Goal: Task Accomplishment & Management: Manage account settings

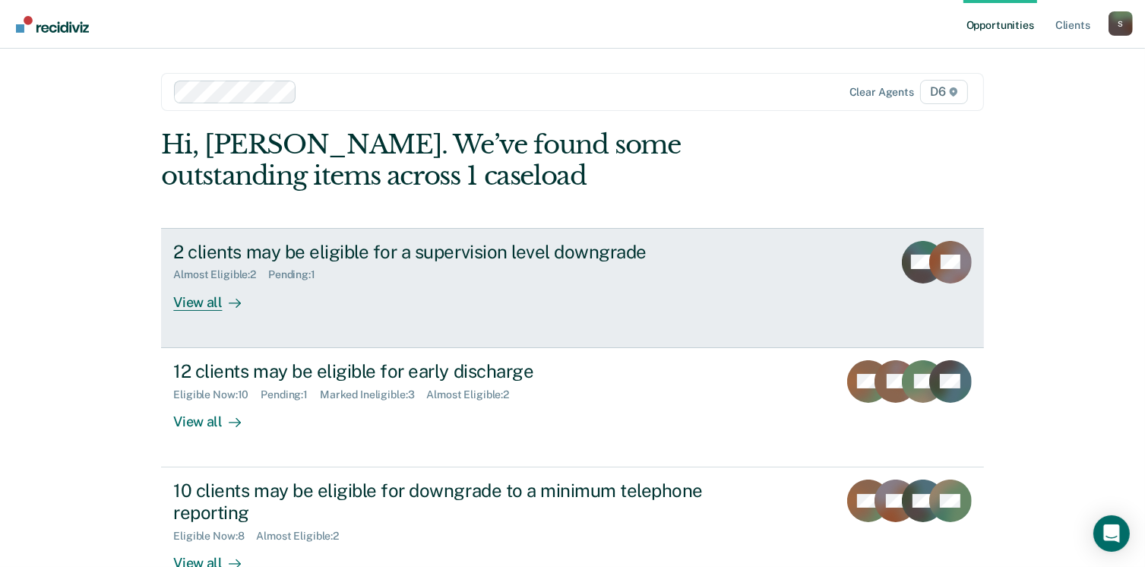
scroll to position [76, 0]
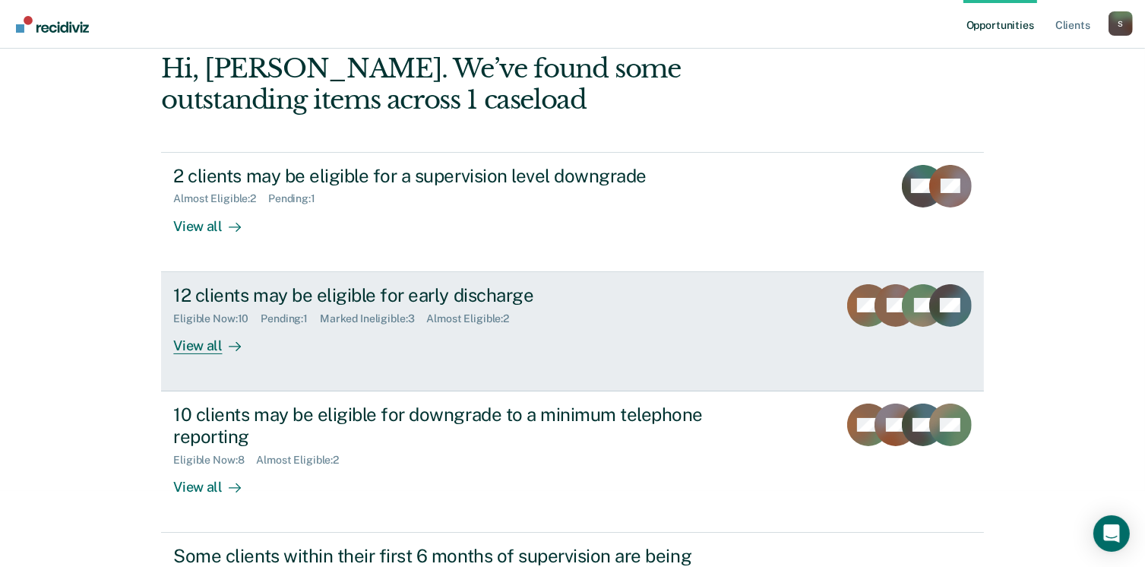
click at [210, 343] on div "View all" at bounding box center [215, 339] width 85 height 30
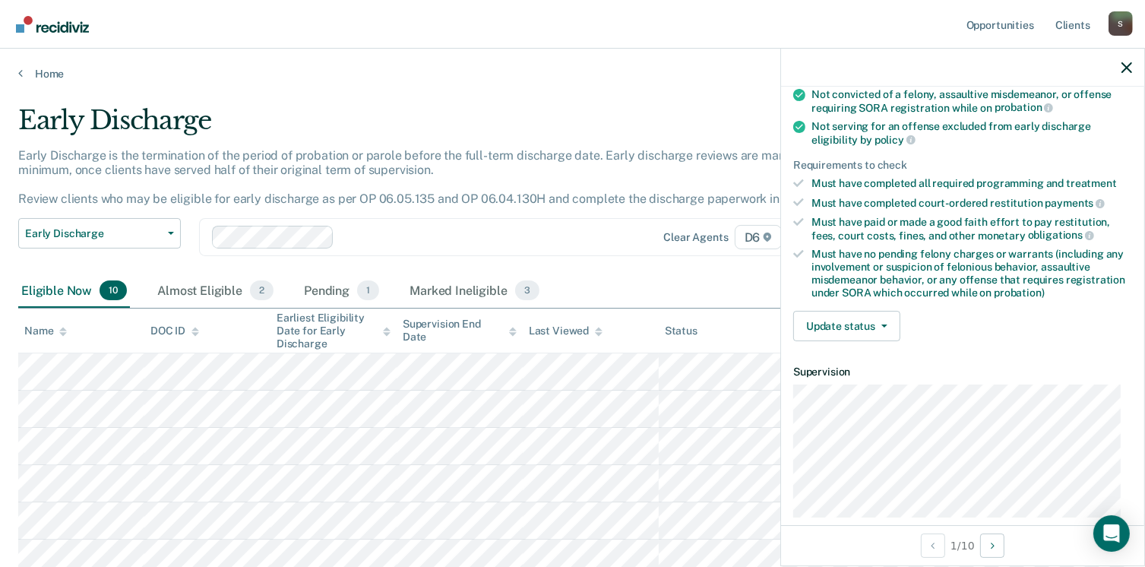
scroll to position [228, 0]
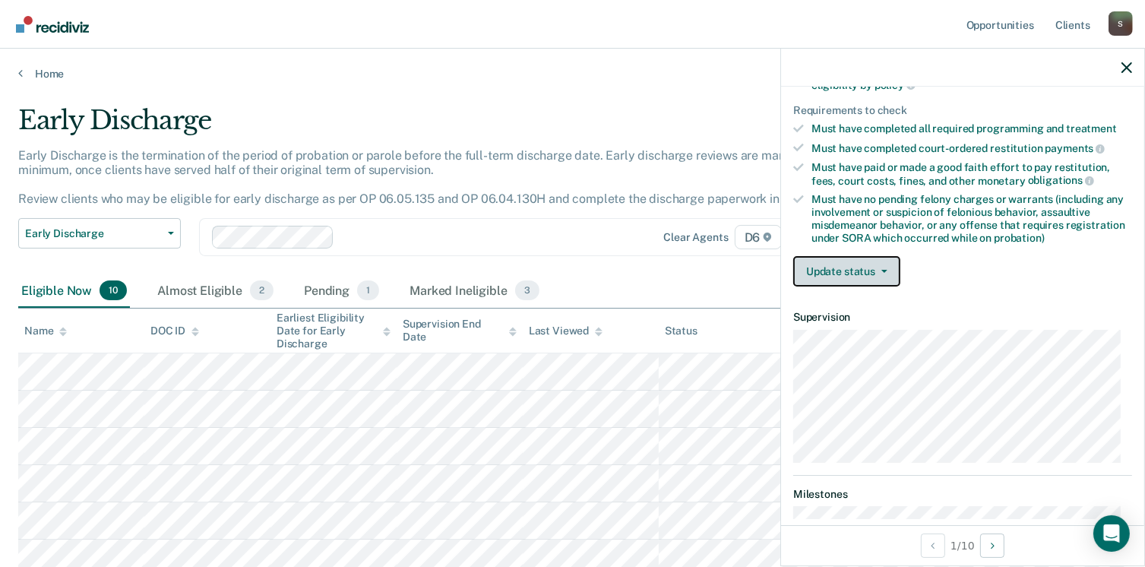
click at [886, 270] on icon "button" at bounding box center [884, 271] width 6 height 3
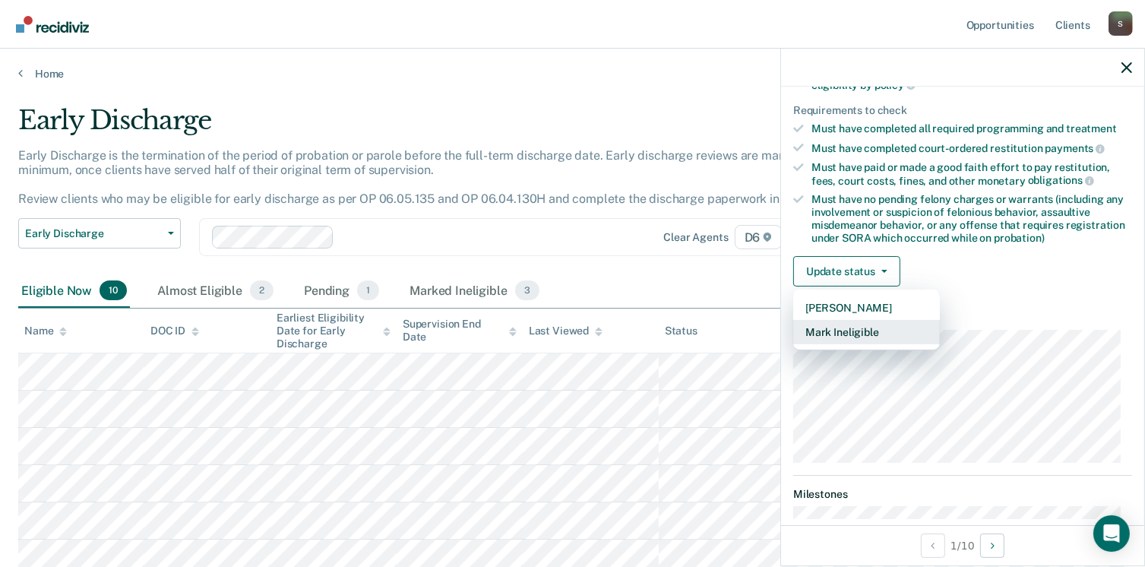
click at [883, 327] on button "Mark Ineligible" at bounding box center [866, 332] width 147 height 24
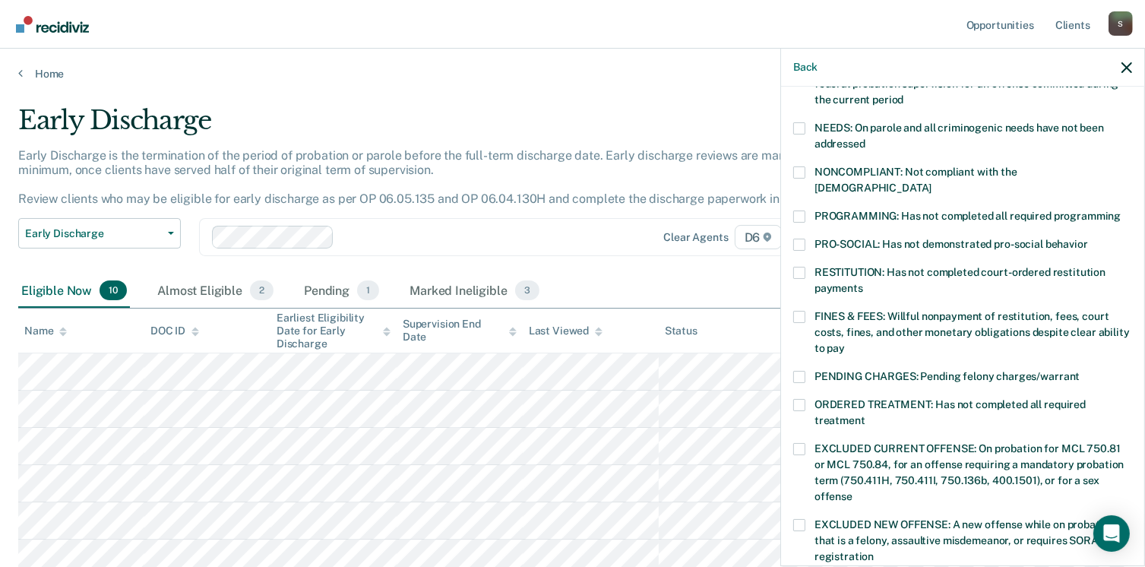
click at [801, 267] on span at bounding box center [799, 273] width 12 height 12
click at [863, 283] on input "RESTITUTION: Has not completed court-ordered restitution payments" at bounding box center [863, 283] width 0 height 0
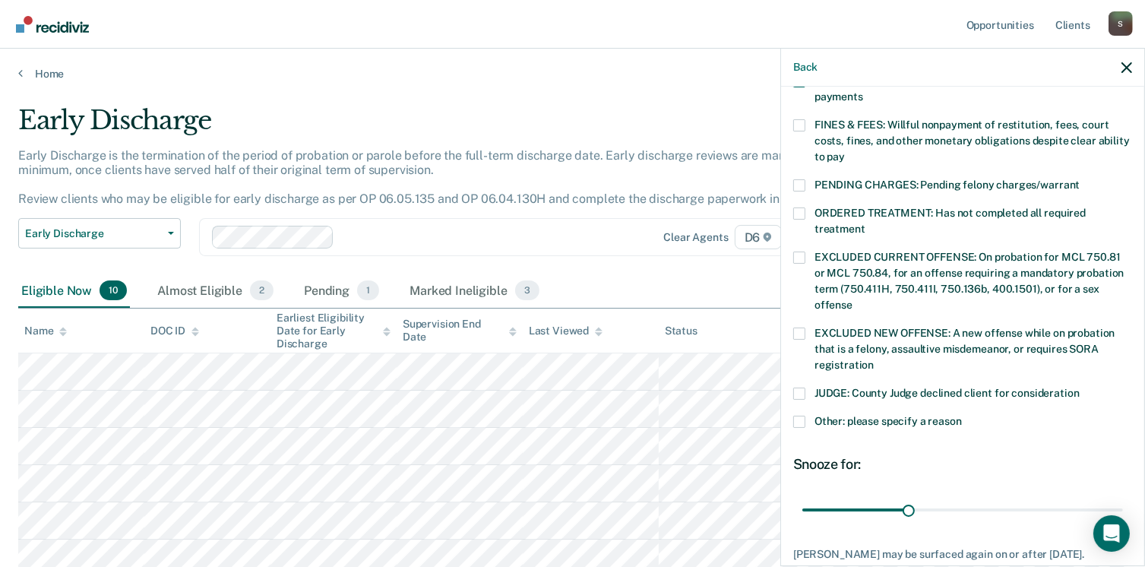
scroll to position [456, 0]
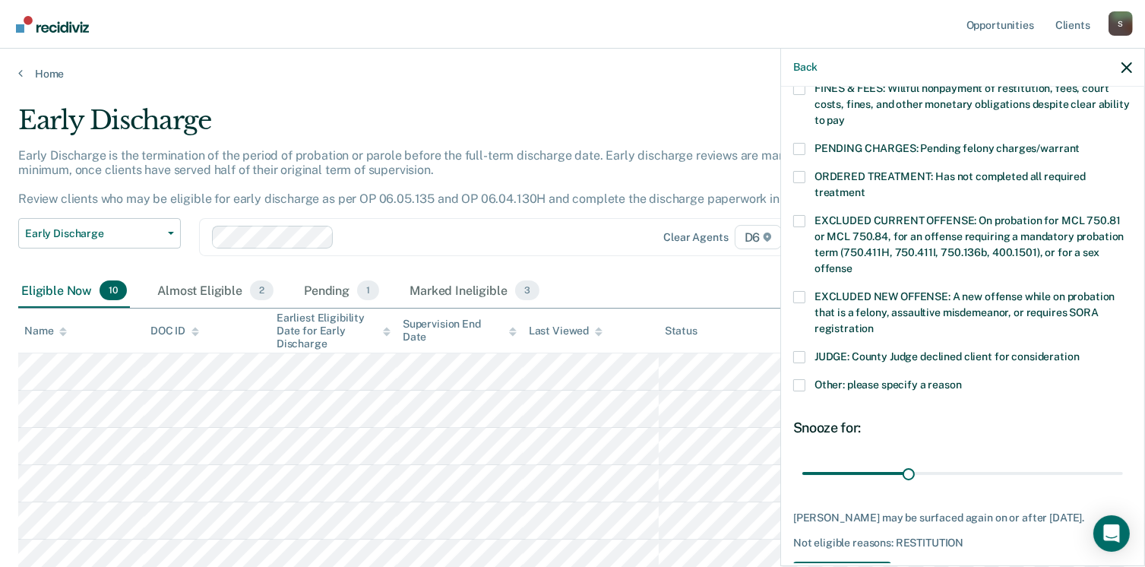
click at [802, 379] on span at bounding box center [799, 385] width 12 height 12
click at [962, 379] on input "Other: please specify a reason" at bounding box center [962, 379] width 0 height 0
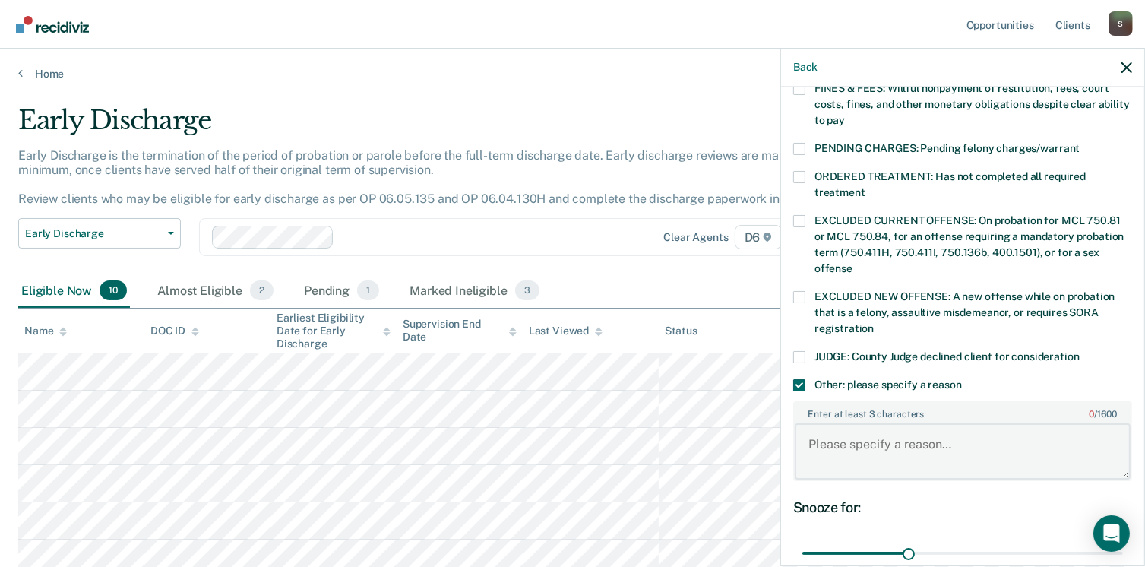
click at [900, 438] on textarea "Enter at least 3 characters 0 / 1600" at bounding box center [963, 451] width 336 height 56
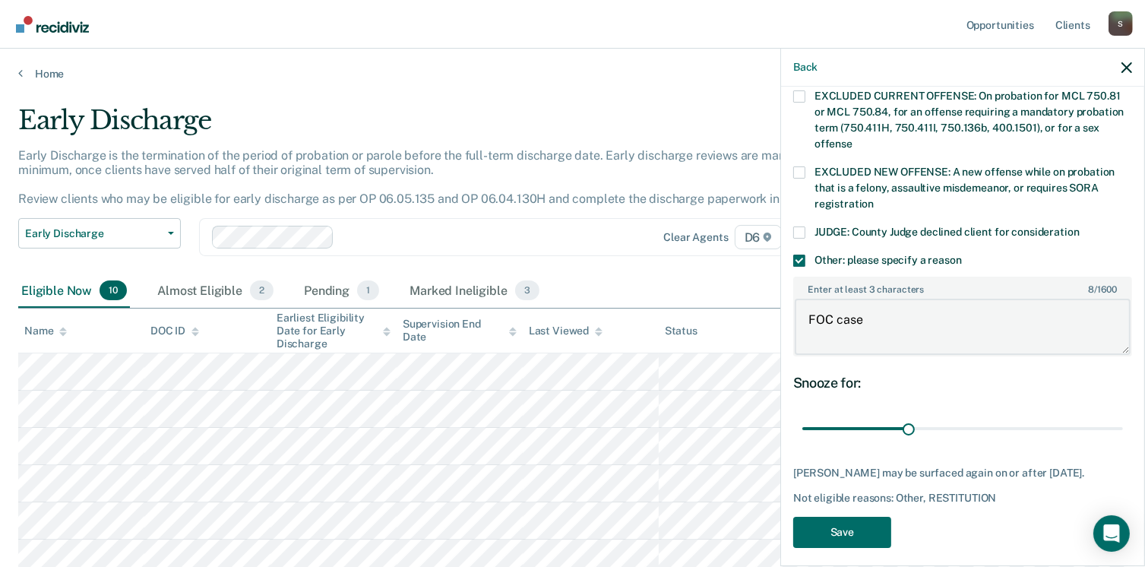
scroll to position [586, 0]
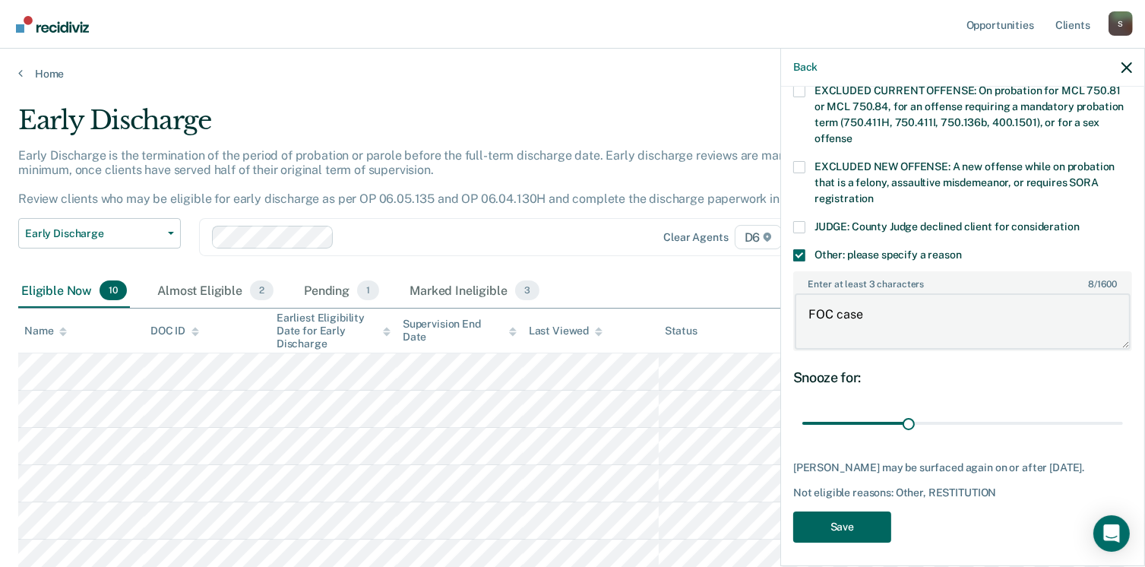
type textarea "FOC case"
click at [852, 520] on button "Save" at bounding box center [842, 526] width 98 height 31
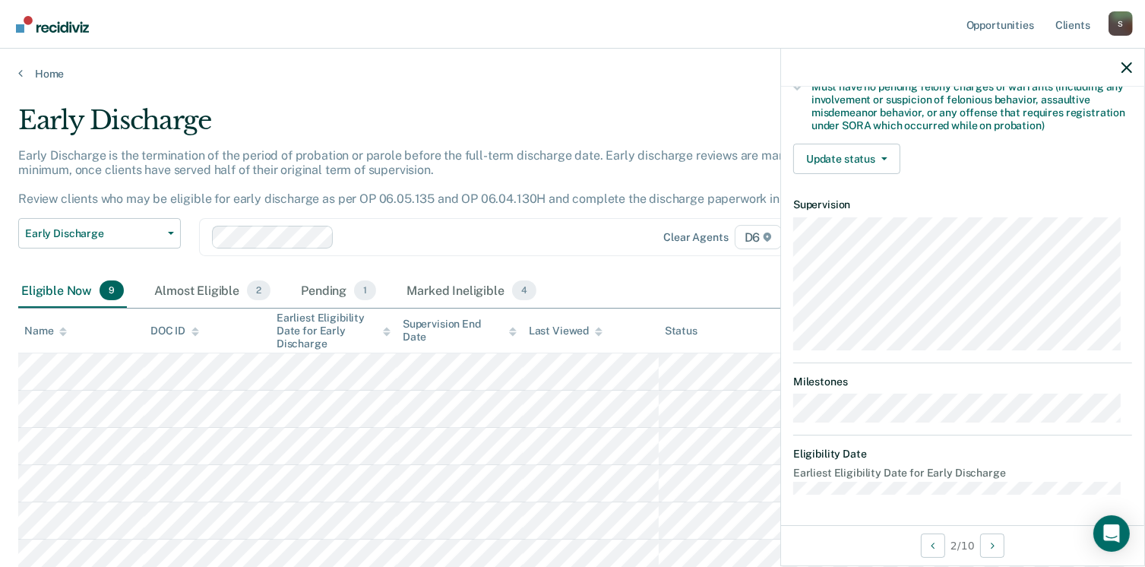
scroll to position [319, 0]
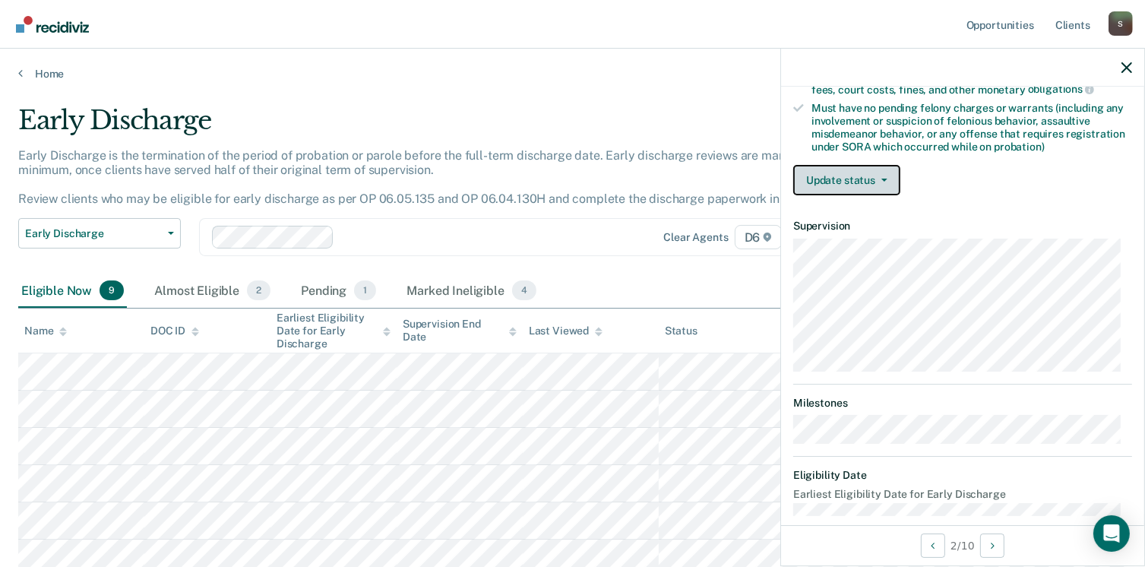
click at [883, 179] on button "Update status" at bounding box center [846, 180] width 107 height 30
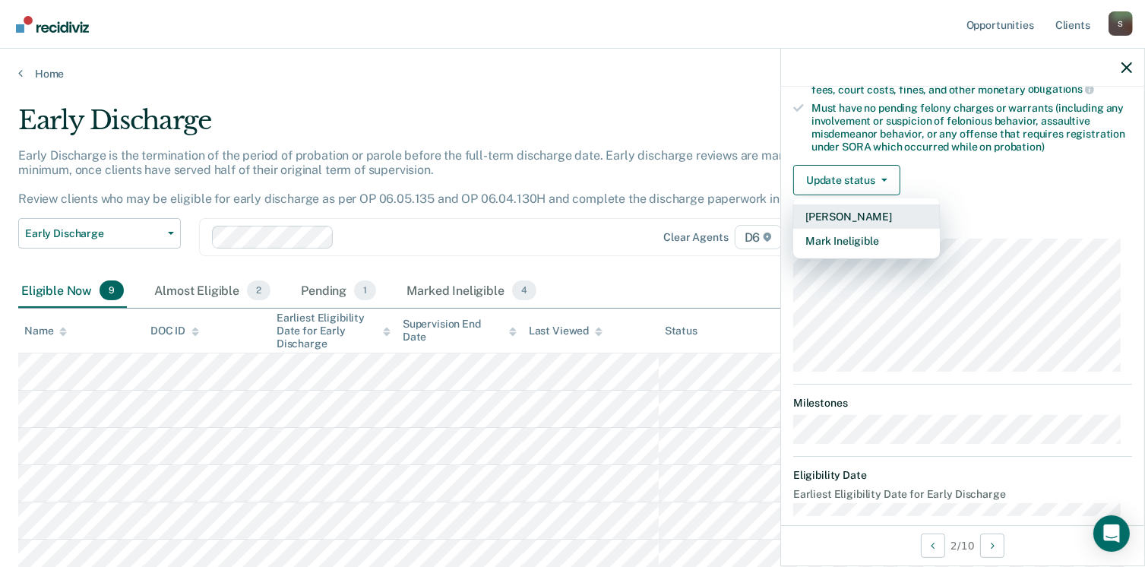
click at [872, 209] on button "[PERSON_NAME]" at bounding box center [866, 216] width 147 height 24
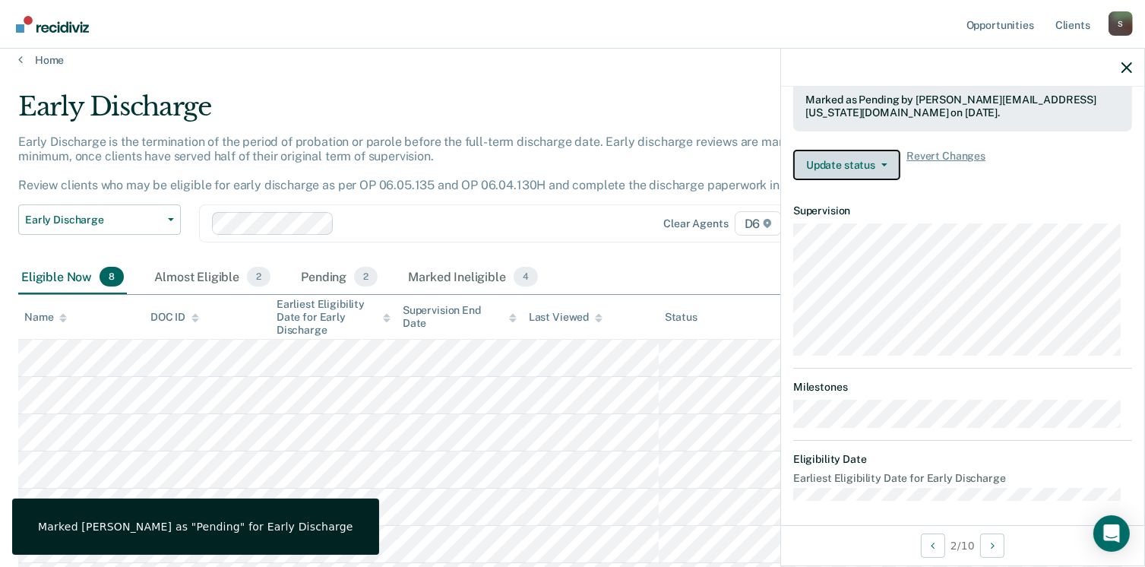
scroll to position [0, 0]
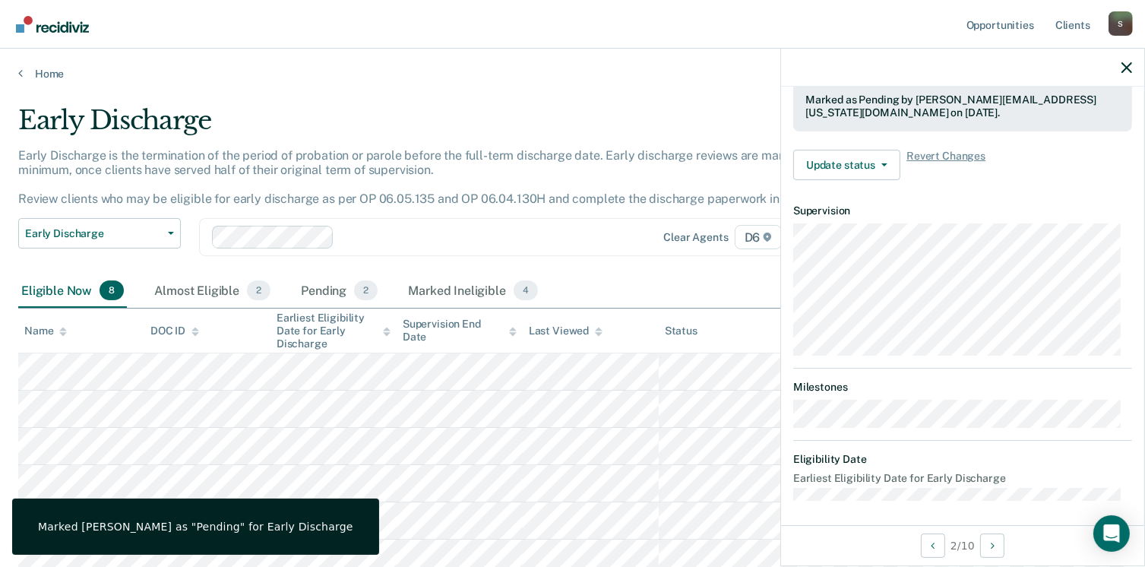
click at [732, 278] on div "Eligible Now 8 Almost Eligible 2 Pending 2 Marked Ineligible 4" at bounding box center [572, 291] width 1108 height 34
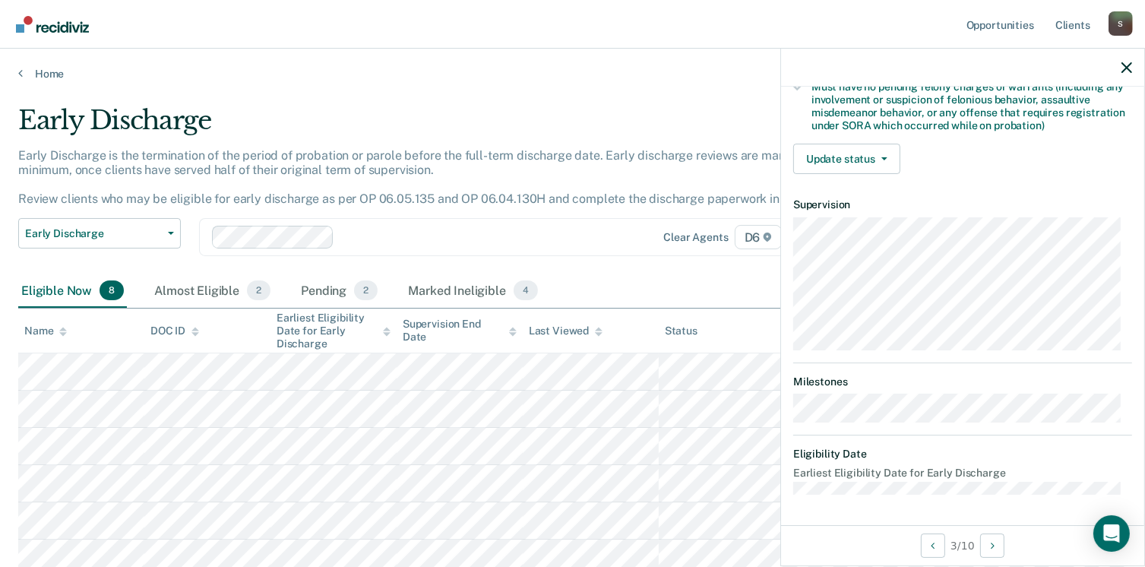
scroll to position [334, 0]
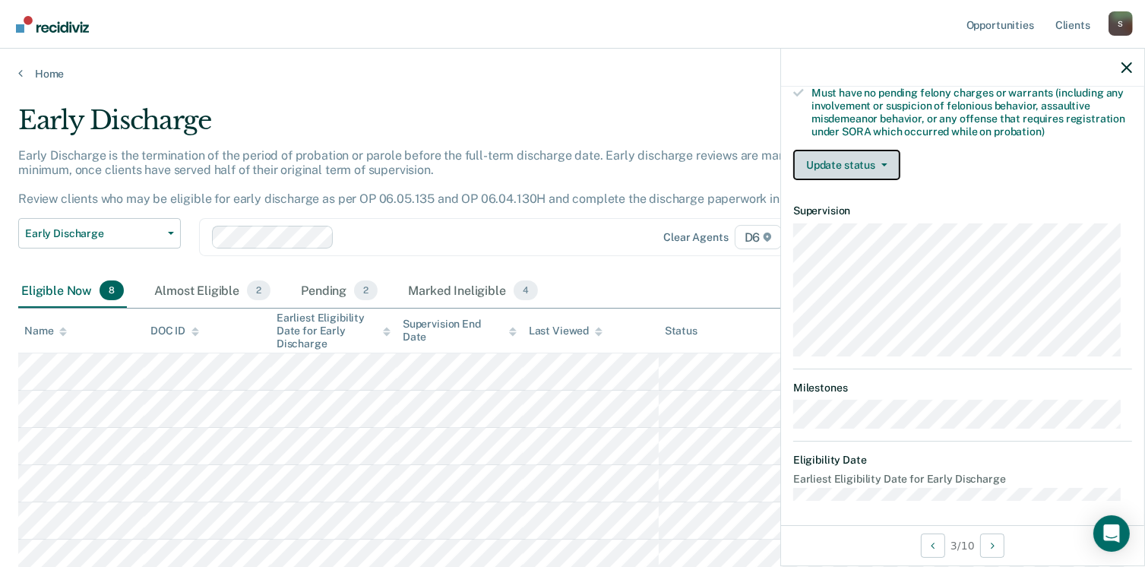
click at [884, 153] on button "Update status" at bounding box center [846, 165] width 107 height 30
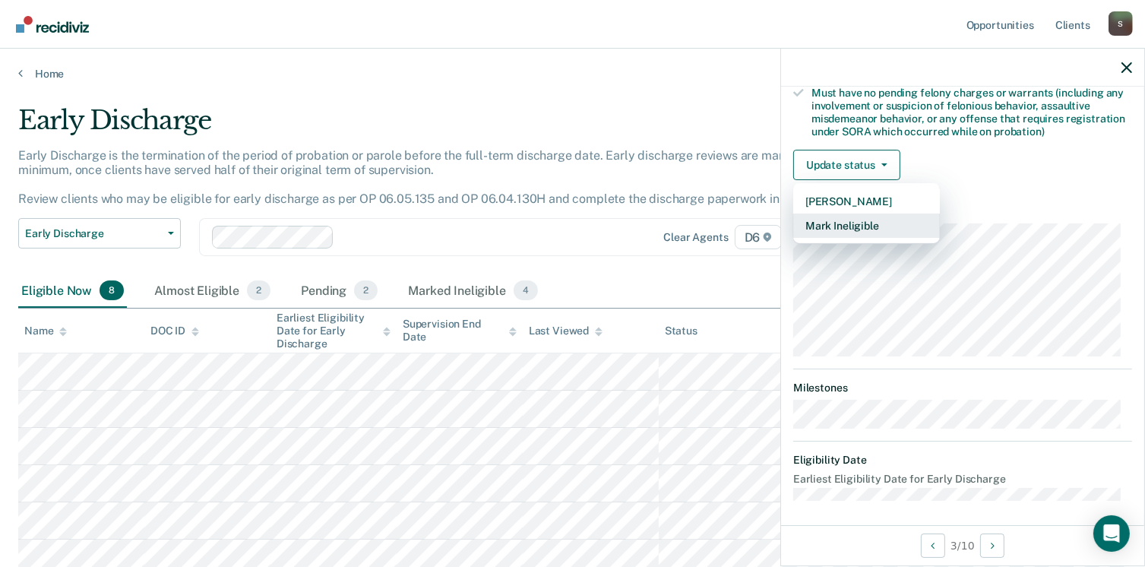
click at [875, 227] on button "Mark Ineligible" at bounding box center [866, 225] width 147 height 24
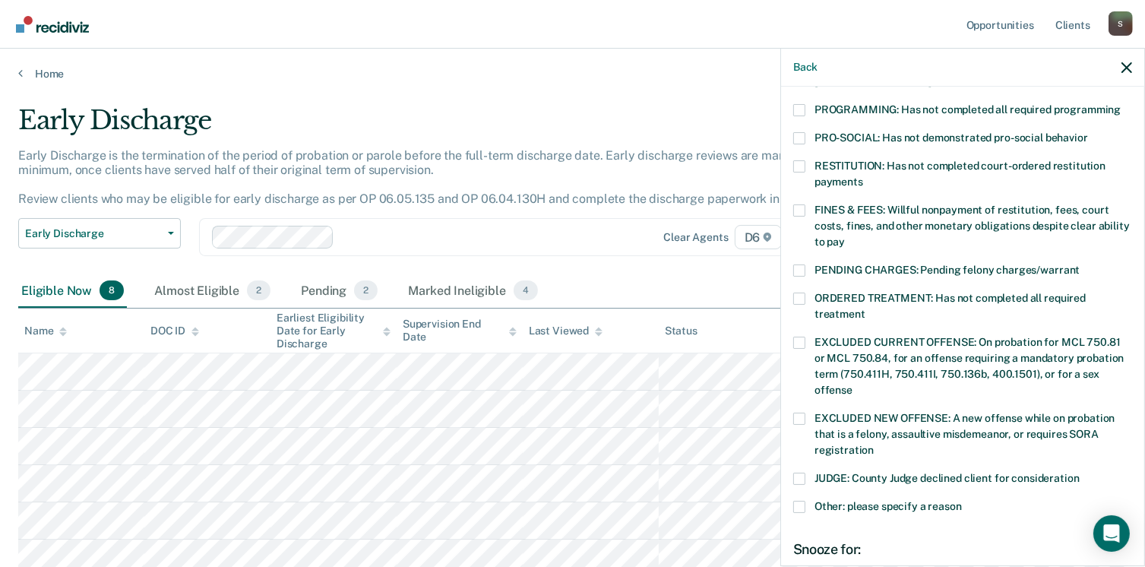
click at [798, 160] on span at bounding box center [799, 166] width 12 height 12
click at [863, 176] on input "RESTITUTION: Has not completed court-ordered restitution payments" at bounding box center [863, 176] width 0 height 0
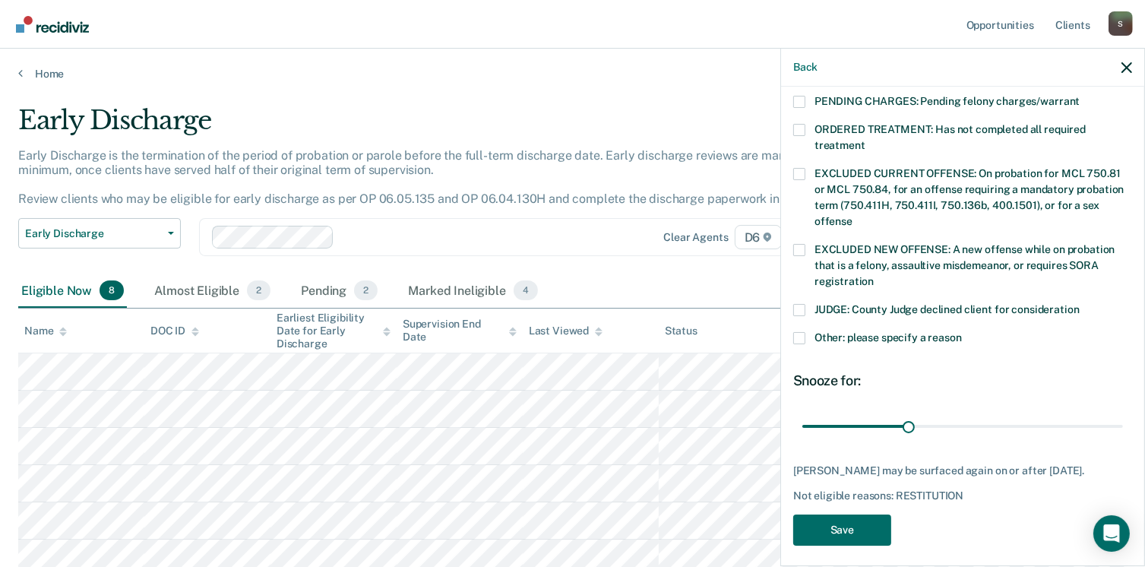
scroll to position [507, 0]
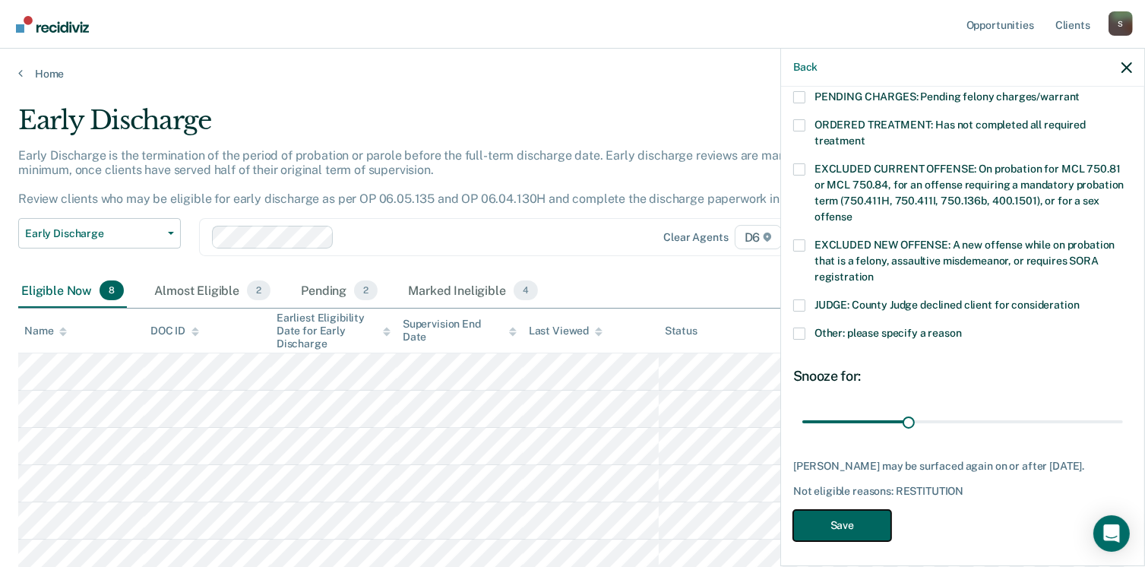
click at [877, 520] on button "Save" at bounding box center [842, 525] width 98 height 31
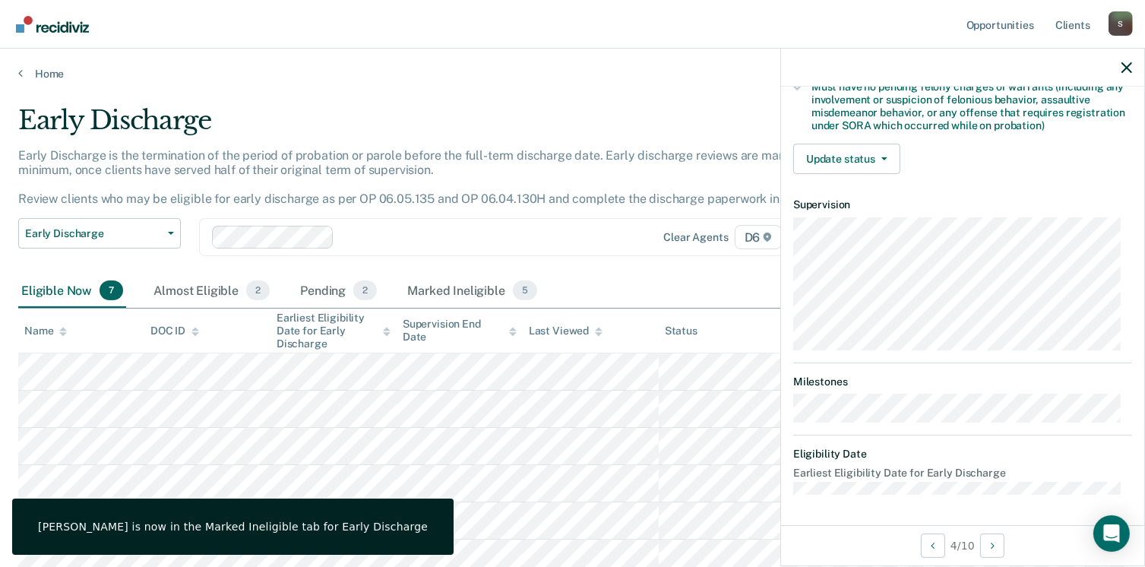
scroll to position [334, 0]
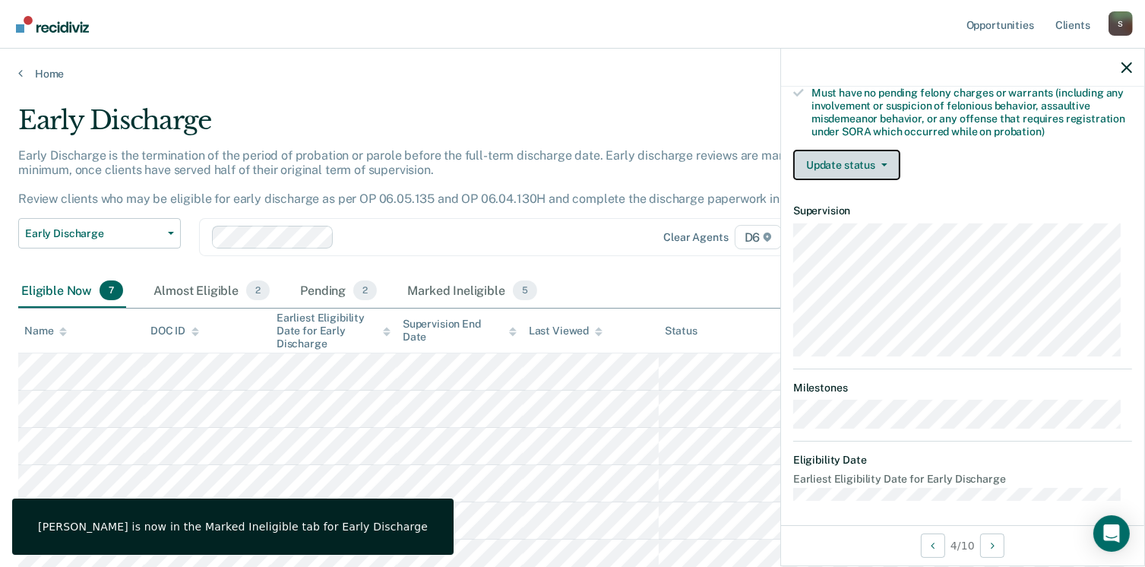
click at [874, 163] on button "Update status" at bounding box center [846, 165] width 107 height 30
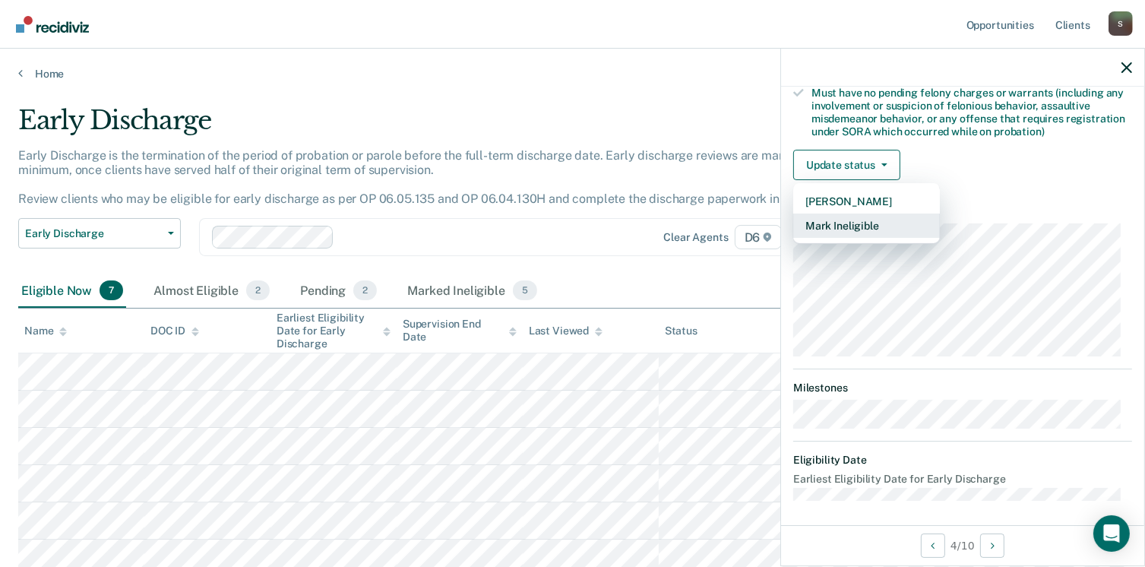
click at [884, 229] on button "Mark Ineligible" at bounding box center [866, 225] width 147 height 24
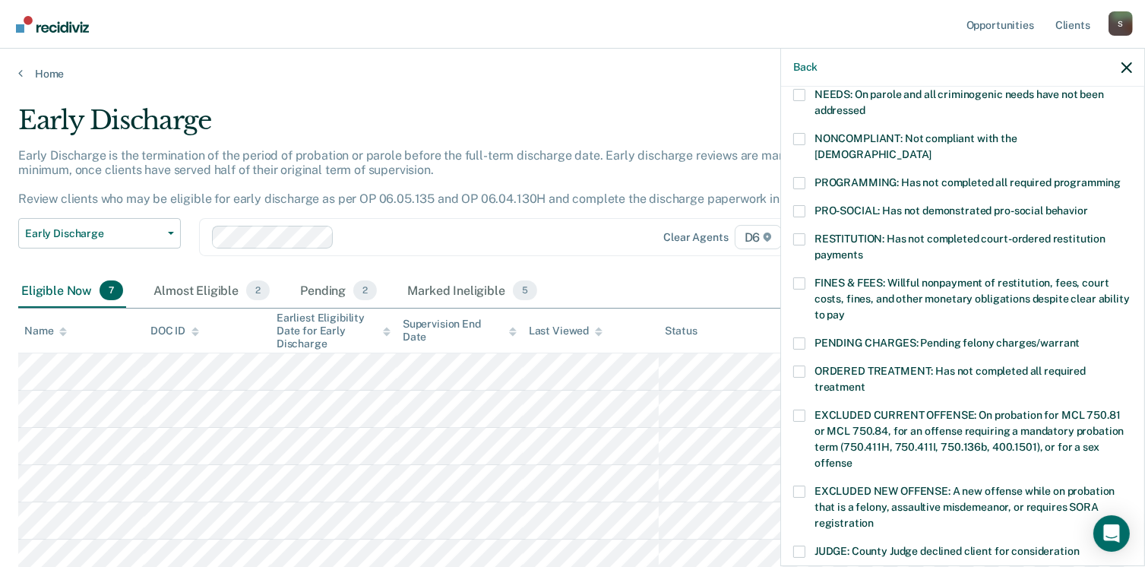
scroll to position [182, 0]
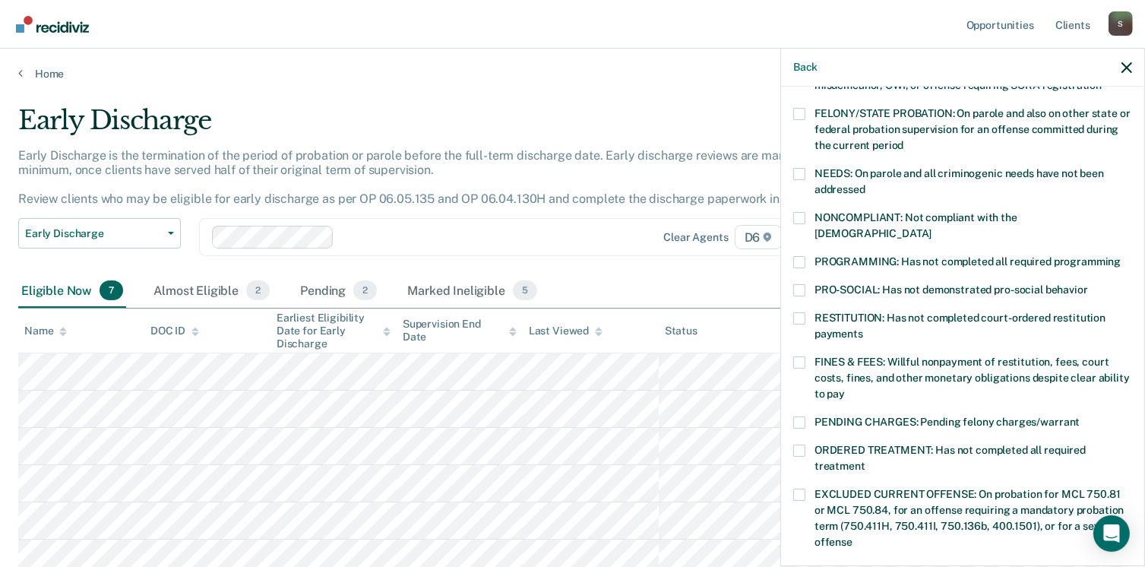
click at [800, 256] on span at bounding box center [799, 262] width 12 height 12
click at [1120, 256] on input "PROGRAMMING: Has not completed all required programming" at bounding box center [1120, 256] width 0 height 0
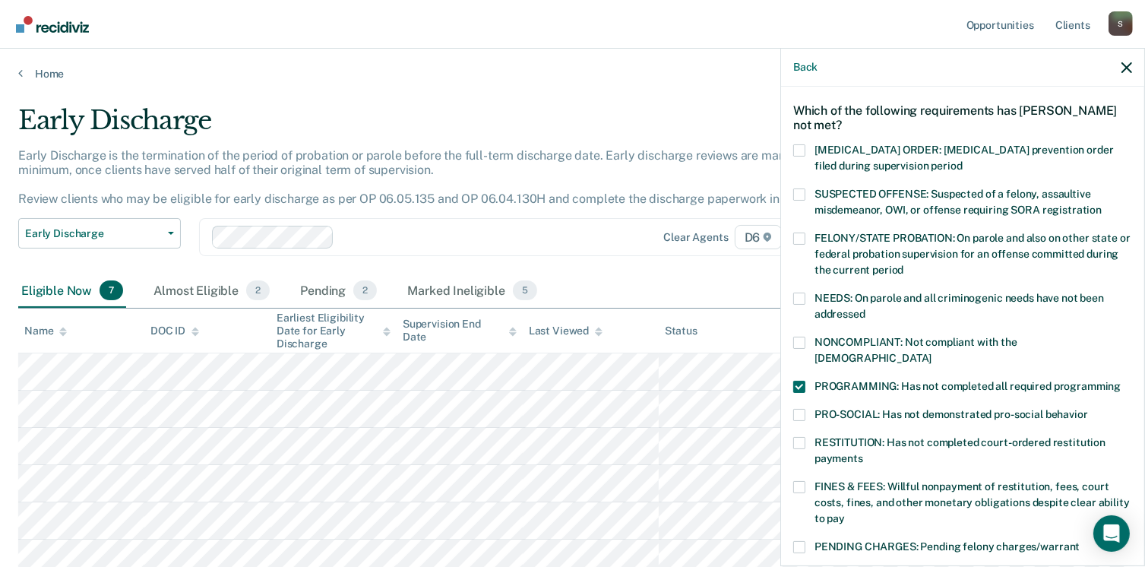
scroll to position [30, 0]
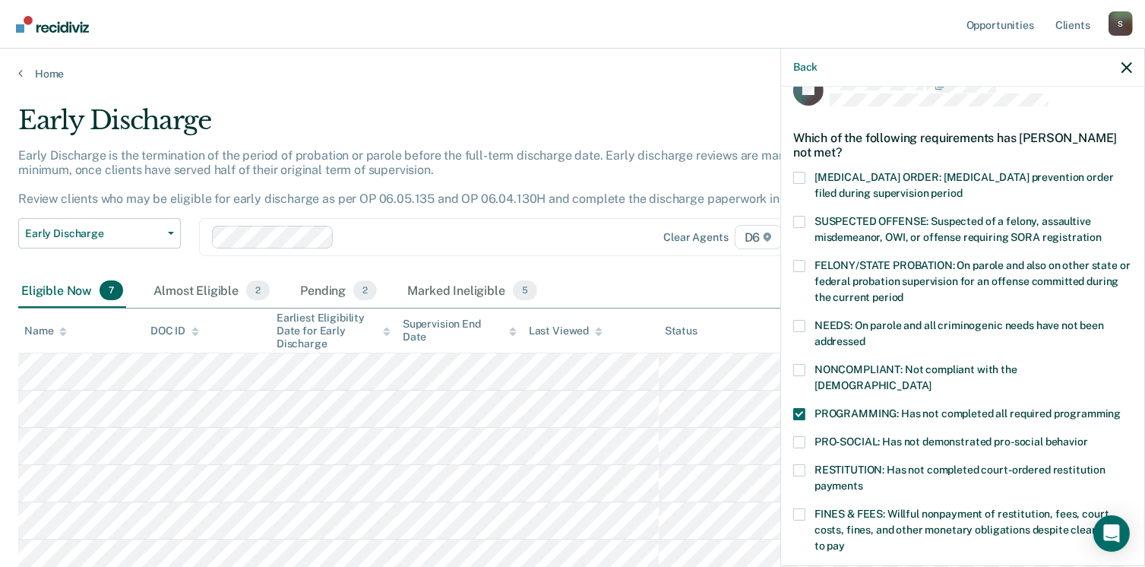
click at [800, 325] on span at bounding box center [799, 326] width 12 height 12
click at [865, 336] on input "NEEDS: On parole and all criminogenic needs have not been addressed" at bounding box center [865, 336] width 0 height 0
click at [800, 321] on span at bounding box center [799, 326] width 12 height 12
click at [865, 336] on input "NEEDS: On parole and all criminogenic needs have not been addressed" at bounding box center [865, 336] width 0 height 0
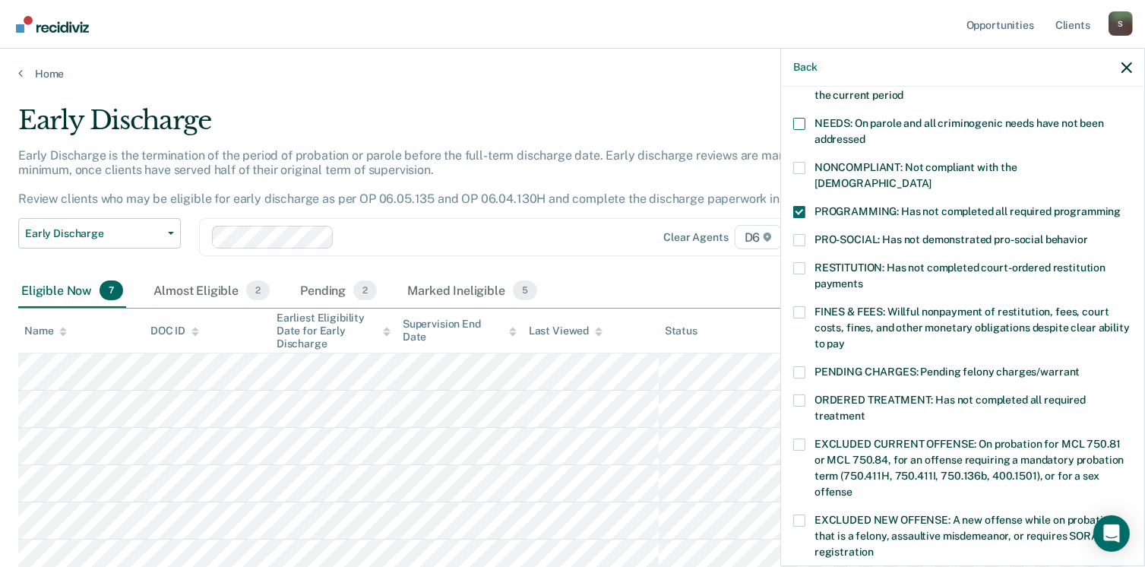
scroll to position [258, 0]
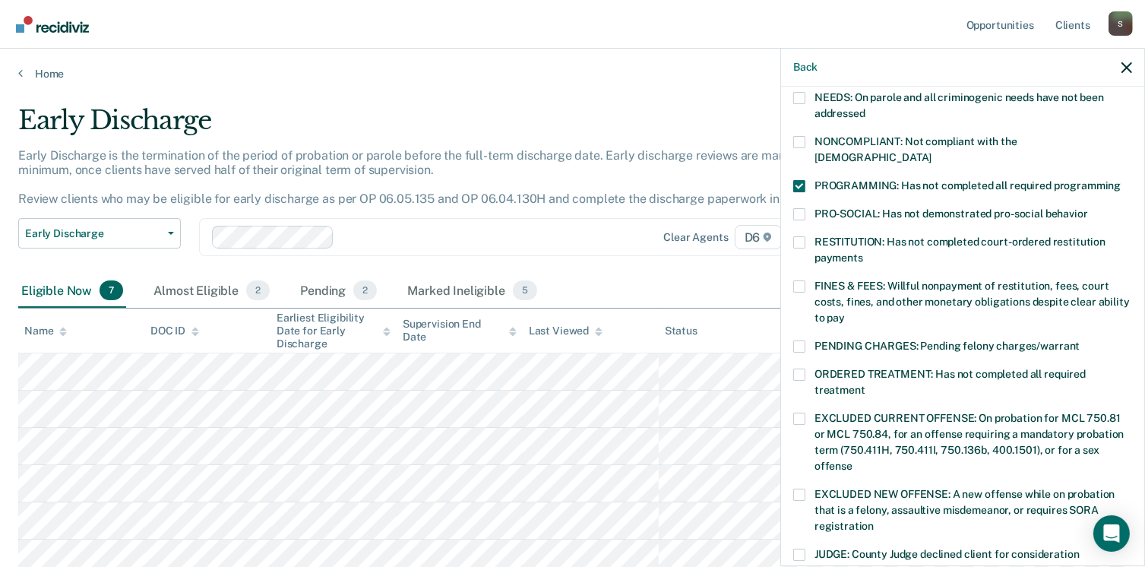
click at [801, 280] on span at bounding box center [799, 286] width 12 height 12
click at [845, 312] on input "FINES & FEES: Willful nonpayment of restitution, fees, court costs, fines, and …" at bounding box center [845, 312] width 0 height 0
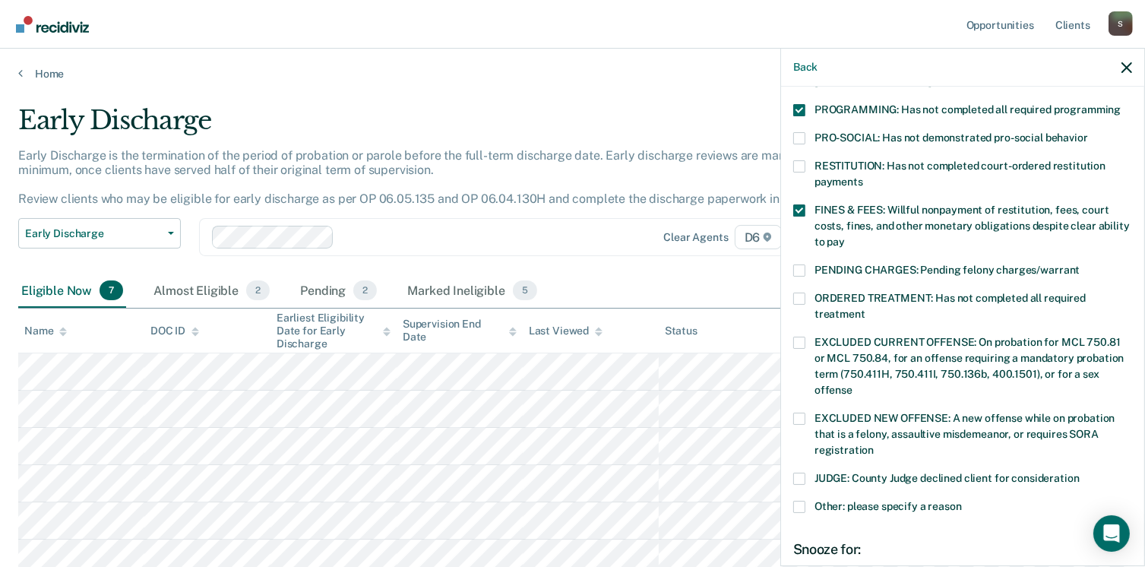
click at [802, 292] on span at bounding box center [799, 298] width 12 height 12
click at [865, 308] on input "ORDERED TREATMENT: Has not completed all required treatment" at bounding box center [865, 308] width 0 height 0
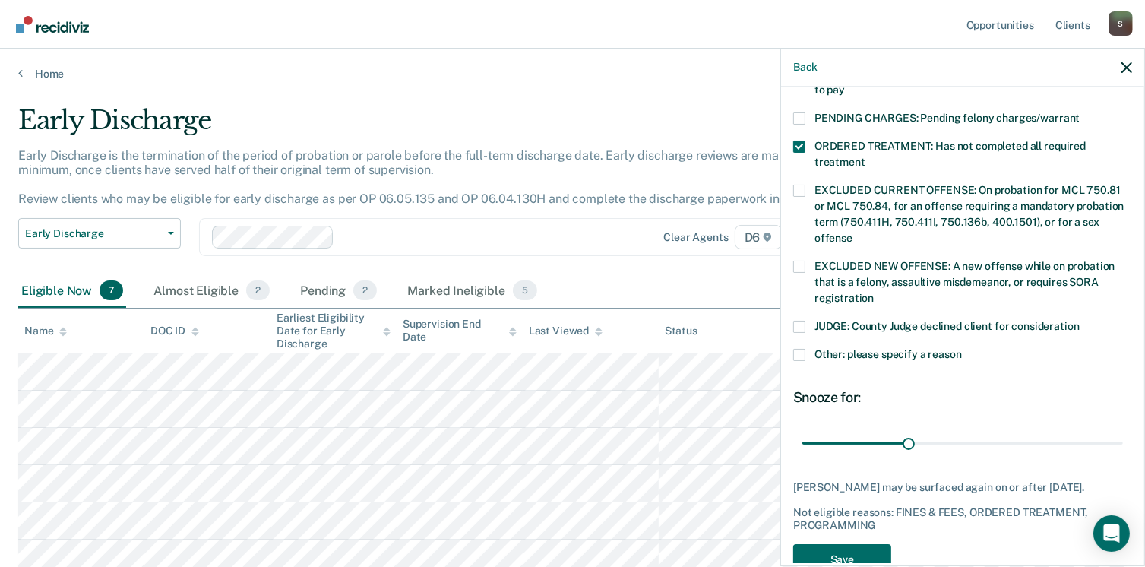
scroll to position [520, 0]
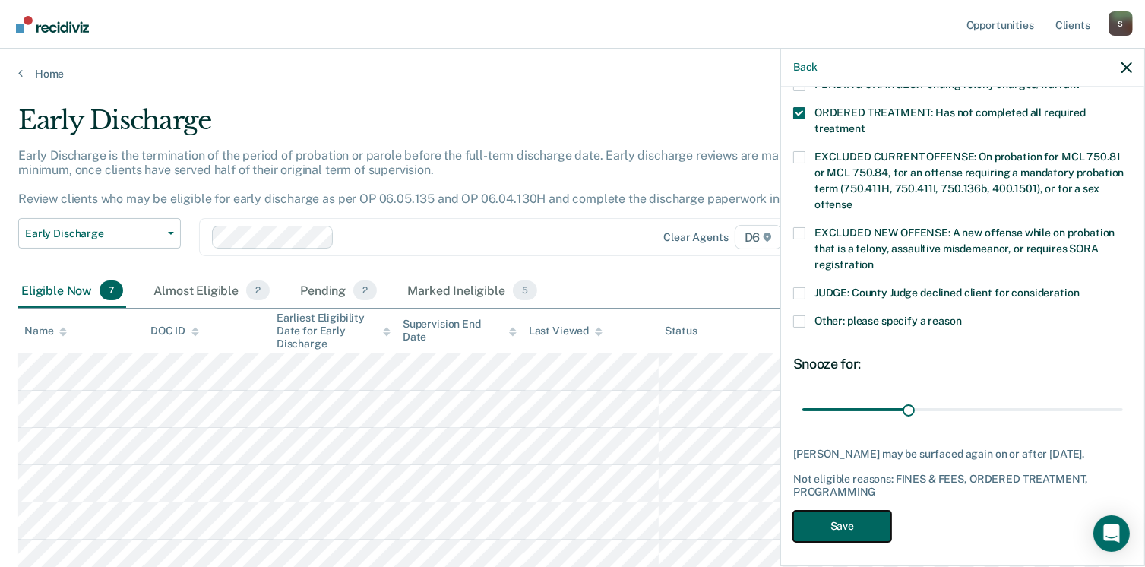
click at [853, 523] on button "Save" at bounding box center [842, 525] width 98 height 31
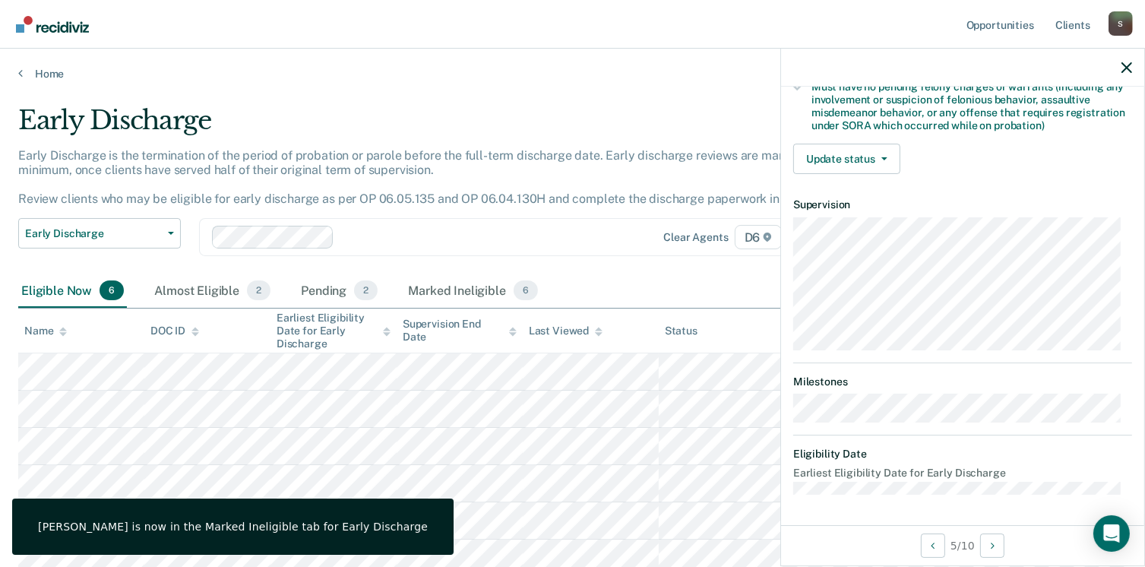
scroll to position [334, 0]
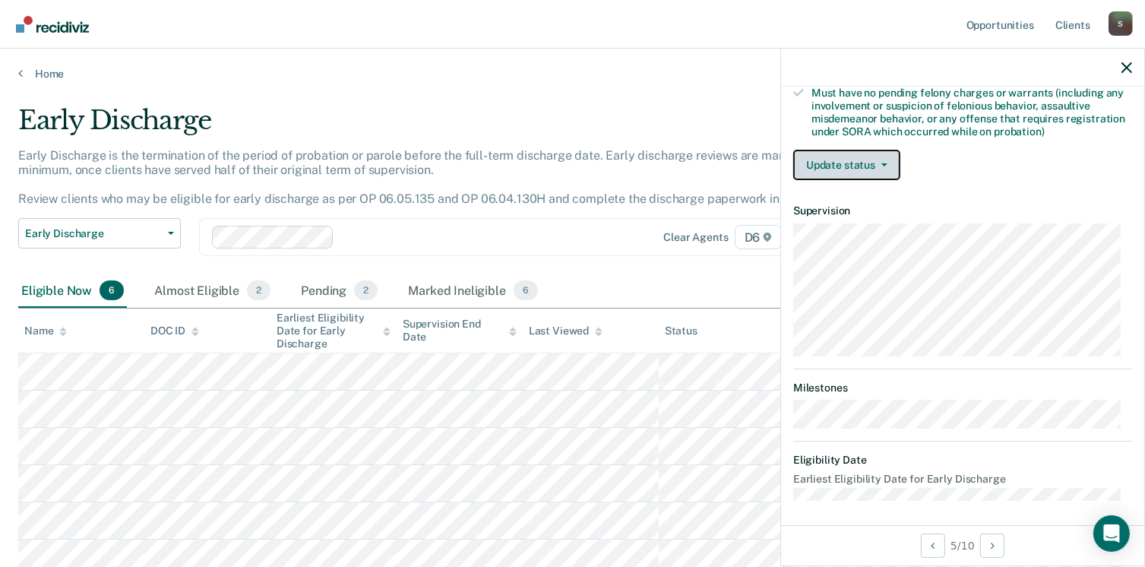
click at [889, 156] on button "Update status" at bounding box center [846, 165] width 107 height 30
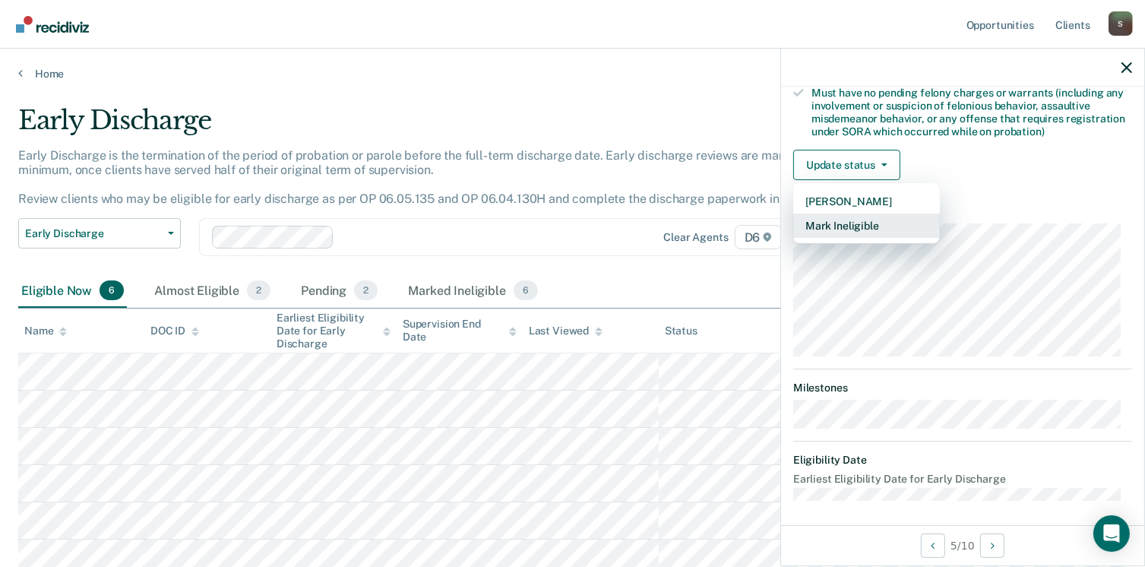
click at [898, 226] on button "Mark Ineligible" at bounding box center [866, 225] width 147 height 24
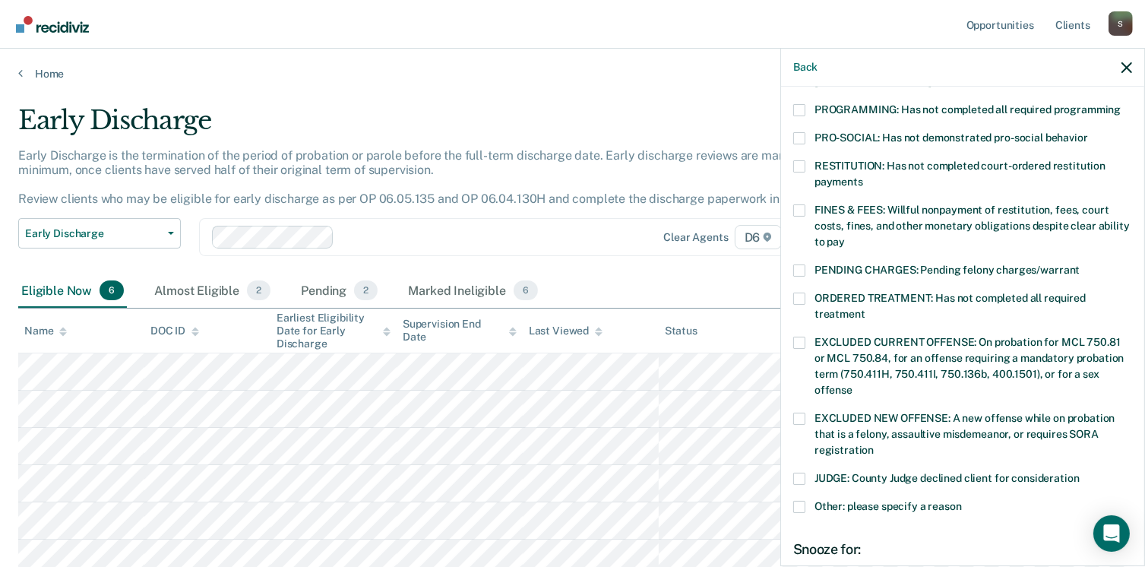
click at [798, 204] on span at bounding box center [799, 210] width 12 height 12
click at [845, 236] on input "FINES & FEES: Willful nonpayment of restitution, fees, court costs, fines, and …" at bounding box center [845, 236] width 0 height 0
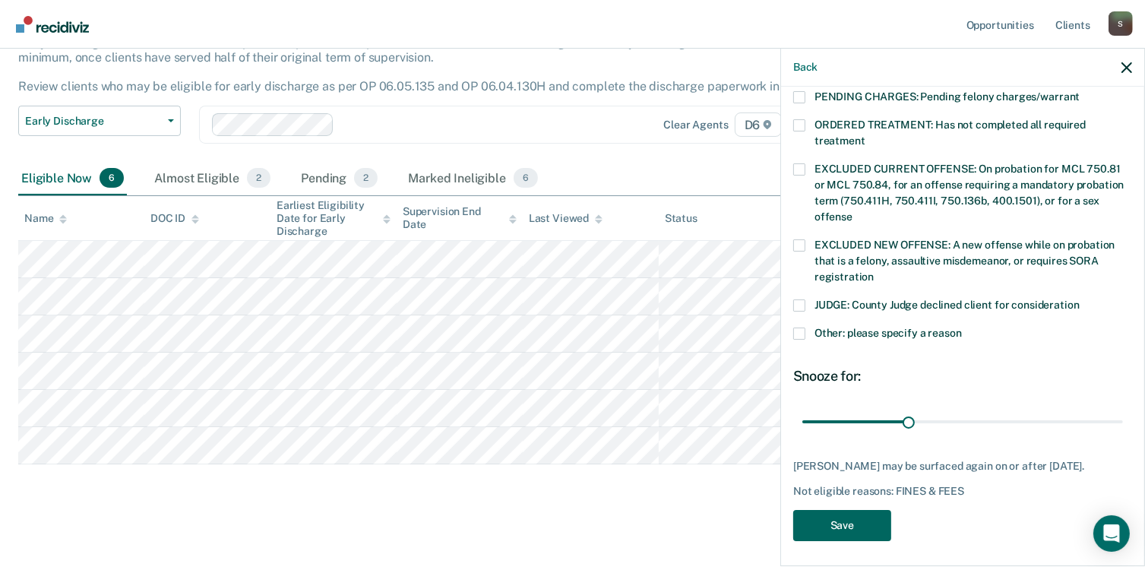
scroll to position [118, 0]
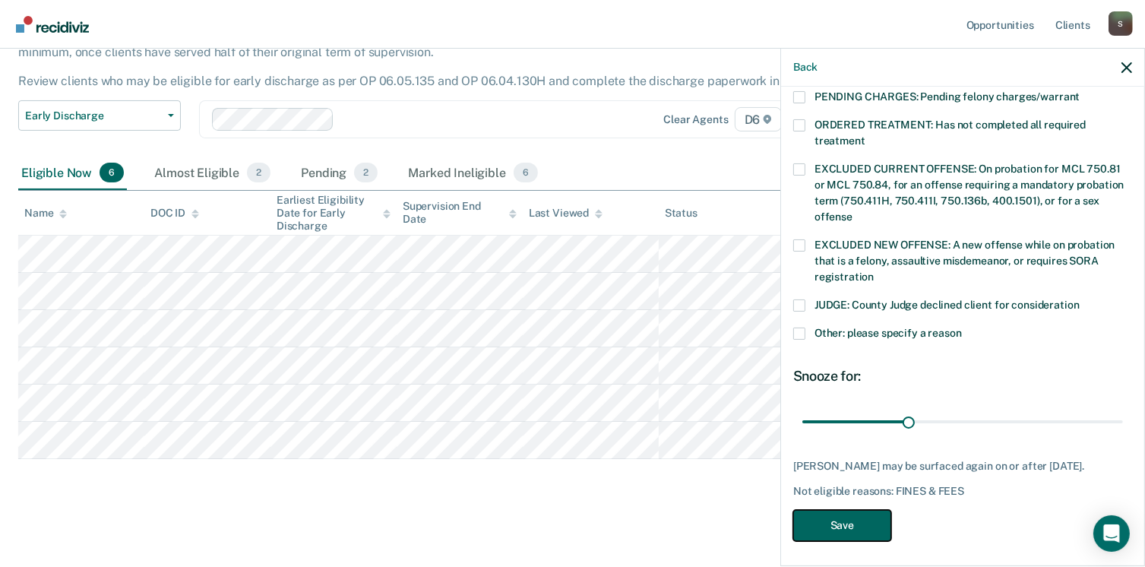
click at [866, 520] on button "Save" at bounding box center [842, 525] width 98 height 31
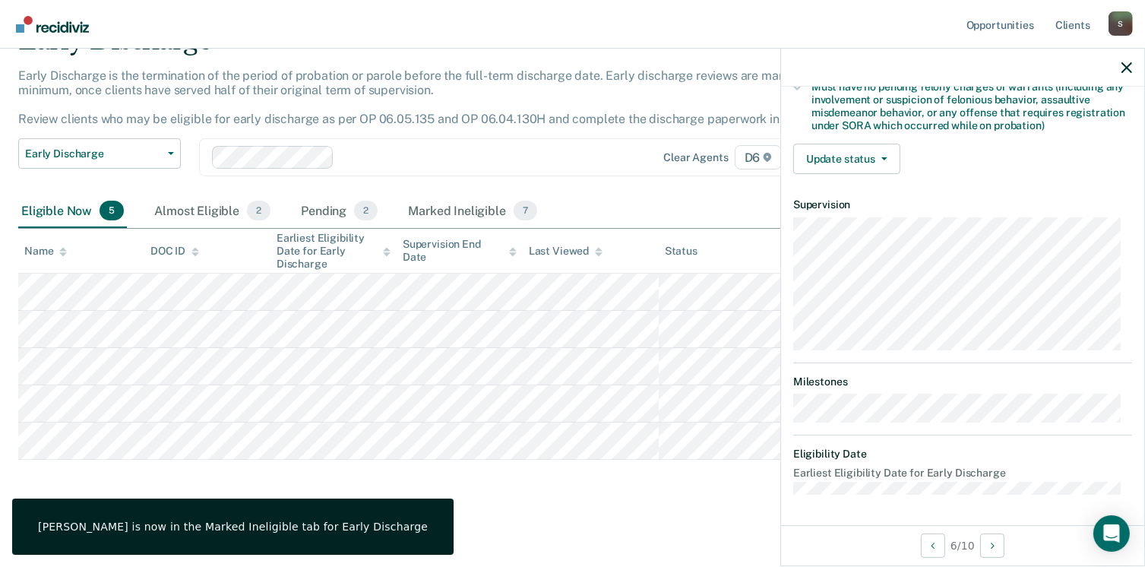
scroll to position [334, 0]
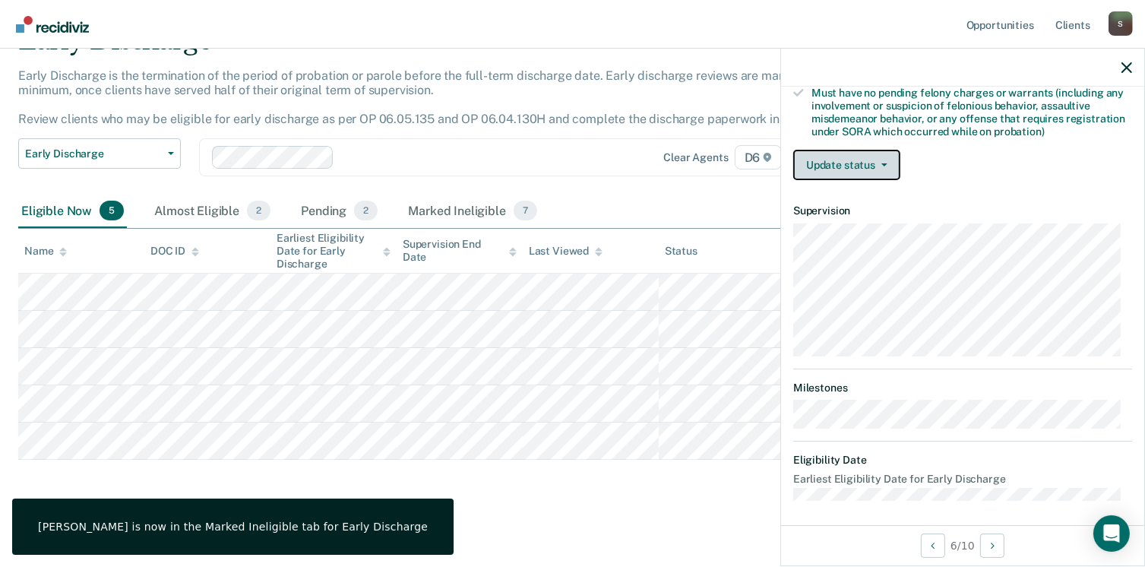
click at [878, 150] on button "Update status" at bounding box center [846, 165] width 107 height 30
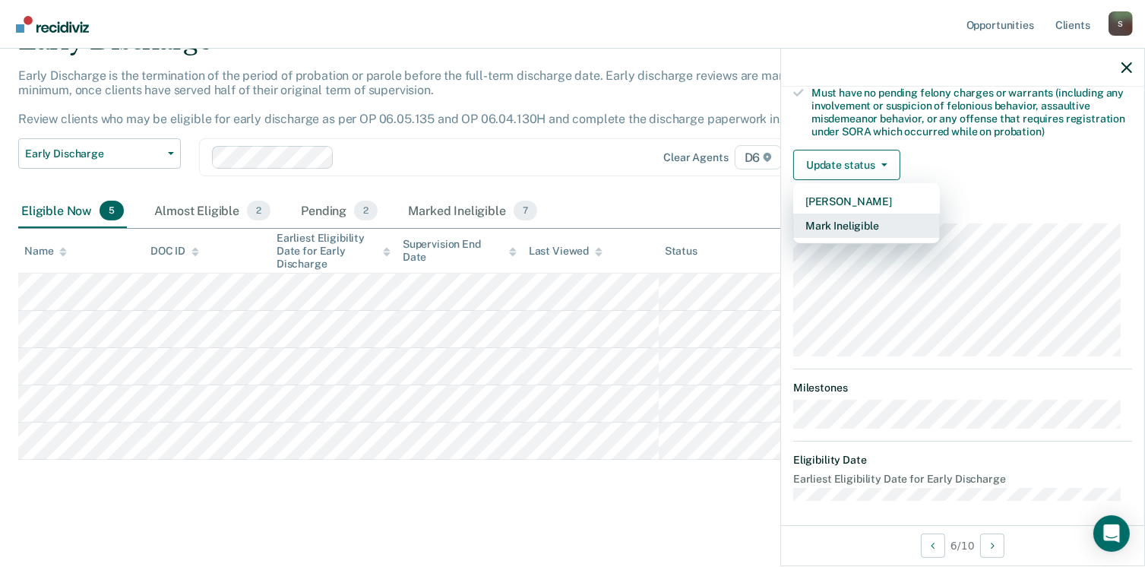
click at [877, 220] on button "Mark Ineligible" at bounding box center [866, 225] width 147 height 24
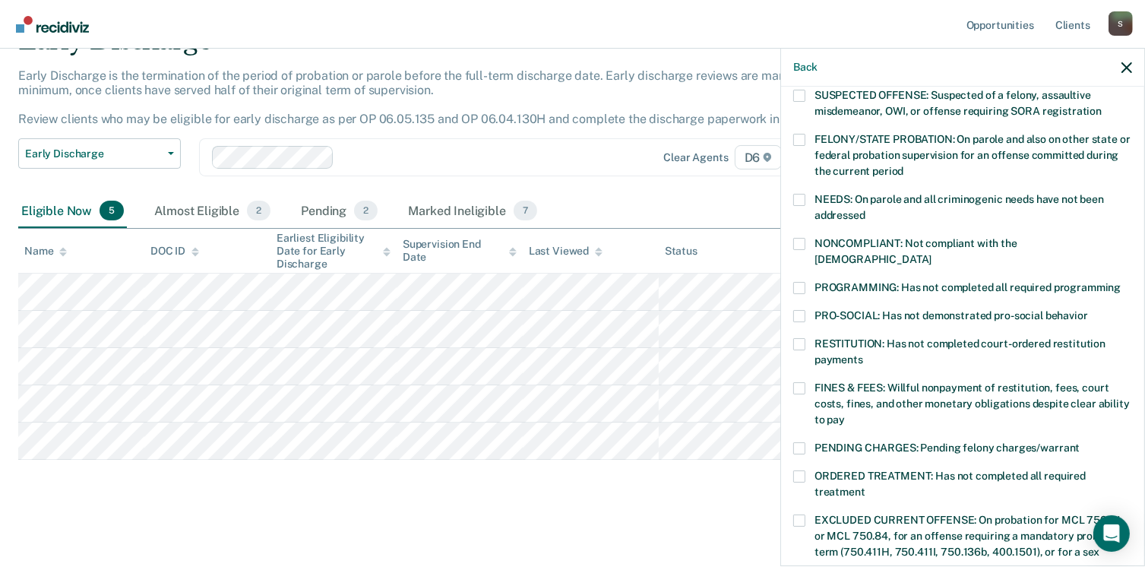
scroll to position [182, 0]
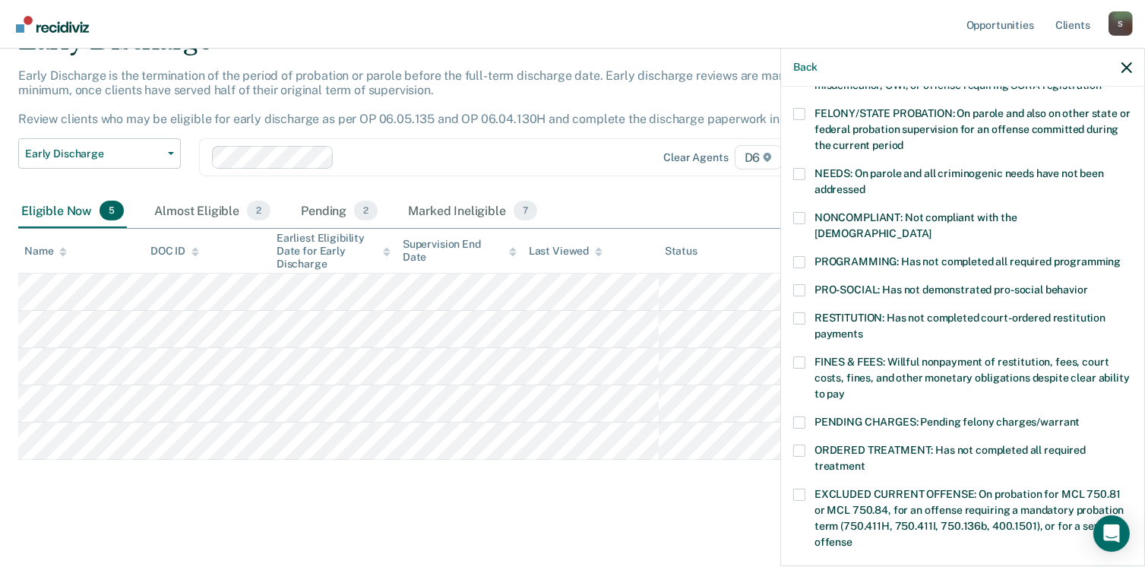
click at [800, 215] on span at bounding box center [799, 218] width 12 height 12
click at [931, 228] on input "NONCOMPLIANT: Not compliant with the [DEMOGRAPHIC_DATA]" at bounding box center [931, 228] width 0 height 0
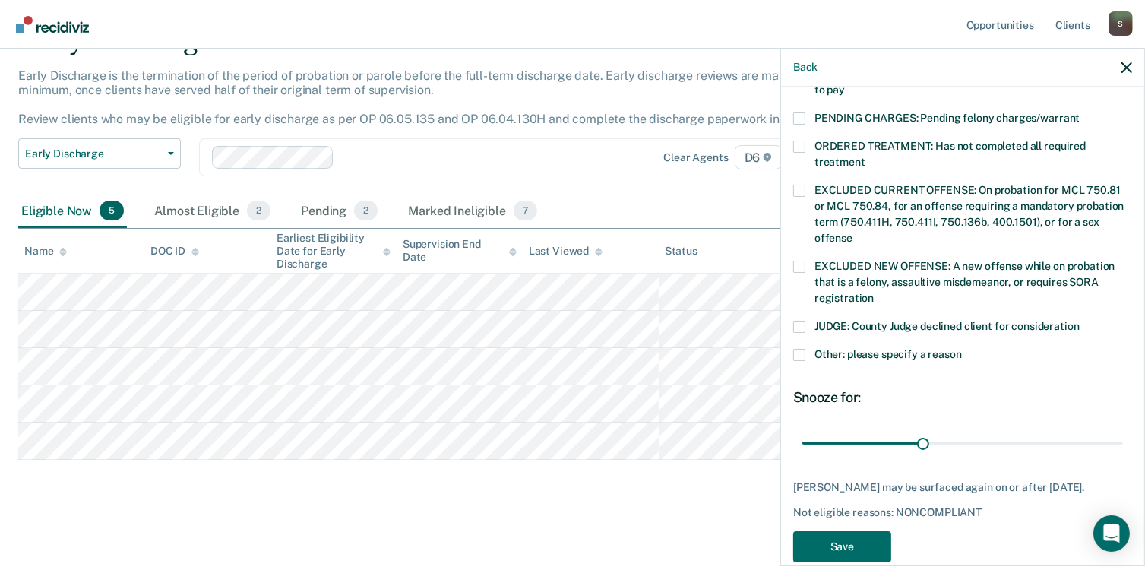
scroll to position [507, 0]
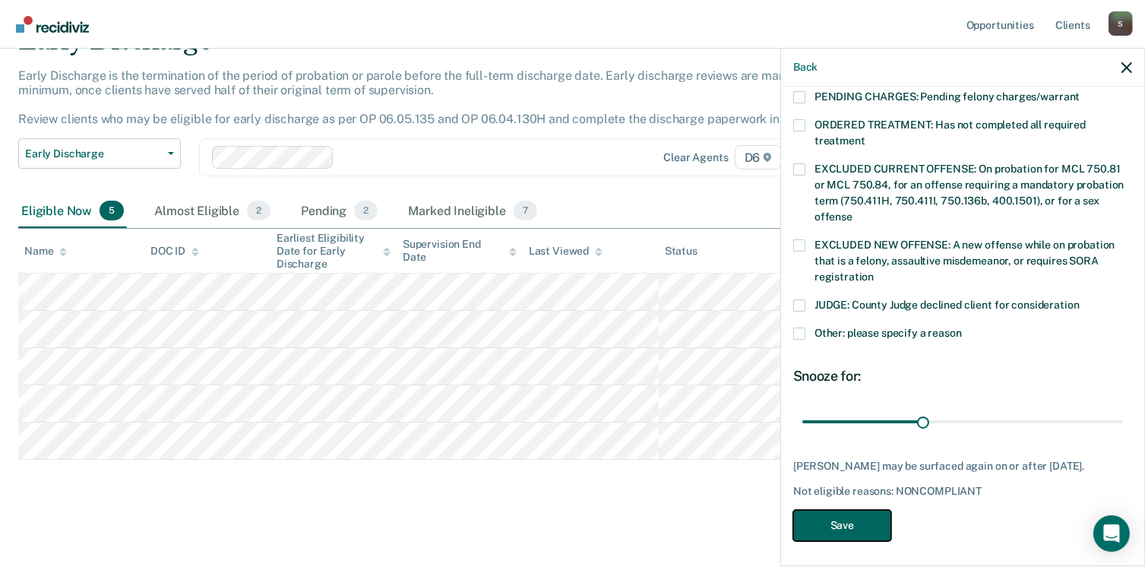
click at [835, 520] on button "Save" at bounding box center [842, 525] width 98 height 31
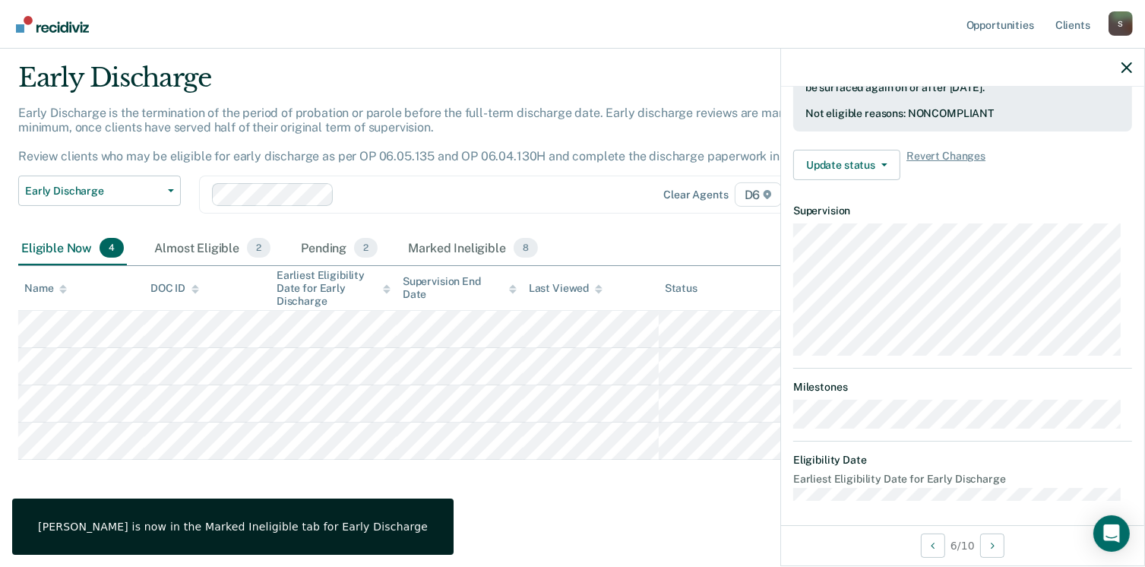
scroll to position [319, 0]
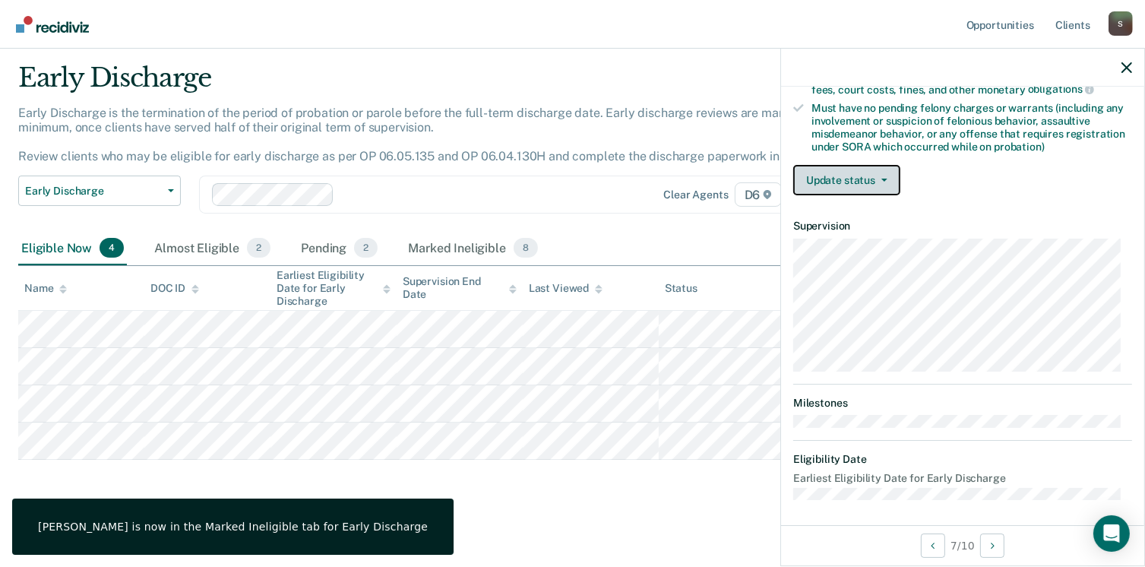
click at [880, 171] on button "Update status" at bounding box center [846, 180] width 107 height 30
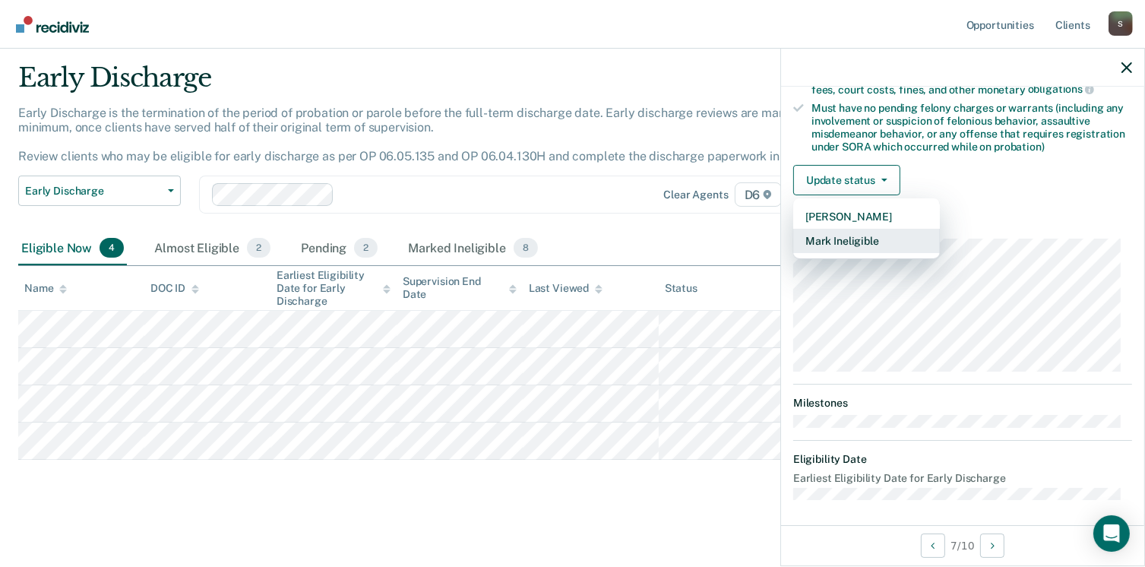
click at [877, 241] on button "Mark Ineligible" at bounding box center [866, 241] width 147 height 24
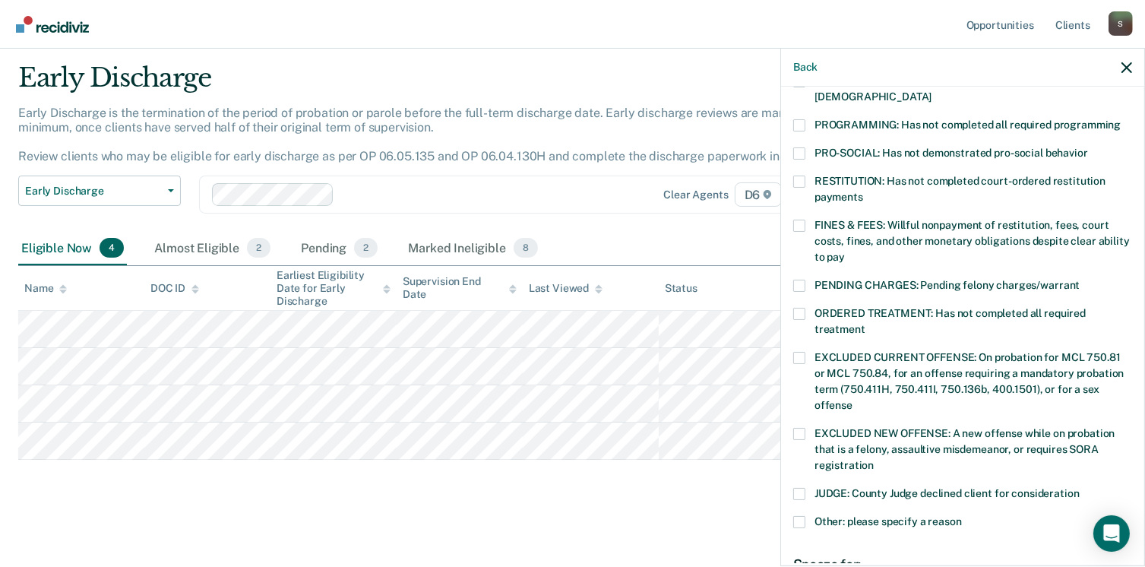
click at [796, 175] on span at bounding box center [799, 181] width 12 height 12
click at [863, 191] on input "RESTITUTION: Has not completed court-ordered restitution payments" at bounding box center [863, 191] width 0 height 0
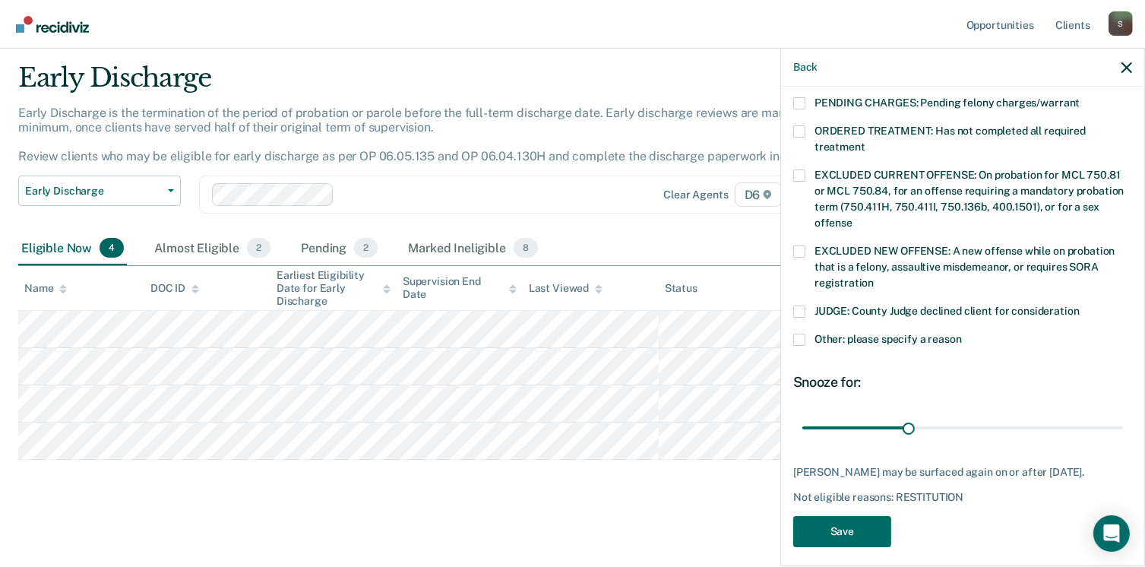
scroll to position [507, 0]
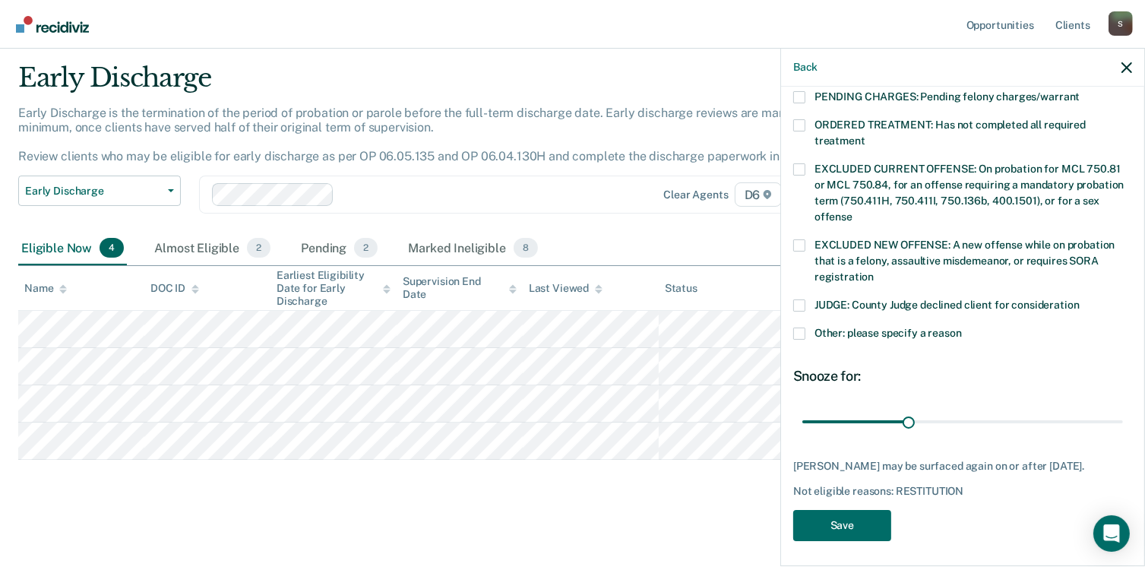
click at [799, 327] on span at bounding box center [799, 333] width 12 height 12
click at [962, 327] on input "Other: please specify a reason" at bounding box center [962, 327] width 0 height 0
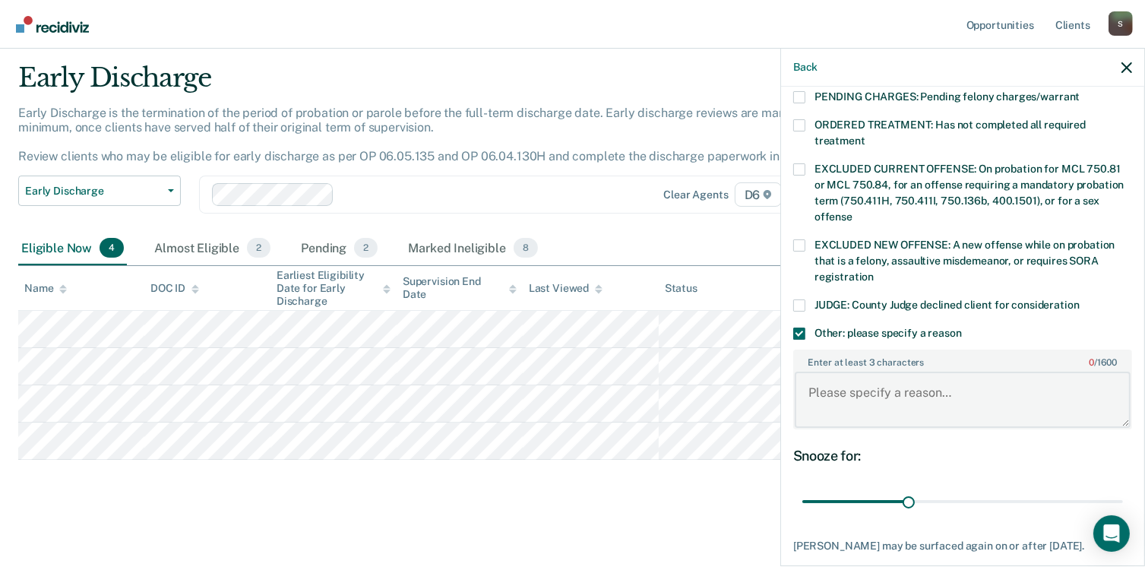
drag, startPoint x: 847, startPoint y: 384, endPoint x: 843, endPoint y: 371, distance: 12.7
click at [845, 380] on textarea "Enter at least 3 characters 0 / 1600" at bounding box center [963, 399] width 336 height 56
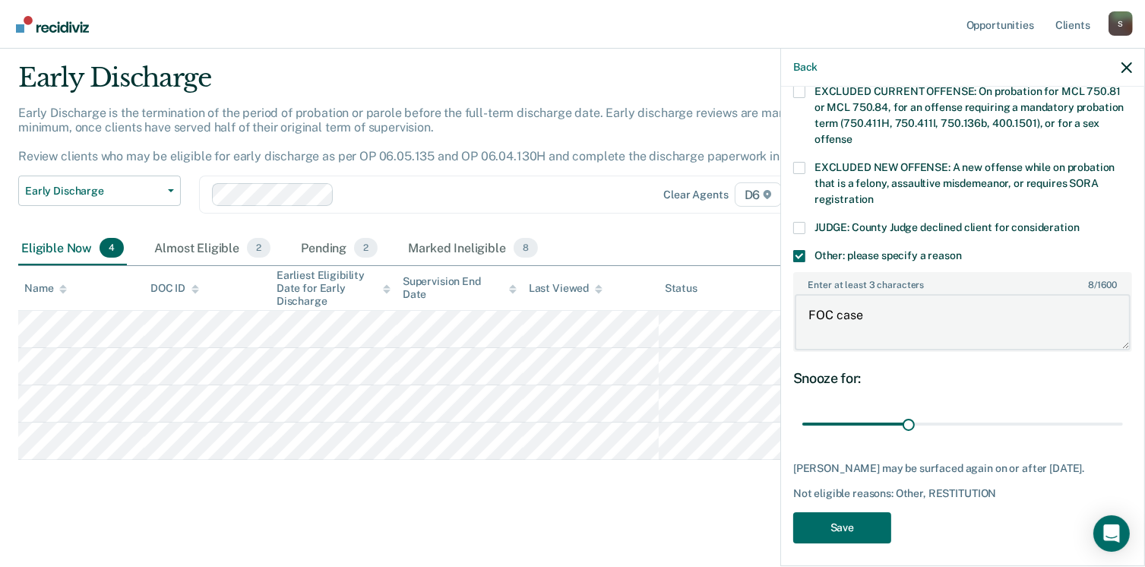
scroll to position [586, 0]
type textarea "FOC case"
click at [858, 520] on button "Save" at bounding box center [842, 526] width 98 height 31
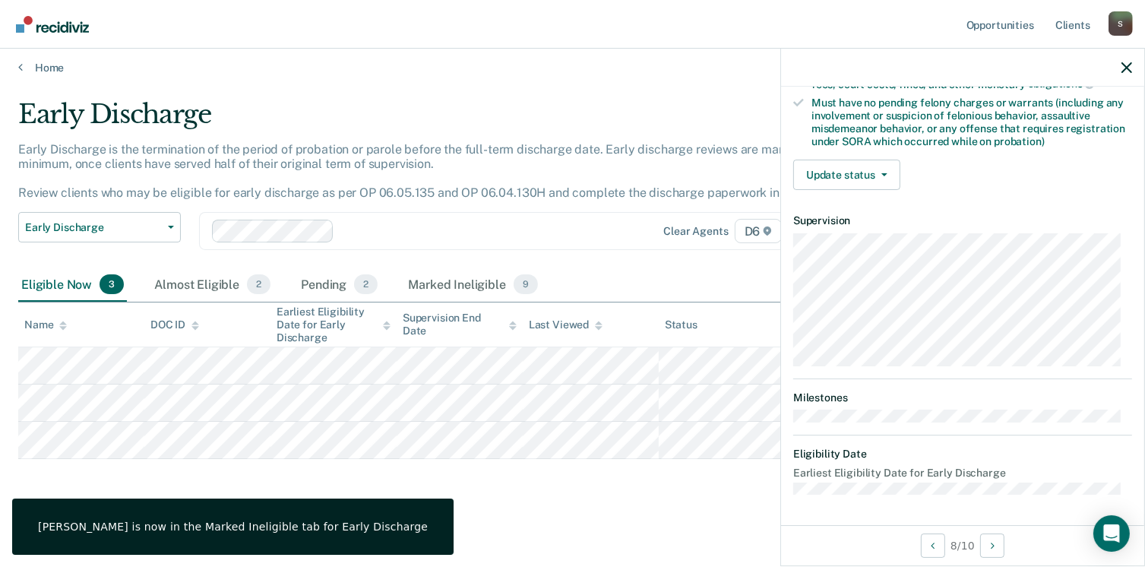
scroll to position [319, 0]
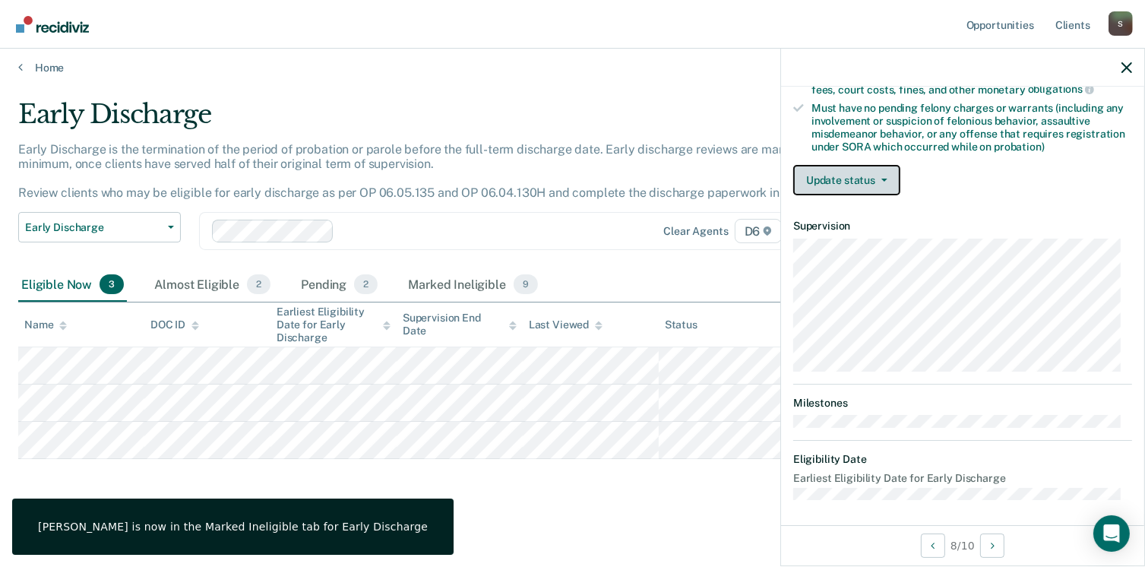
click at [888, 171] on button "Update status" at bounding box center [846, 180] width 107 height 30
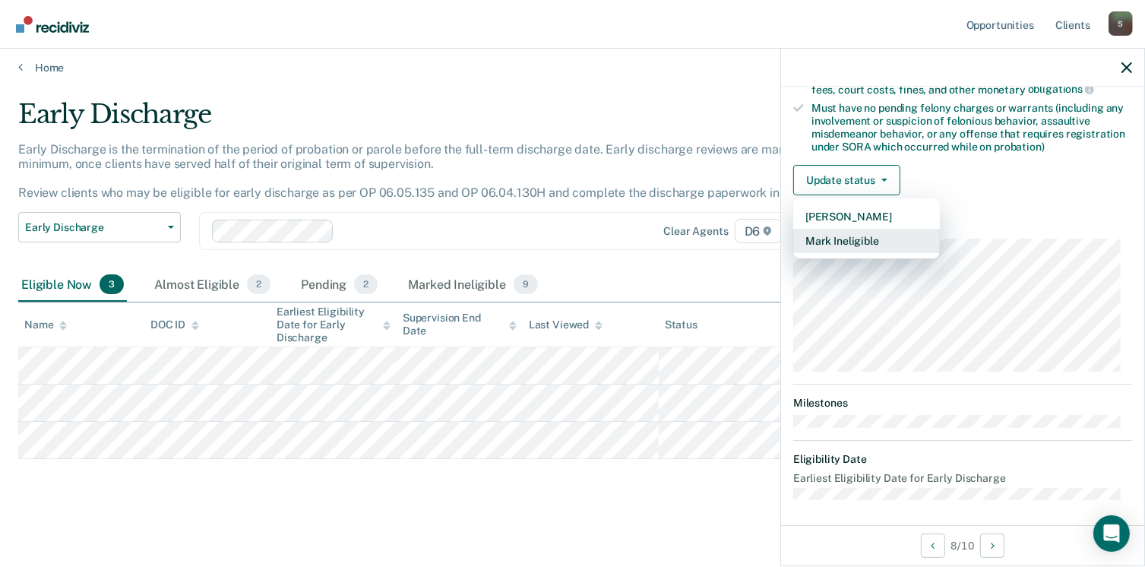
click at [899, 232] on button "Mark Ineligible" at bounding box center [866, 241] width 147 height 24
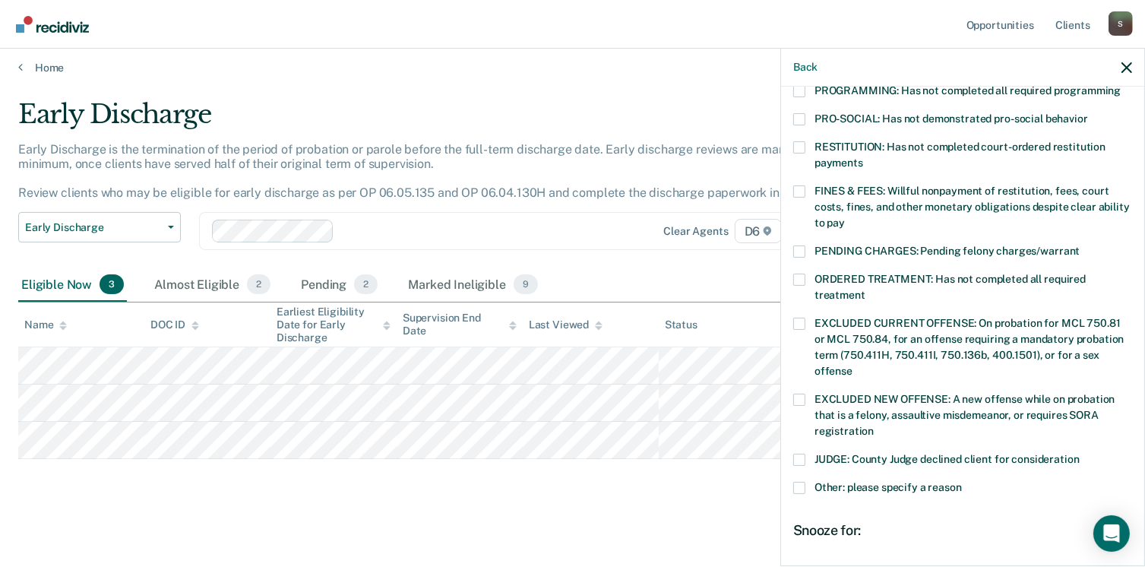
scroll to position [380, 0]
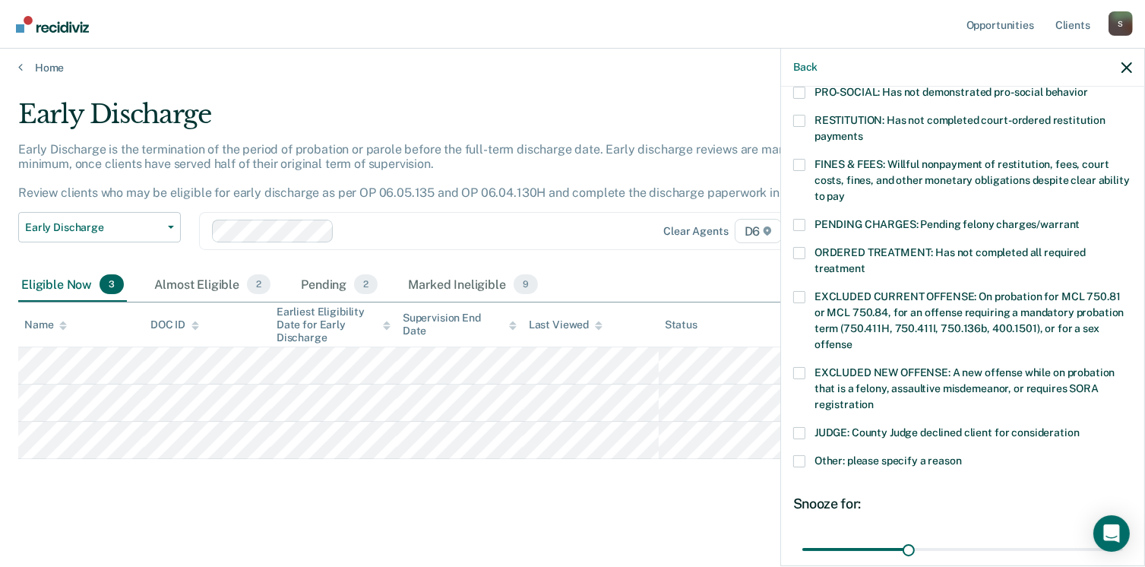
click at [802, 455] on span at bounding box center [799, 461] width 12 height 12
click at [962, 455] on input "Other: please specify a reason" at bounding box center [962, 455] width 0 height 0
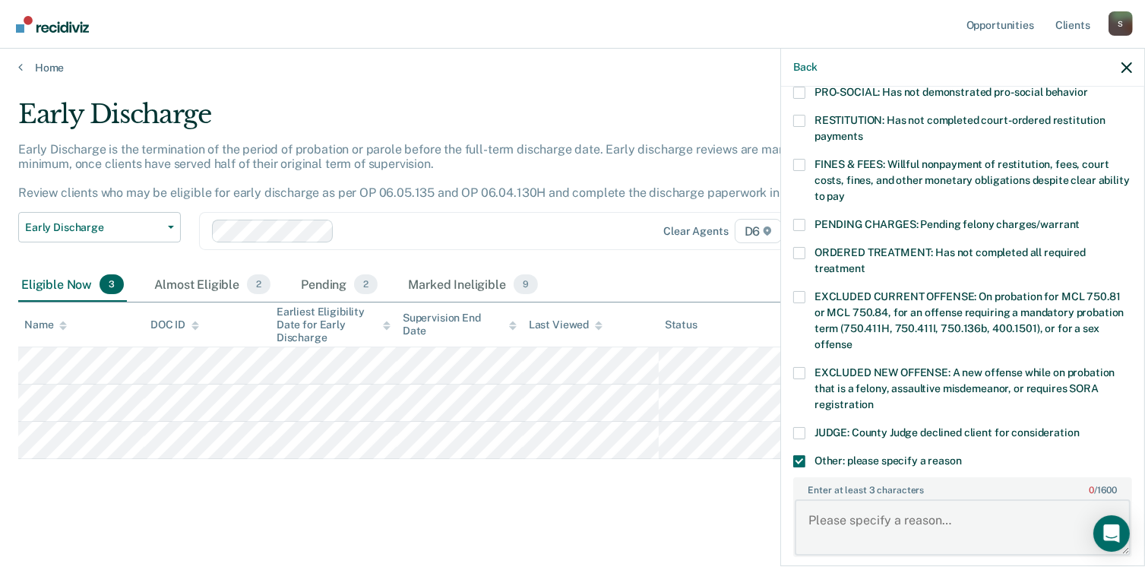
click at [917, 510] on textarea "Enter at least 3 characters 0 / 1600" at bounding box center [963, 527] width 336 height 56
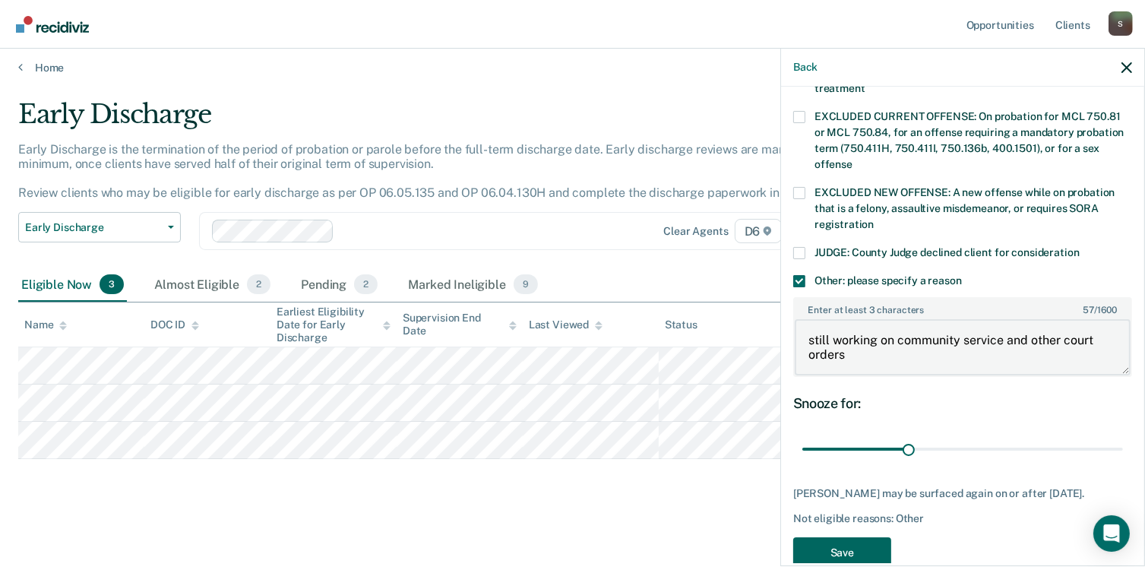
scroll to position [586, 0]
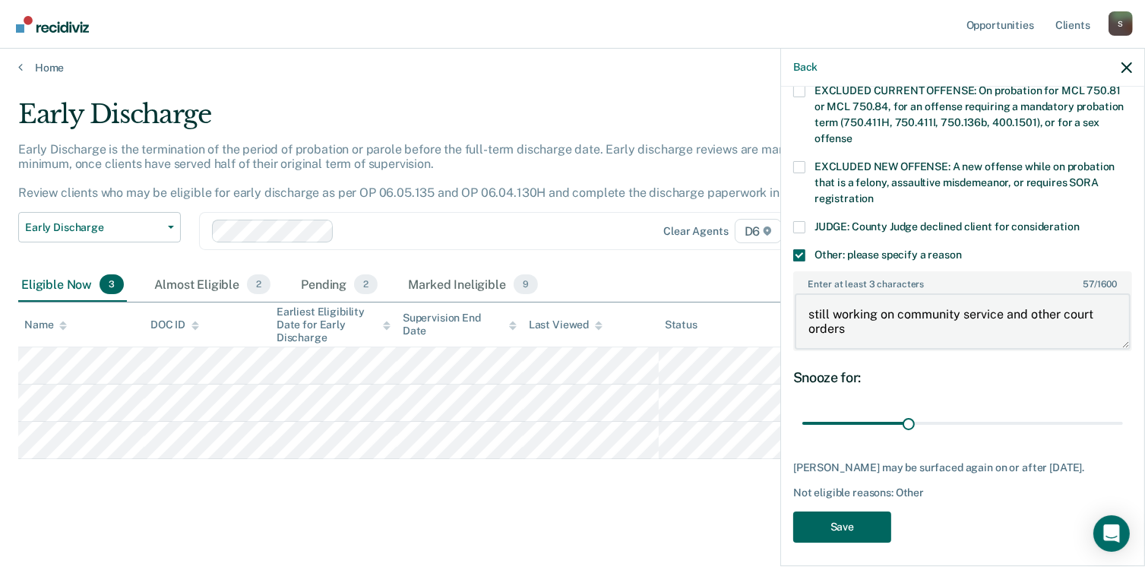
type textarea "still working on community service and other court orders"
click at [862, 519] on button "Save" at bounding box center [842, 526] width 98 height 31
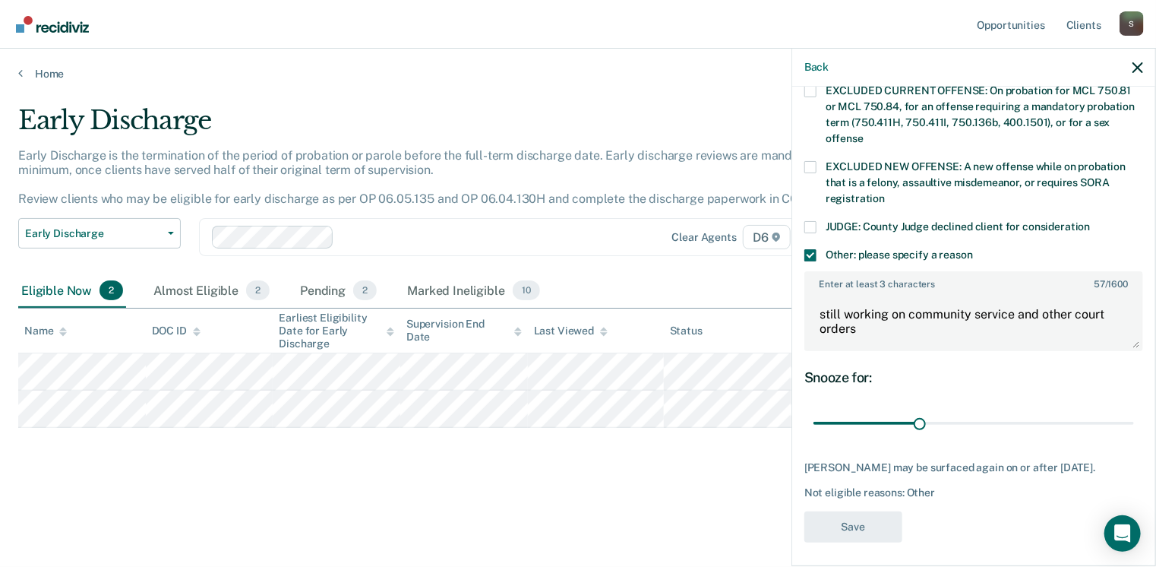
scroll to position [319, 0]
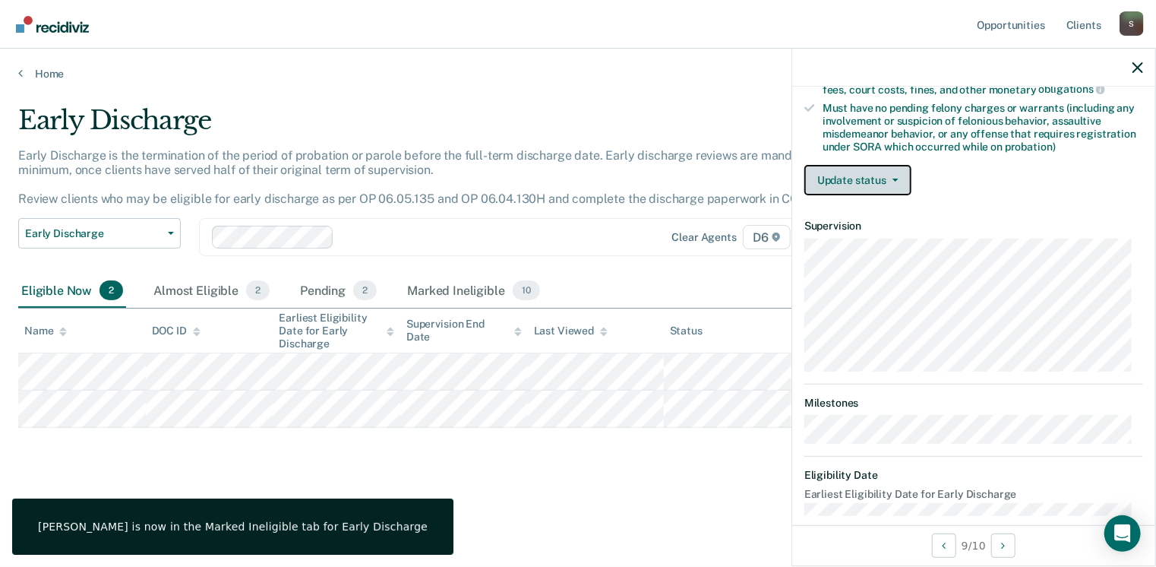
click at [895, 180] on button "Update status" at bounding box center [857, 180] width 107 height 30
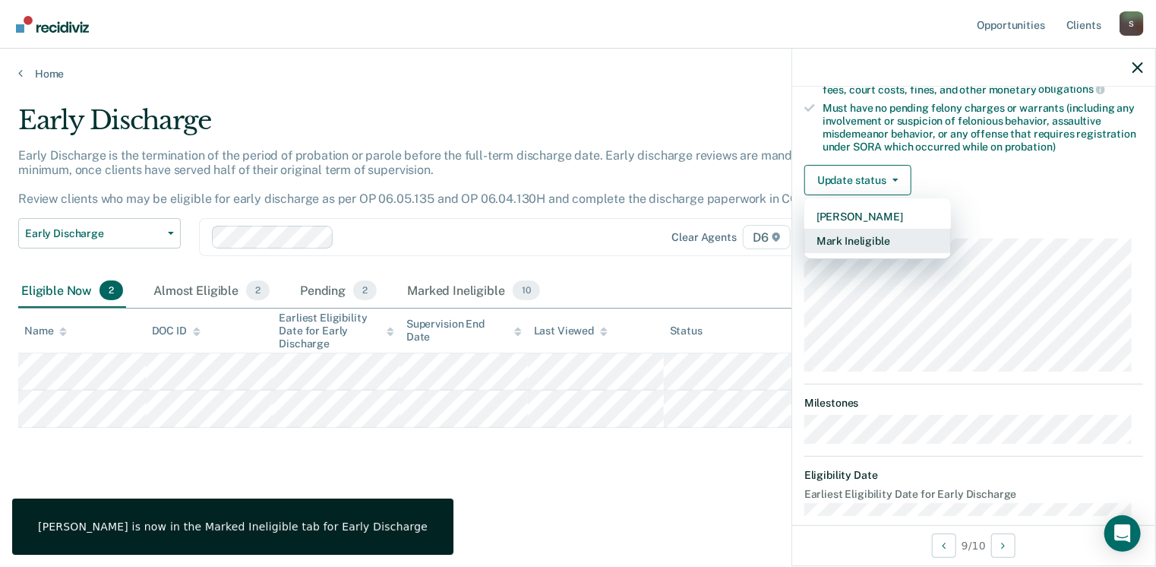
click at [889, 232] on button "Mark Ineligible" at bounding box center [877, 241] width 147 height 24
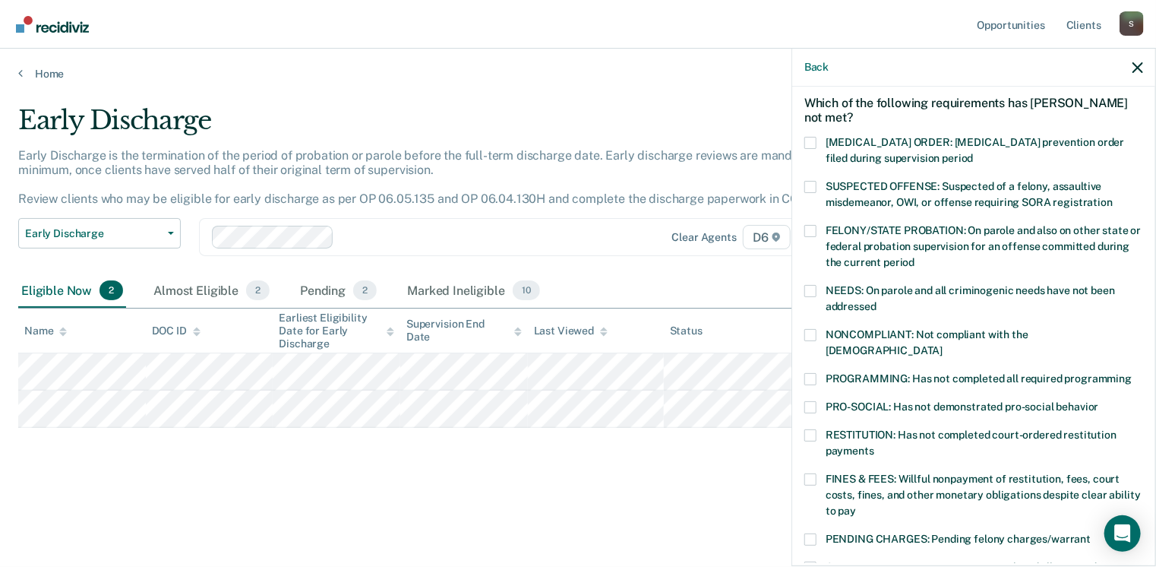
scroll to position [91, 0]
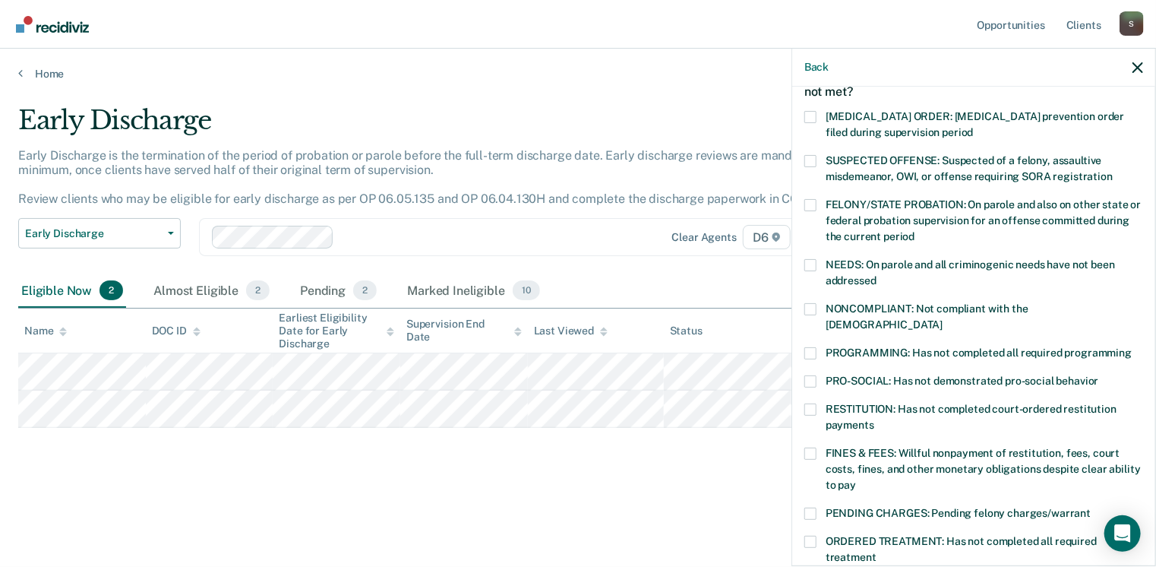
click at [814, 306] on span at bounding box center [810, 309] width 12 height 12
click at [943, 319] on input "NONCOMPLIANT: Not compliant with the [DEMOGRAPHIC_DATA]" at bounding box center [943, 319] width 0 height 0
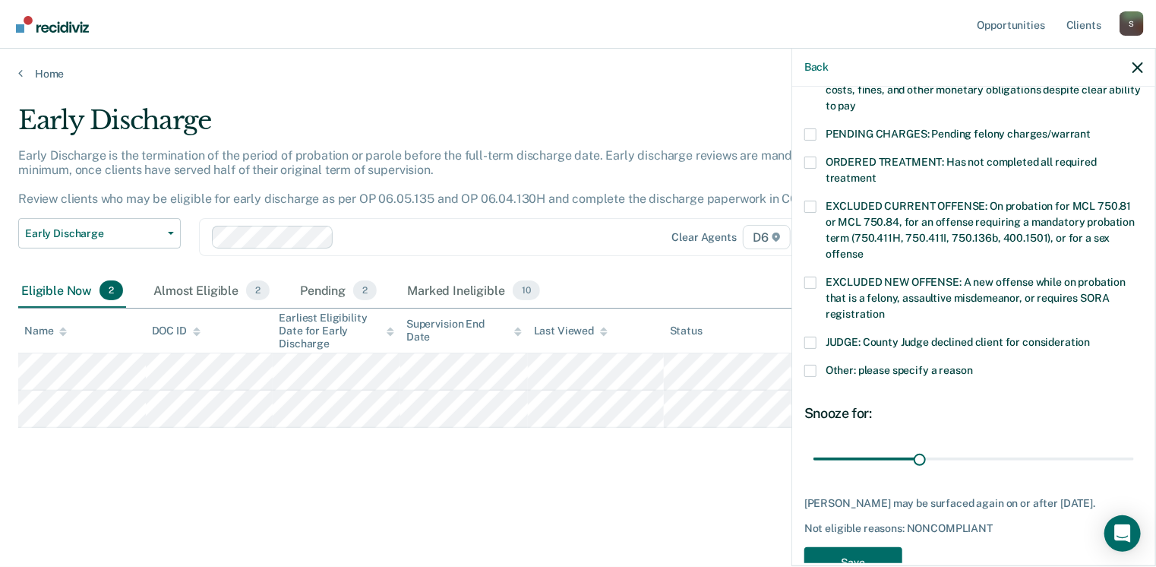
scroll to position [471, 0]
click at [856, 546] on button "Save" at bounding box center [853, 561] width 98 height 31
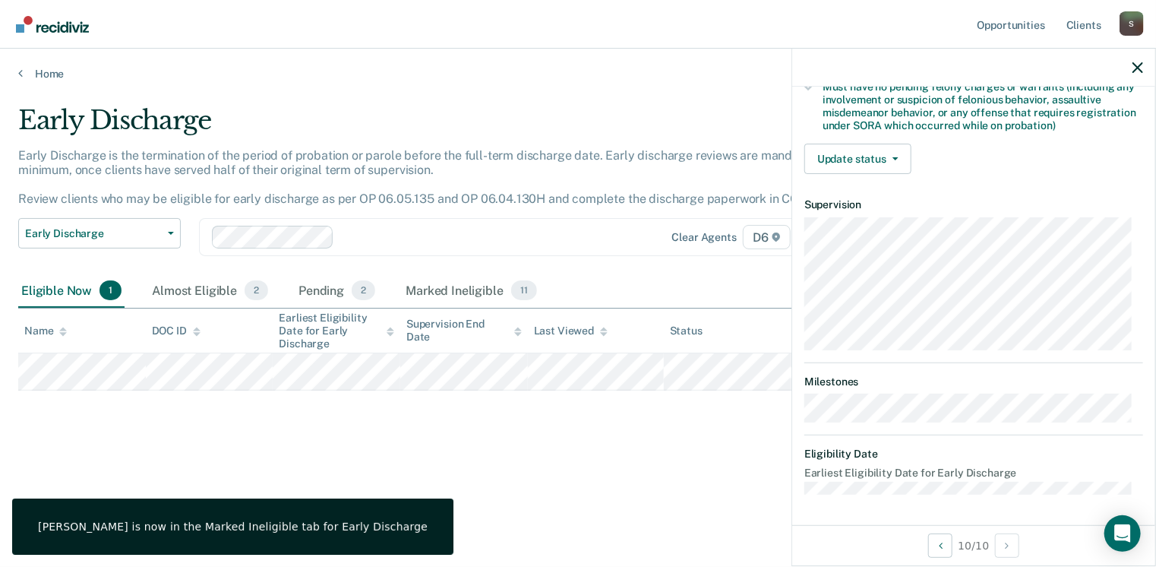
scroll to position [334, 0]
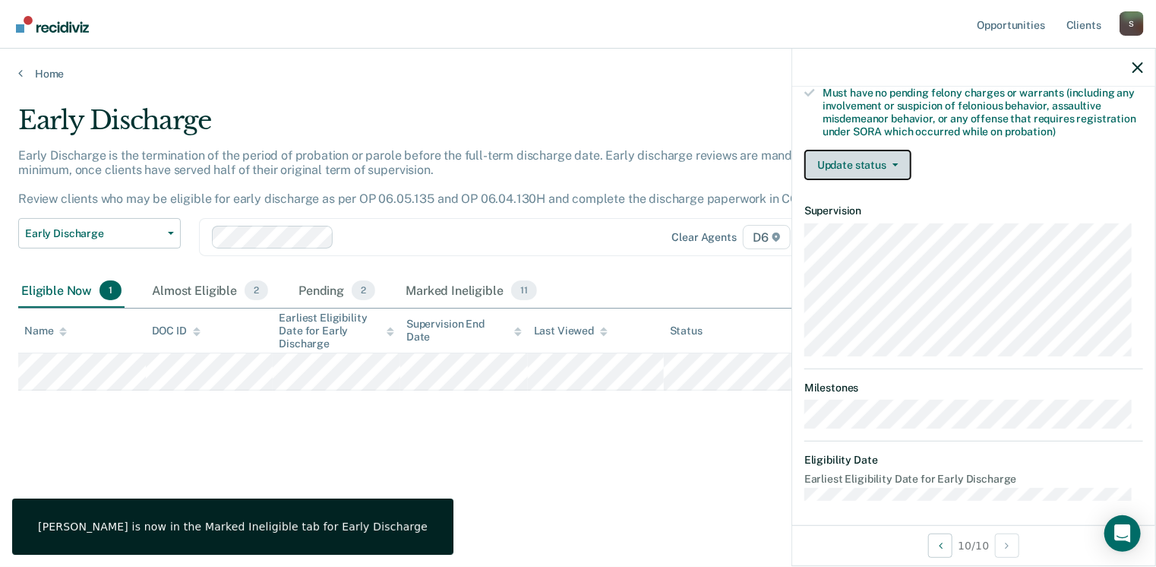
click at [899, 161] on button "Update status" at bounding box center [857, 165] width 107 height 30
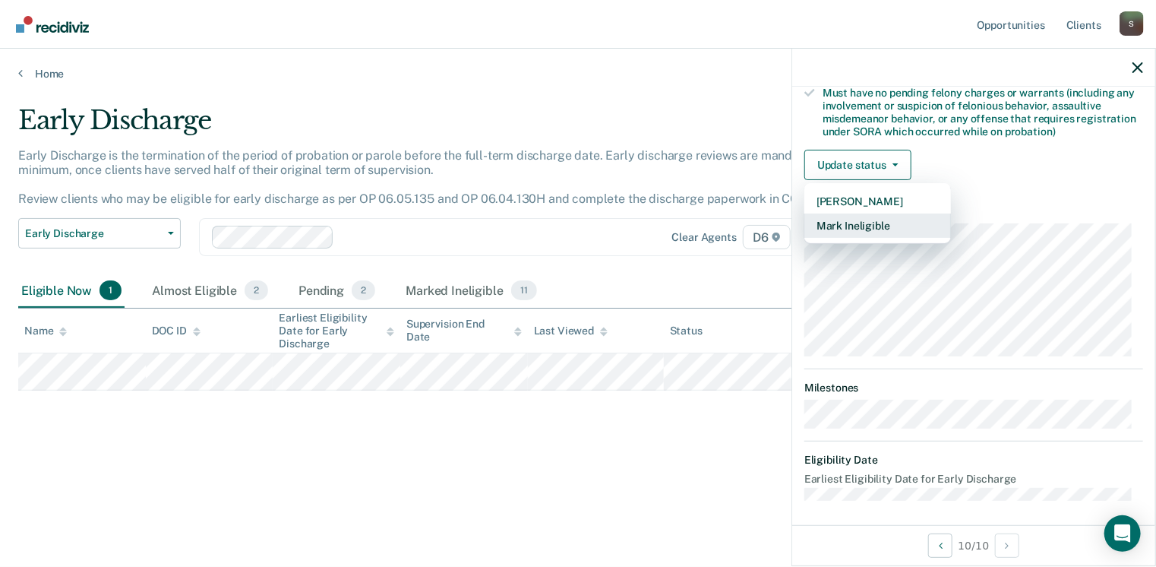
click at [891, 220] on button "Mark Ineligible" at bounding box center [877, 225] width 147 height 24
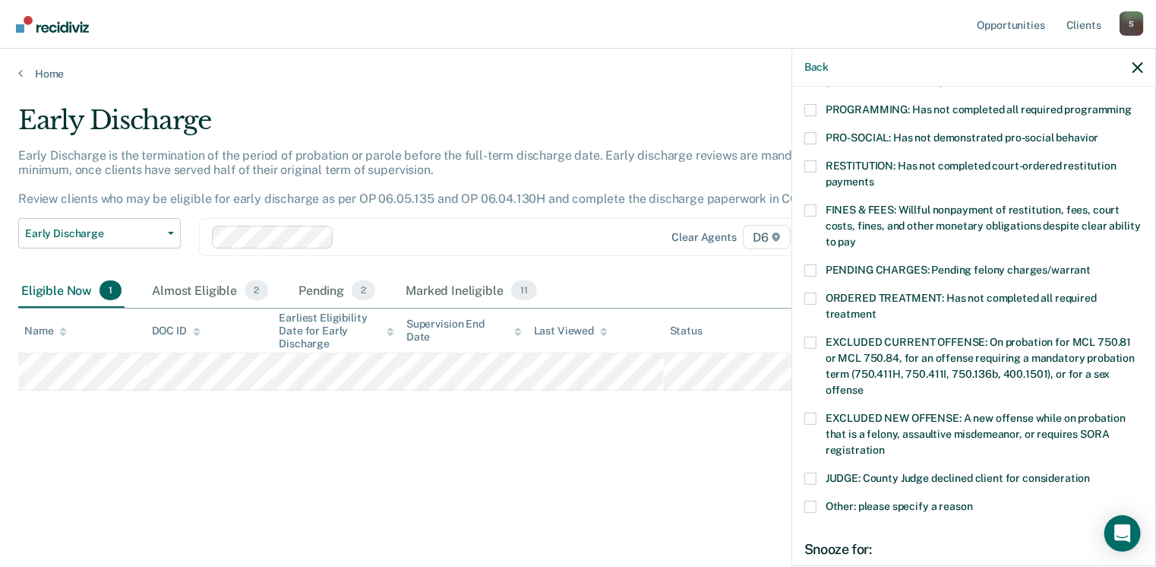
click at [811, 204] on span at bounding box center [810, 210] width 12 height 12
click at [856, 236] on input "FINES & FEES: Willful nonpayment of restitution, fees, court costs, fines, and …" at bounding box center [856, 236] width 0 height 0
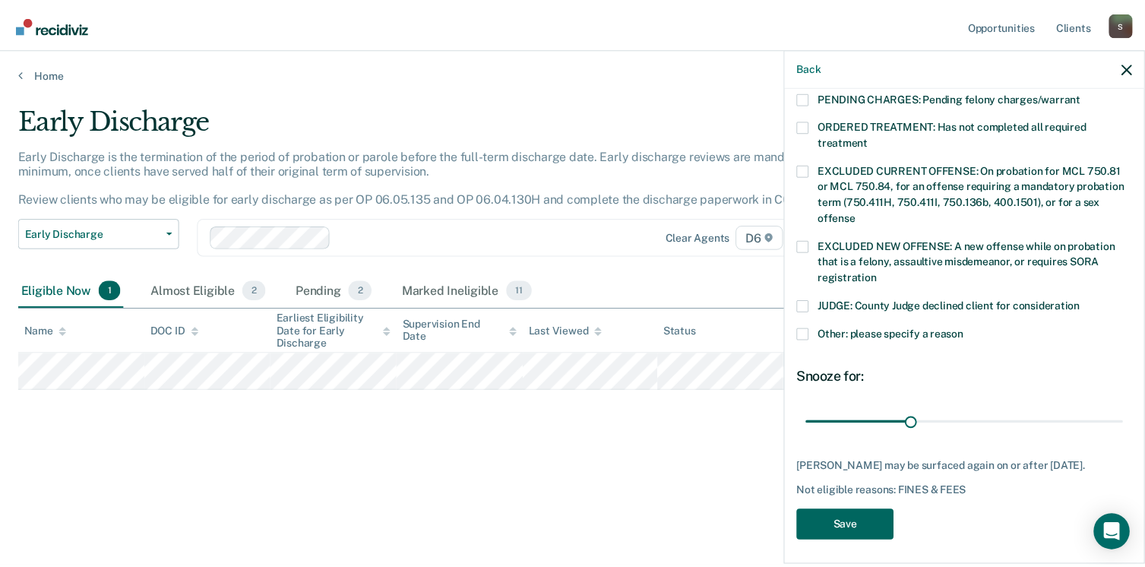
scroll to position [507, 0]
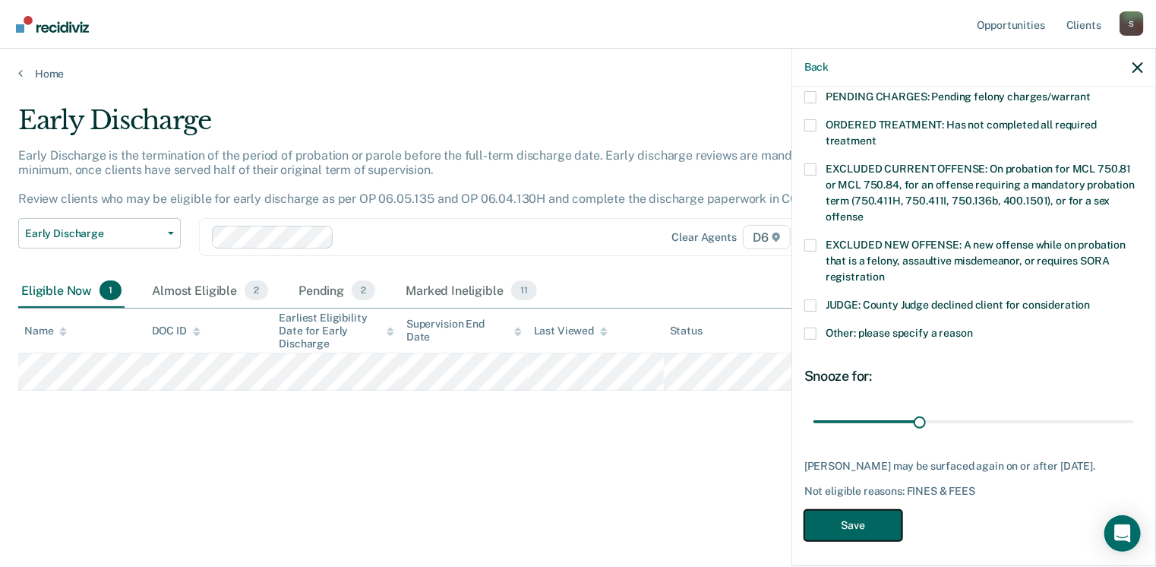
click at [886, 519] on button "Save" at bounding box center [853, 525] width 98 height 31
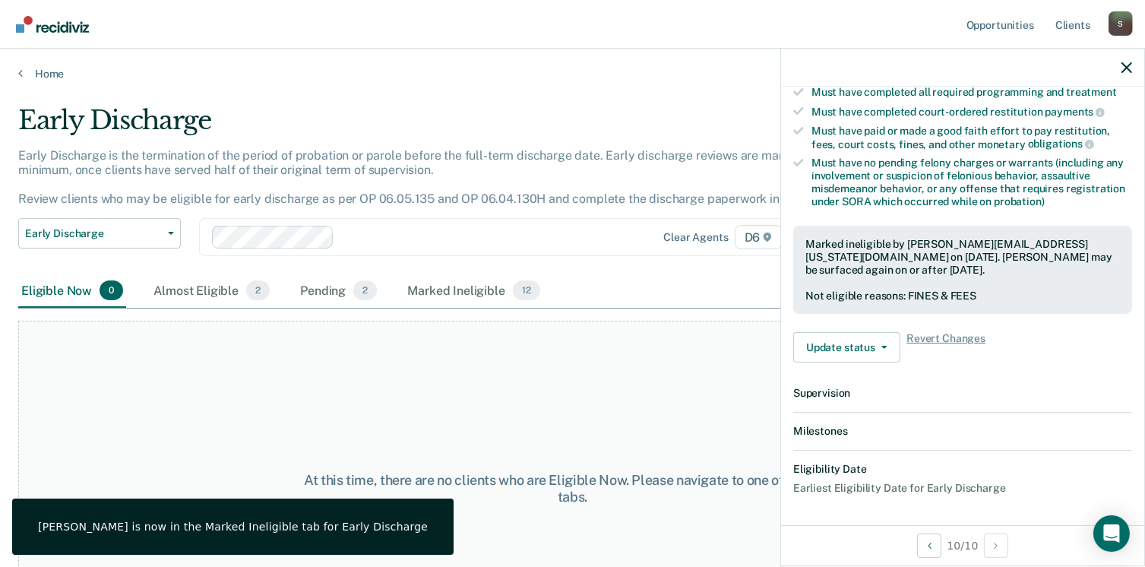
scroll to position [447, 0]
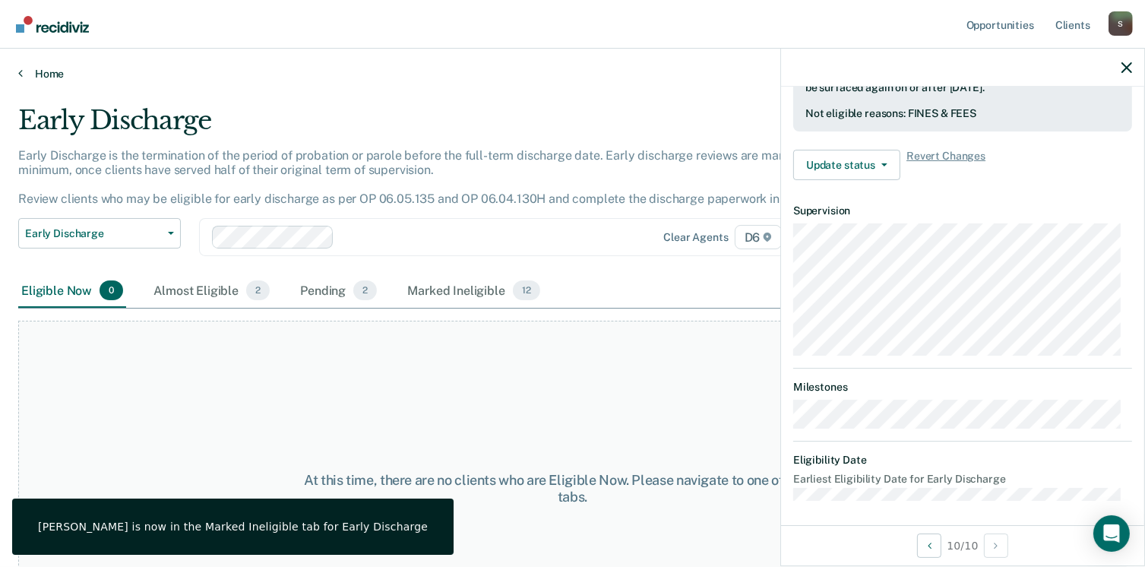
click at [49, 70] on link "Home" at bounding box center [572, 74] width 1108 height 14
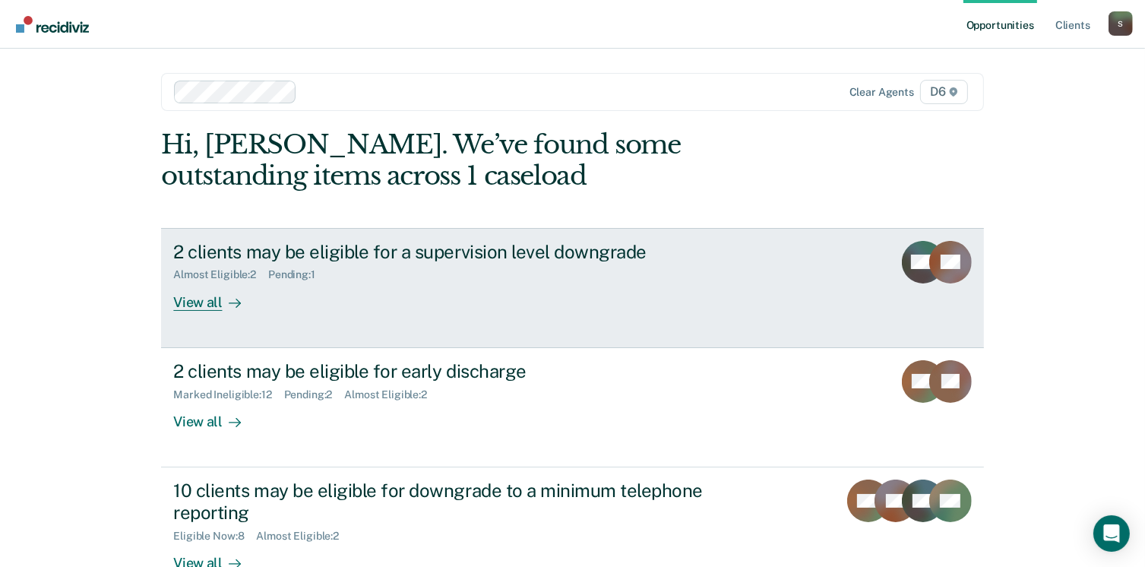
click at [201, 302] on div "View all" at bounding box center [215, 296] width 85 height 30
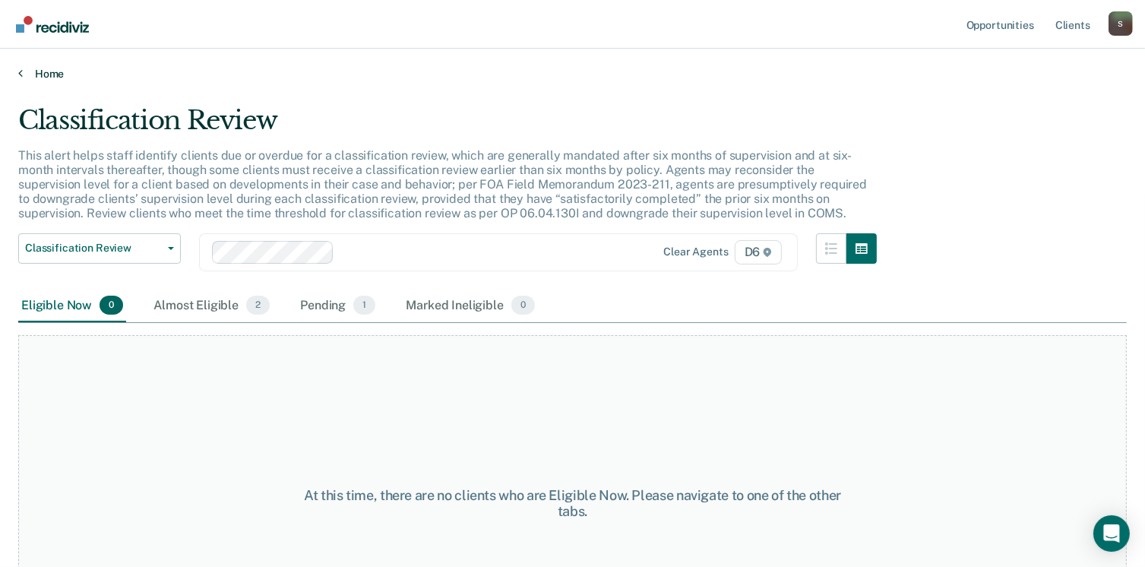
click at [36, 71] on link "Home" at bounding box center [572, 74] width 1108 height 14
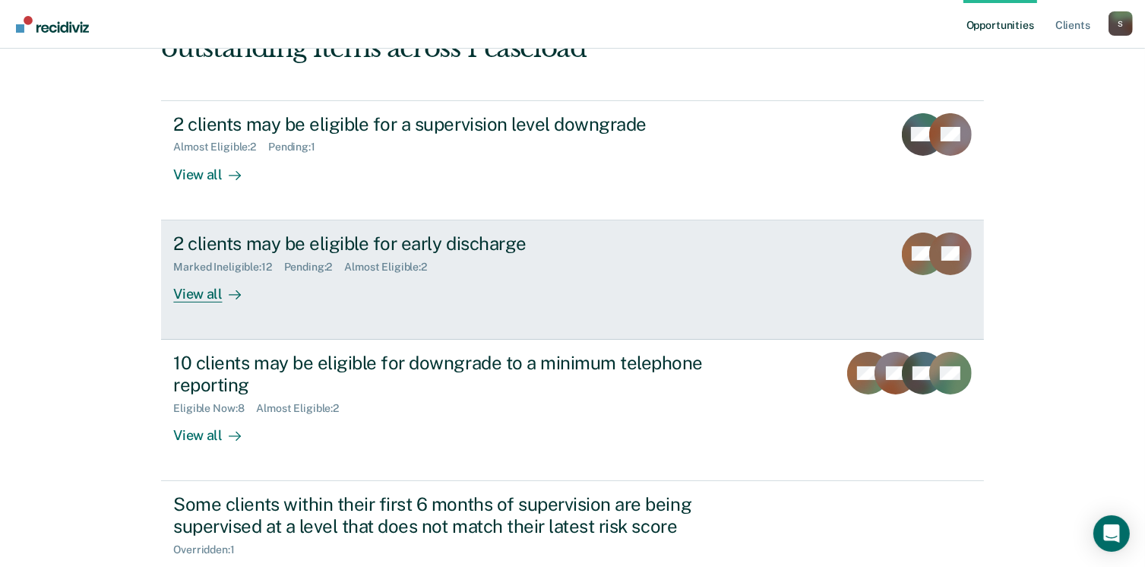
scroll to position [152, 0]
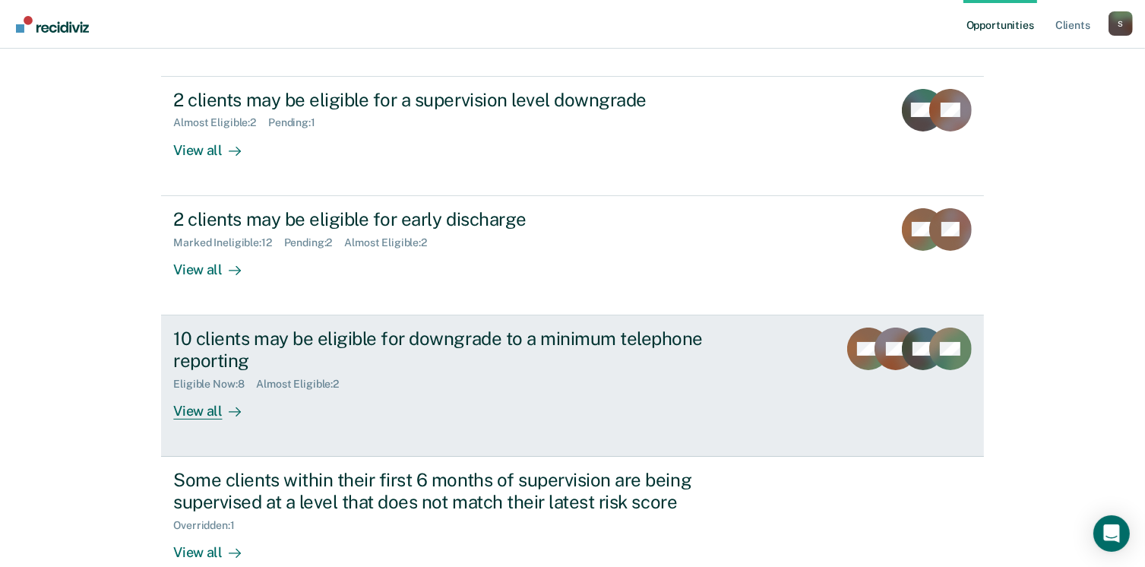
click at [194, 408] on div "View all" at bounding box center [215, 405] width 85 height 30
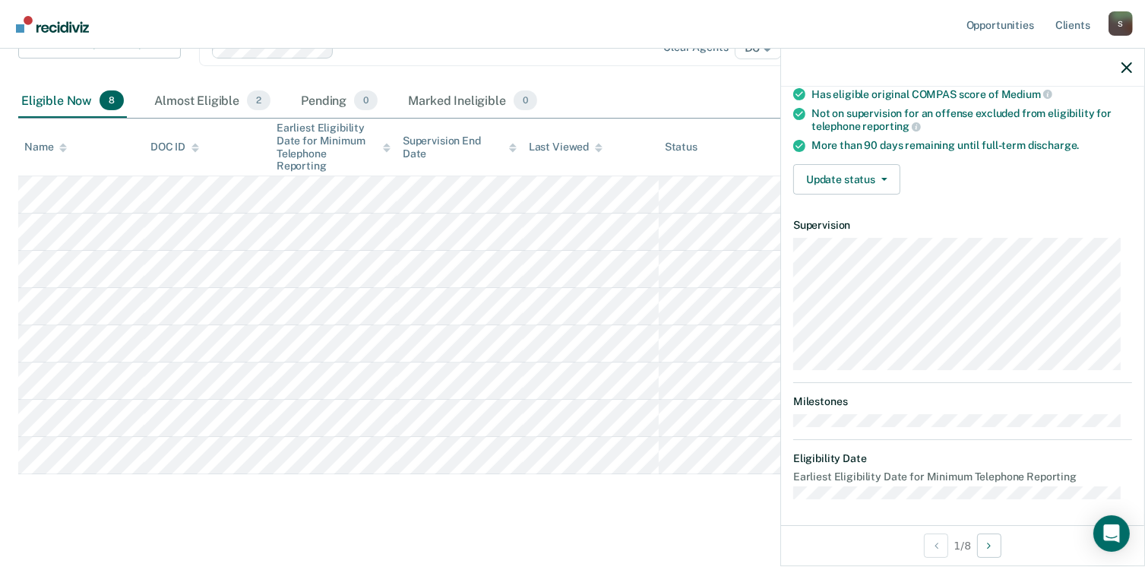
scroll to position [15, 0]
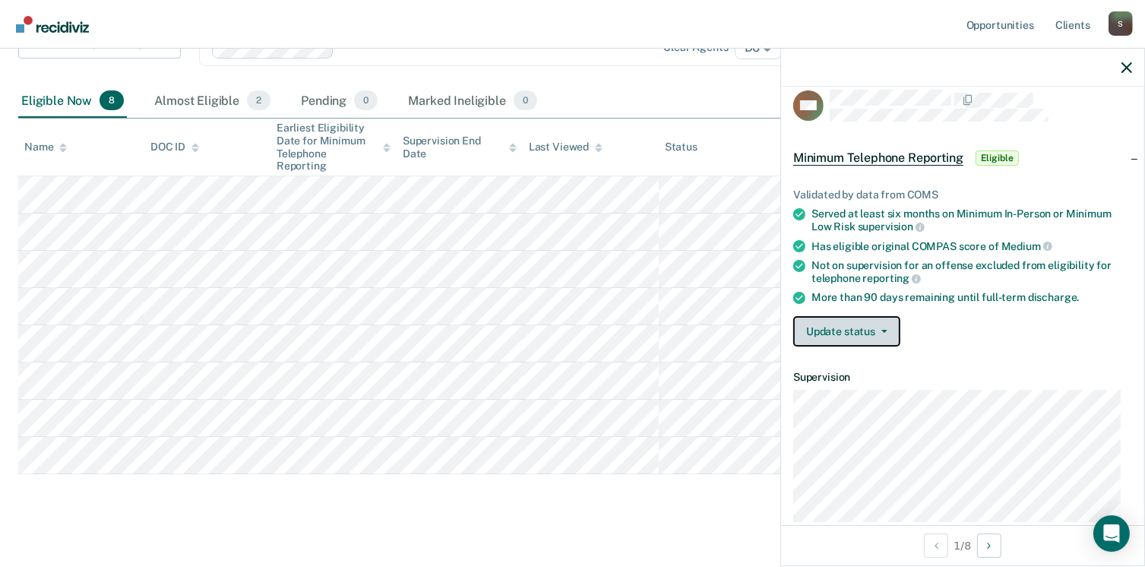
click at [890, 324] on button "Update status" at bounding box center [846, 331] width 107 height 30
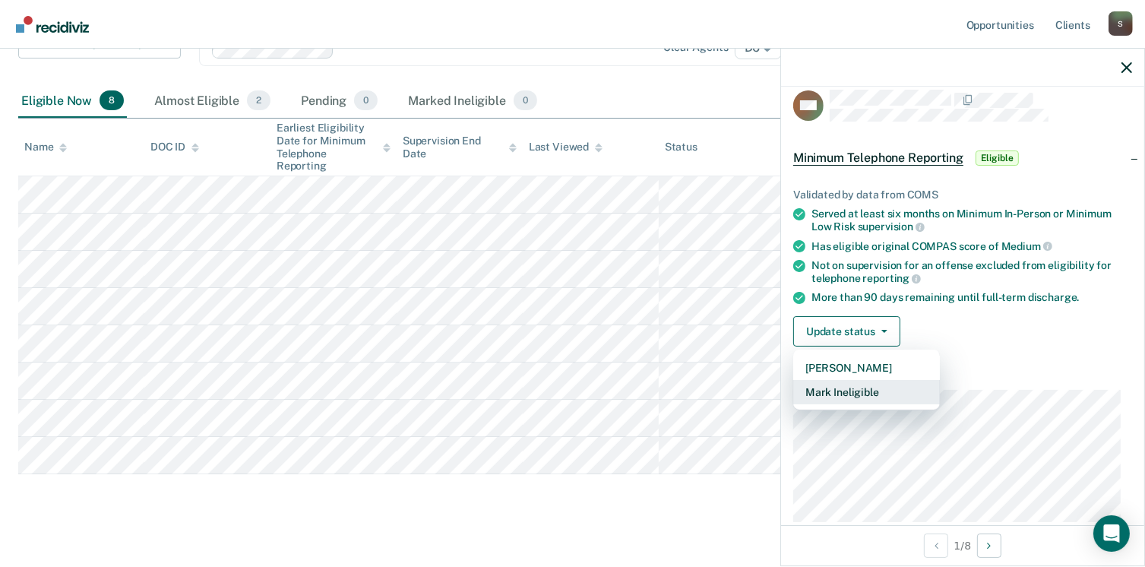
click at [889, 393] on button "Mark Ineligible" at bounding box center [866, 392] width 147 height 24
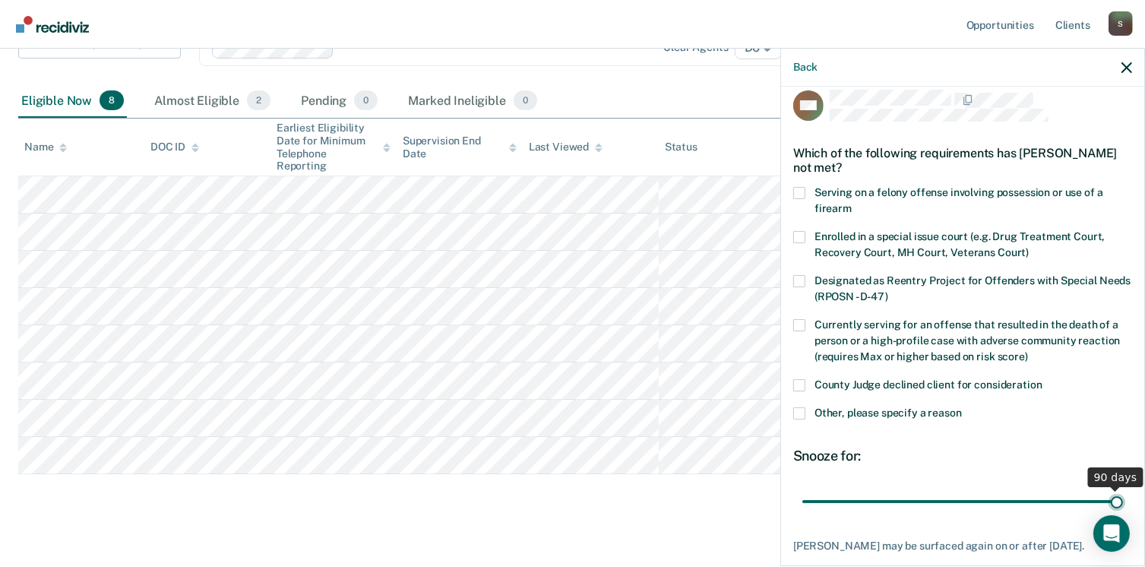
drag, startPoint x: 905, startPoint y: 503, endPoint x: 1110, endPoint y: 509, distance: 204.4
type input "90"
click at [1110, 509] on input "range" at bounding box center [962, 501] width 321 height 27
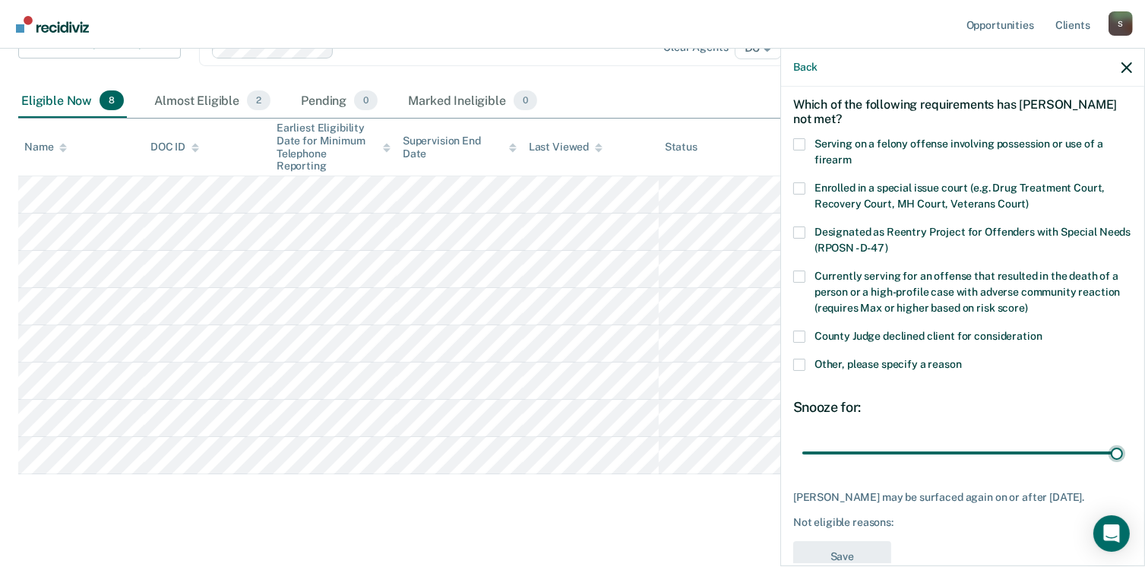
scroll to position [111, 0]
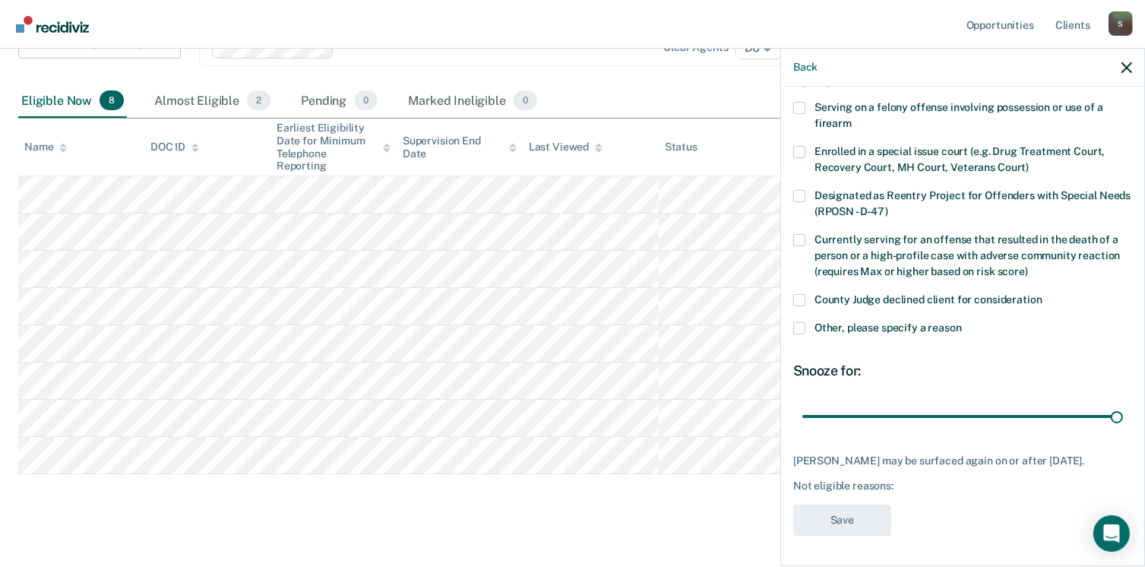
click at [796, 322] on span at bounding box center [799, 328] width 12 height 12
click at [962, 322] on input "Other, please specify a reason" at bounding box center [962, 322] width 0 height 0
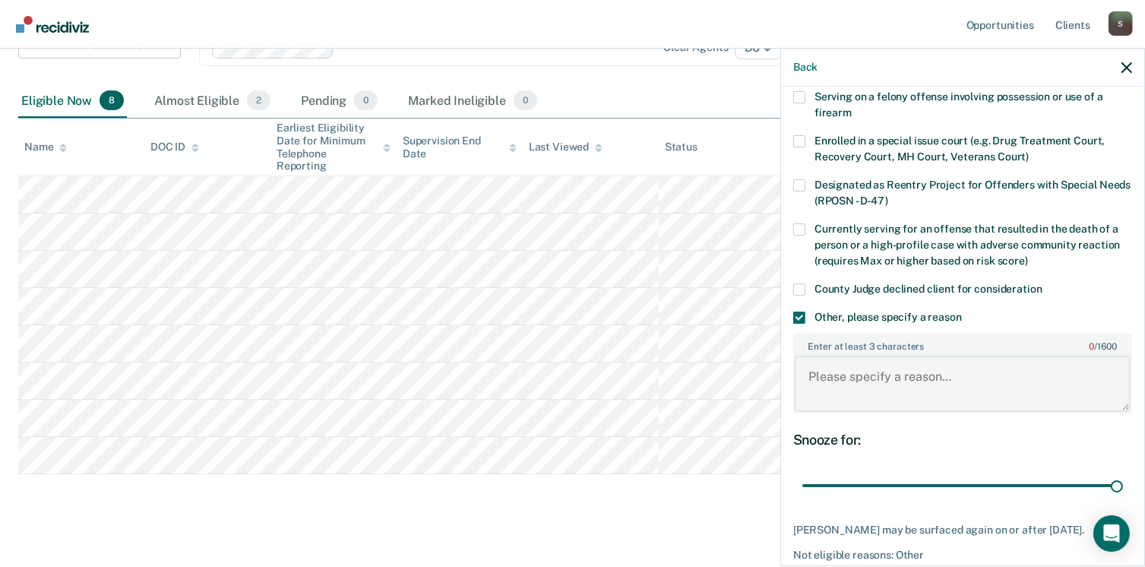
click at [867, 384] on textarea "Enter at least 3 characters 0 / 1600" at bounding box center [963, 384] width 336 height 56
drag, startPoint x: 950, startPoint y: 373, endPoint x: 804, endPoint y: 368, distance: 145.2
click at [804, 368] on textarea "office doesn't participate" at bounding box center [963, 384] width 336 height 56
click at [1003, 379] on textarea "office doesn't participate" at bounding box center [963, 384] width 336 height 56
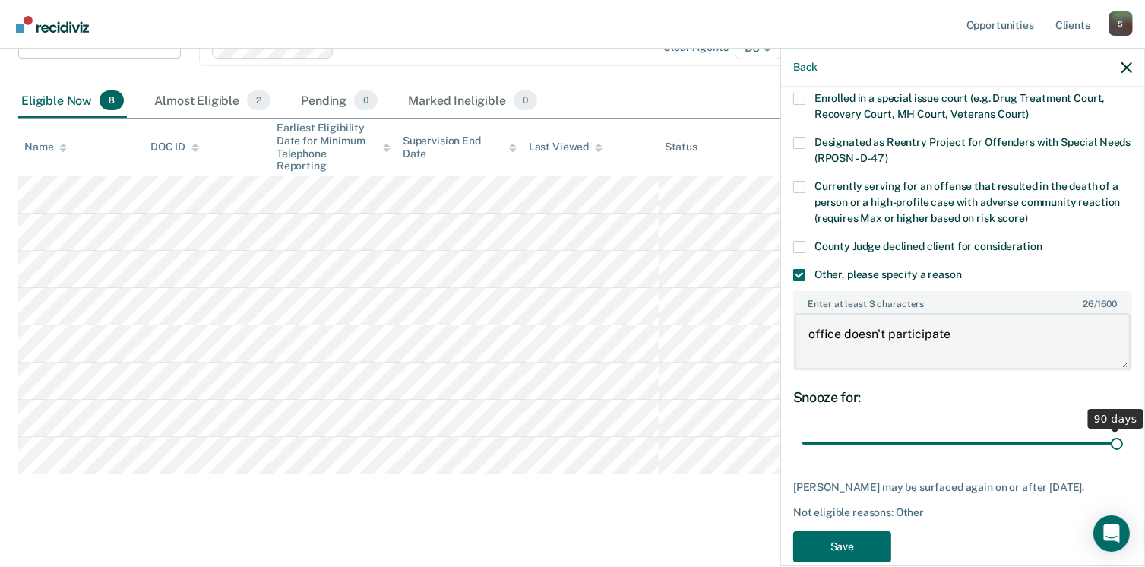
scroll to position [189, 0]
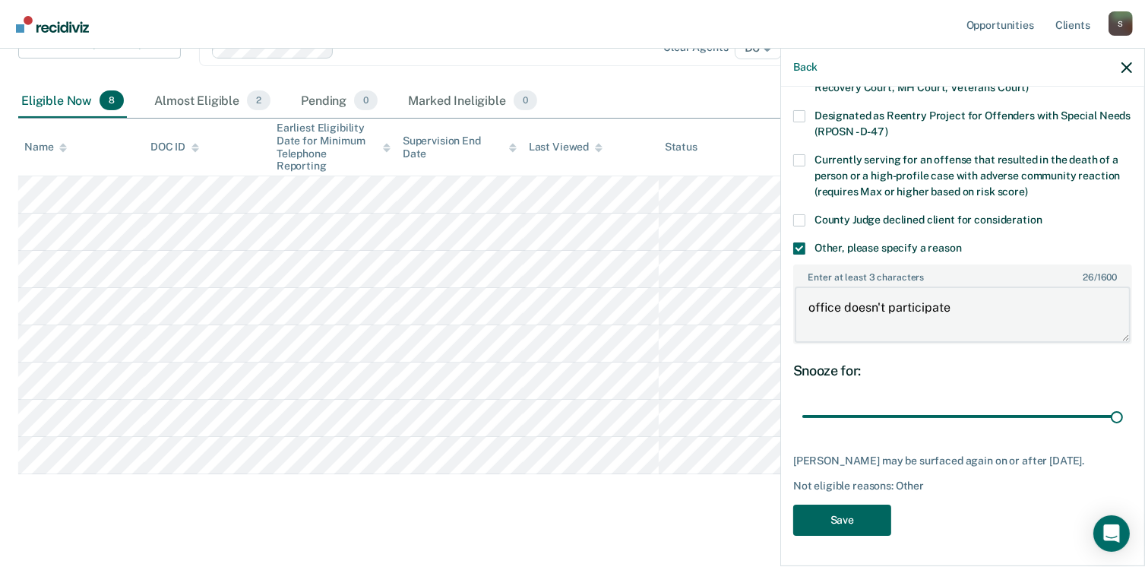
type textarea "office doesn't participate"
click at [842, 511] on button "Save" at bounding box center [842, 519] width 98 height 31
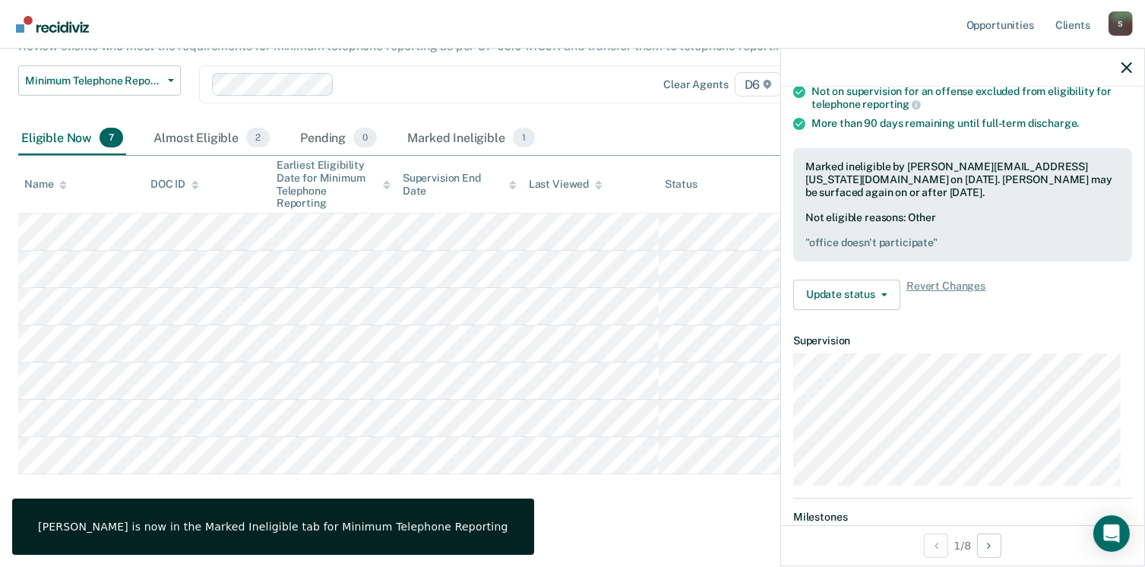
scroll to position [167, 0]
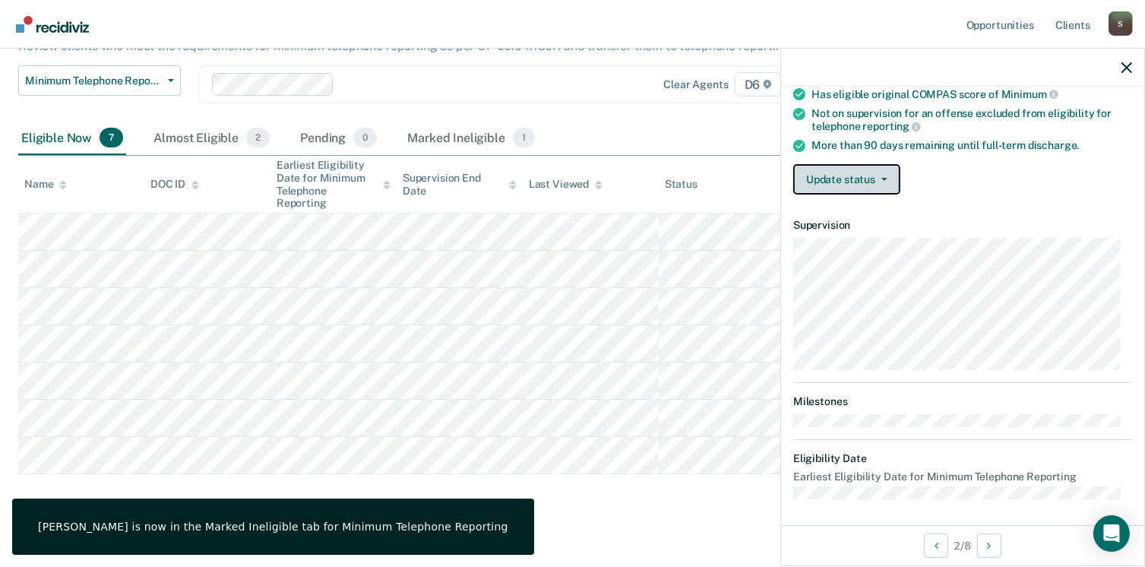
click at [886, 175] on button "Update status" at bounding box center [846, 179] width 107 height 30
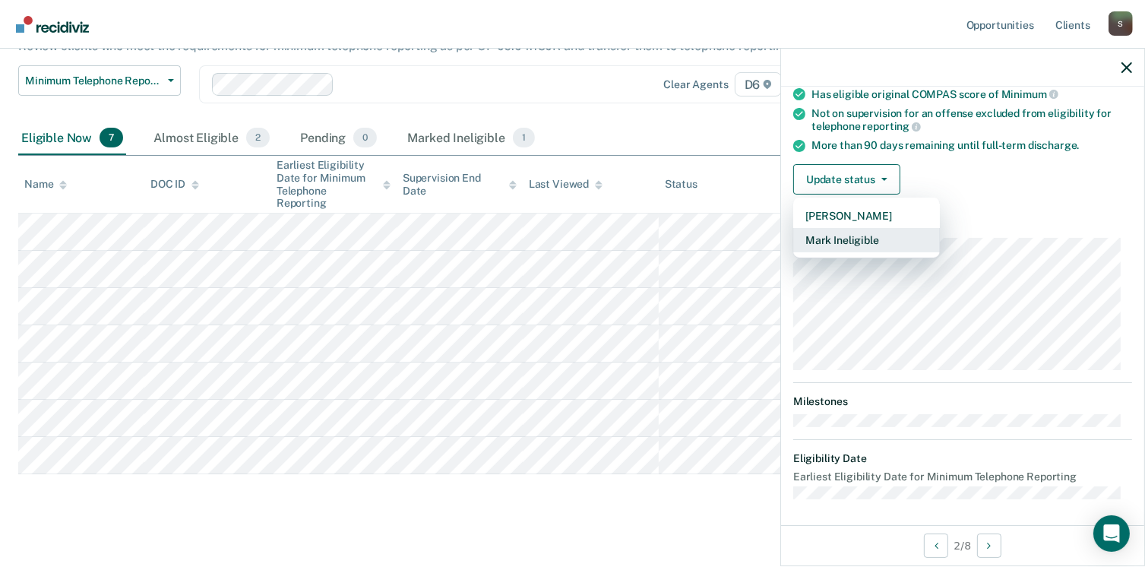
click at [851, 238] on button "Mark Ineligible" at bounding box center [866, 240] width 147 height 24
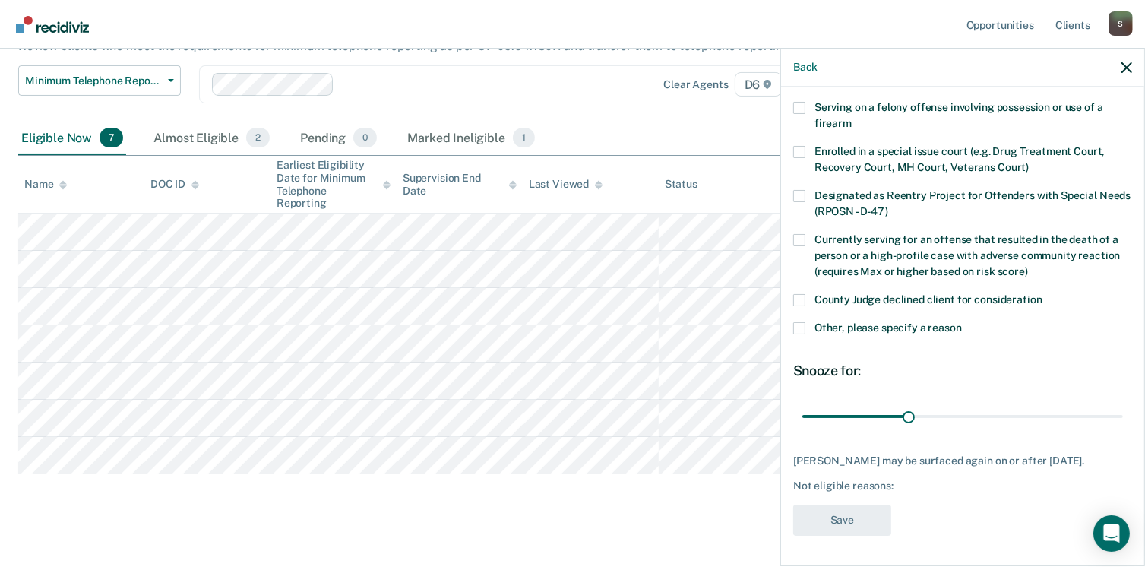
click at [799, 322] on span at bounding box center [799, 328] width 12 height 12
click at [962, 322] on input "Other, please specify a reason" at bounding box center [962, 322] width 0 height 0
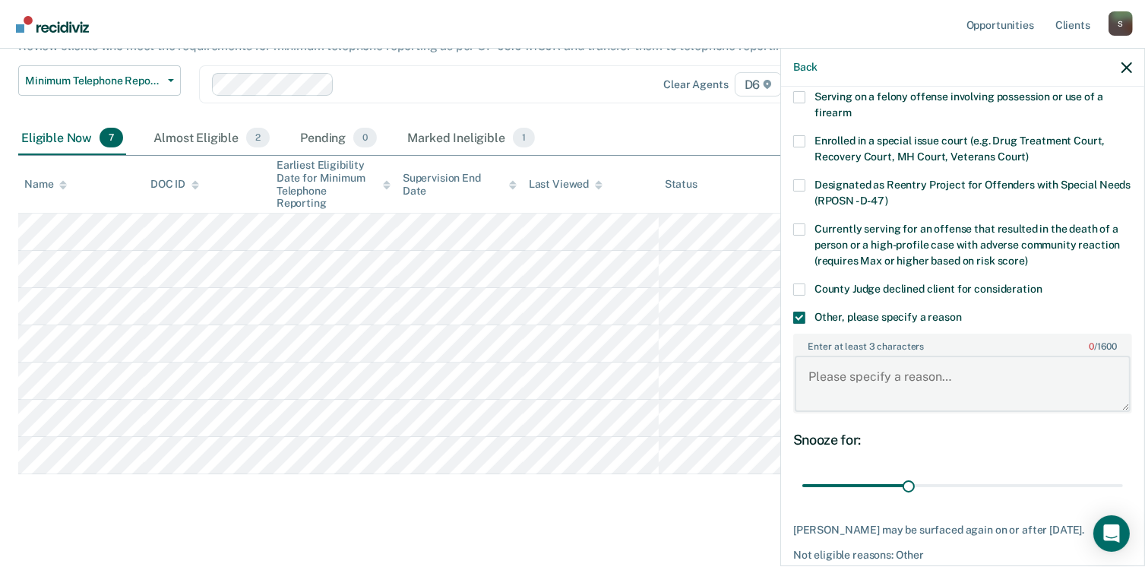
click at [820, 377] on textarea "Enter at least 3 characters 0 / 1600" at bounding box center [963, 384] width 336 height 56
paste textarea "office doesn't participate"
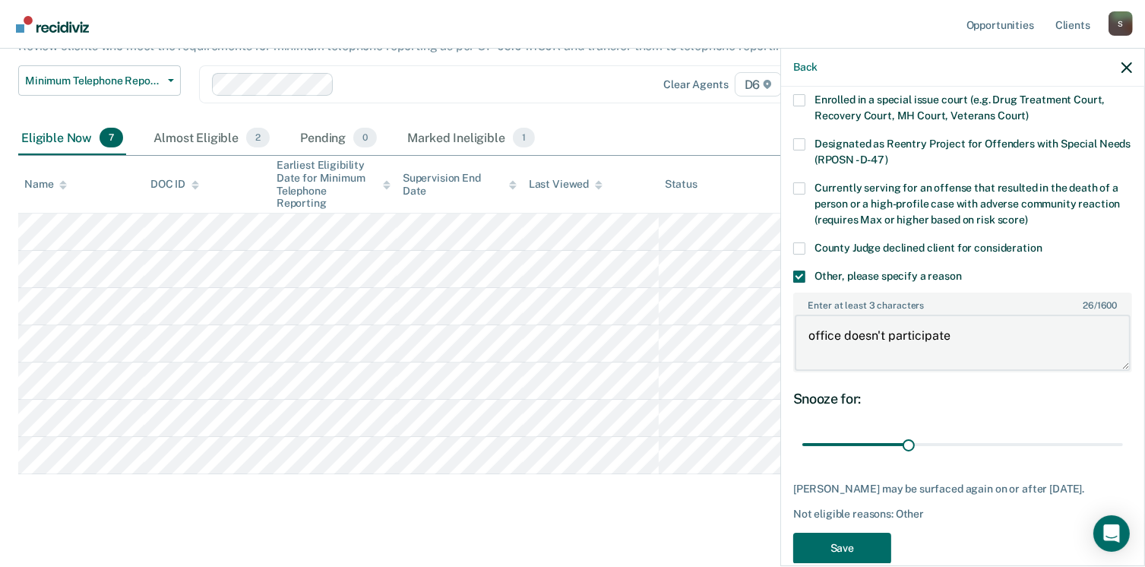
scroll to position [189, 0]
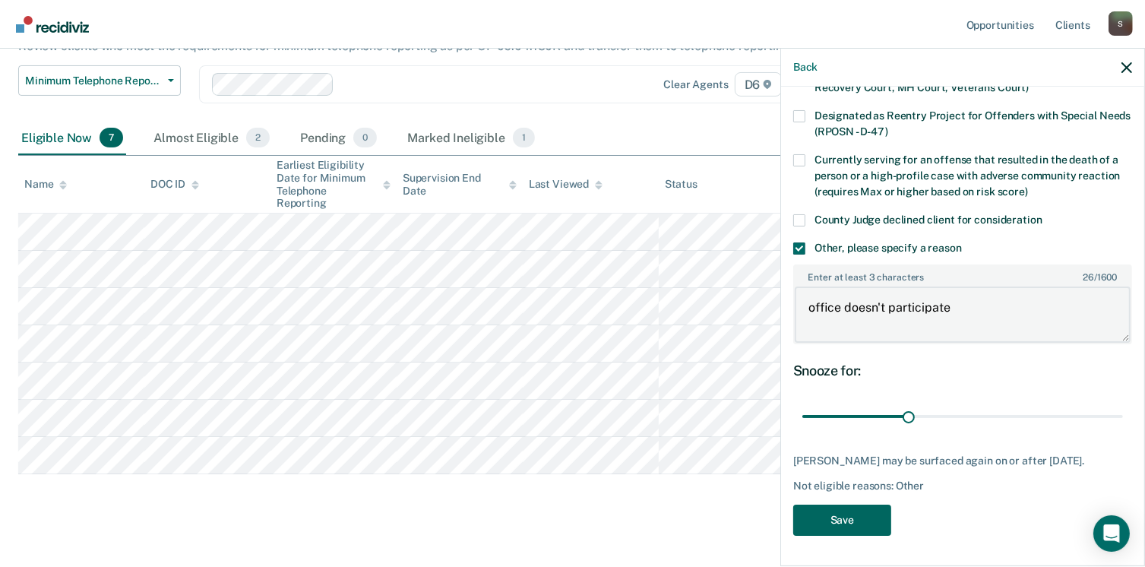
type textarea "office doesn't participate"
click at [825, 524] on button "Save" at bounding box center [842, 519] width 98 height 31
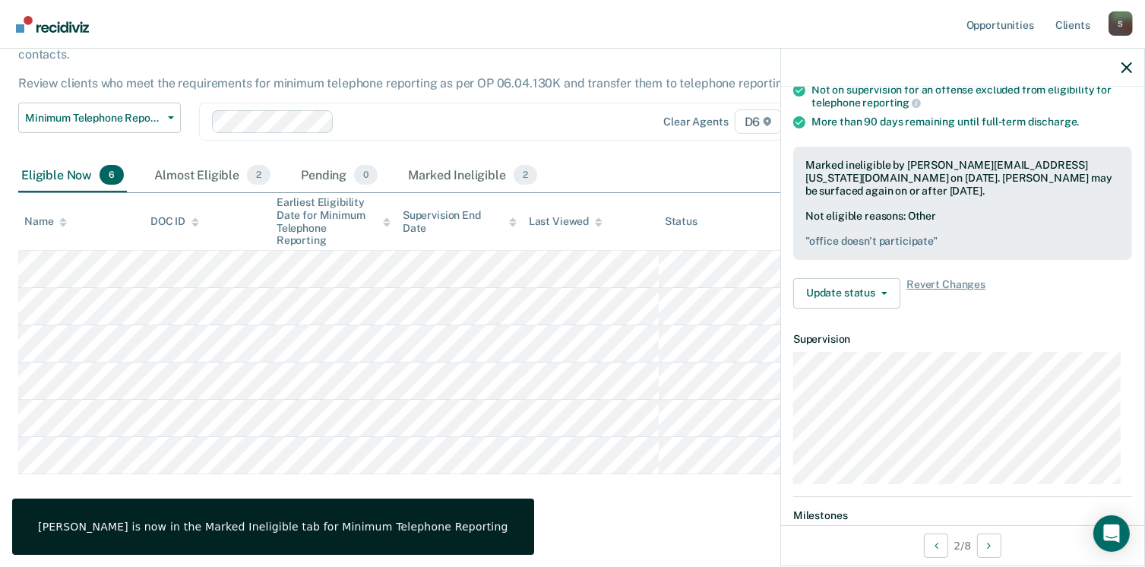
scroll to position [167, 0]
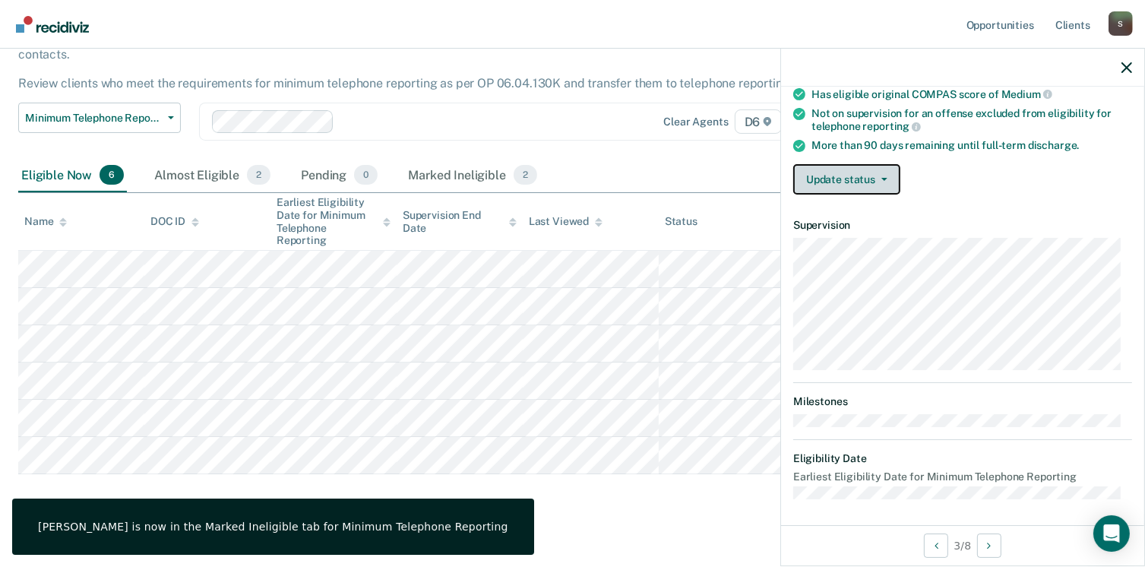
click at [874, 172] on button "Update status" at bounding box center [846, 179] width 107 height 30
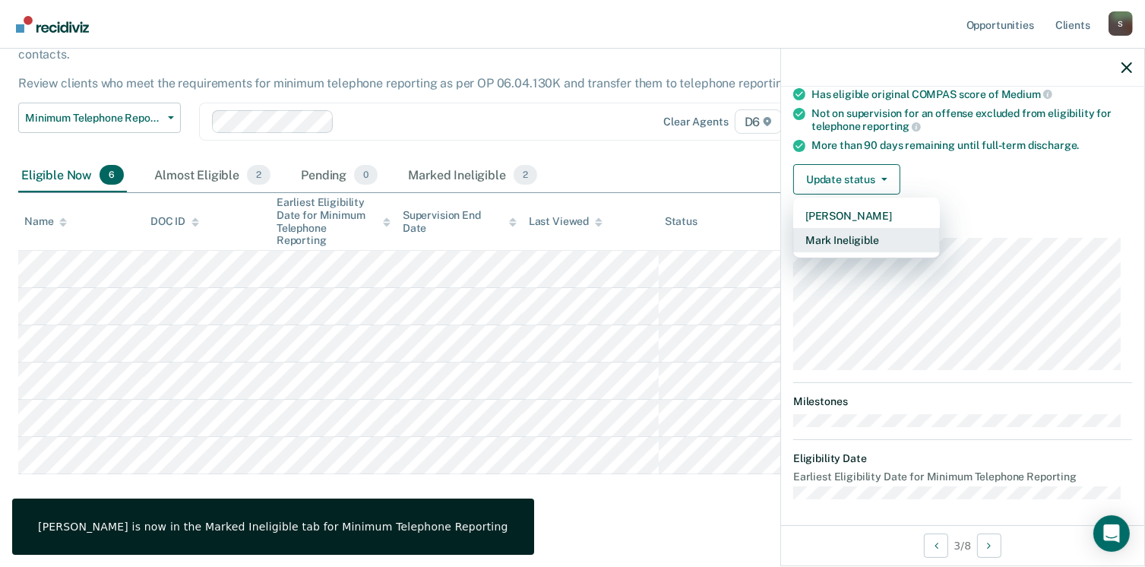
click at [862, 238] on button "Mark Ineligible" at bounding box center [866, 240] width 147 height 24
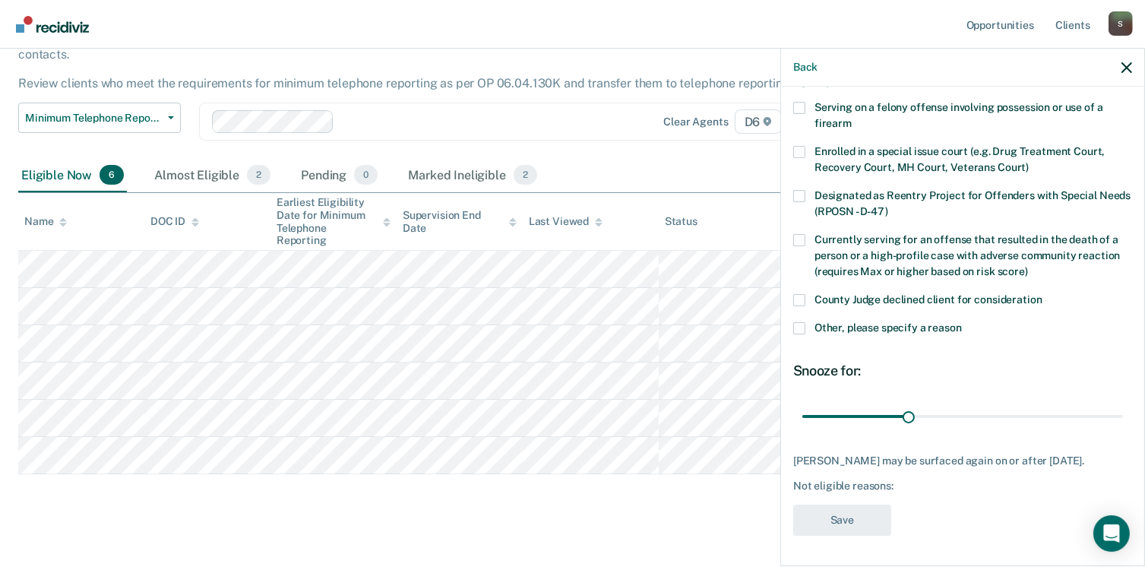
click at [799, 322] on span at bounding box center [799, 328] width 12 height 12
click at [962, 322] on input "Other, please specify a reason" at bounding box center [962, 322] width 0 height 0
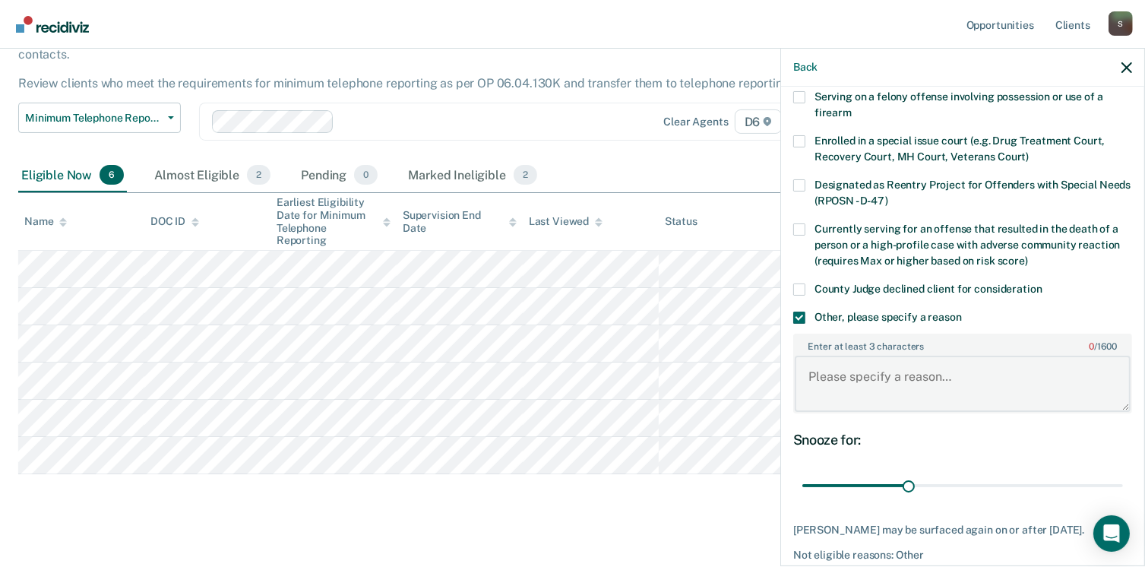
click at [873, 385] on textarea "Enter at least 3 characters 0 / 1600" at bounding box center [963, 384] width 336 height 56
drag, startPoint x: 873, startPoint y: 384, endPoint x: 833, endPoint y: 378, distance: 40.0
click at [833, 378] on textarea "Enter at least 3 characters 0 / 1600" at bounding box center [963, 384] width 336 height 56
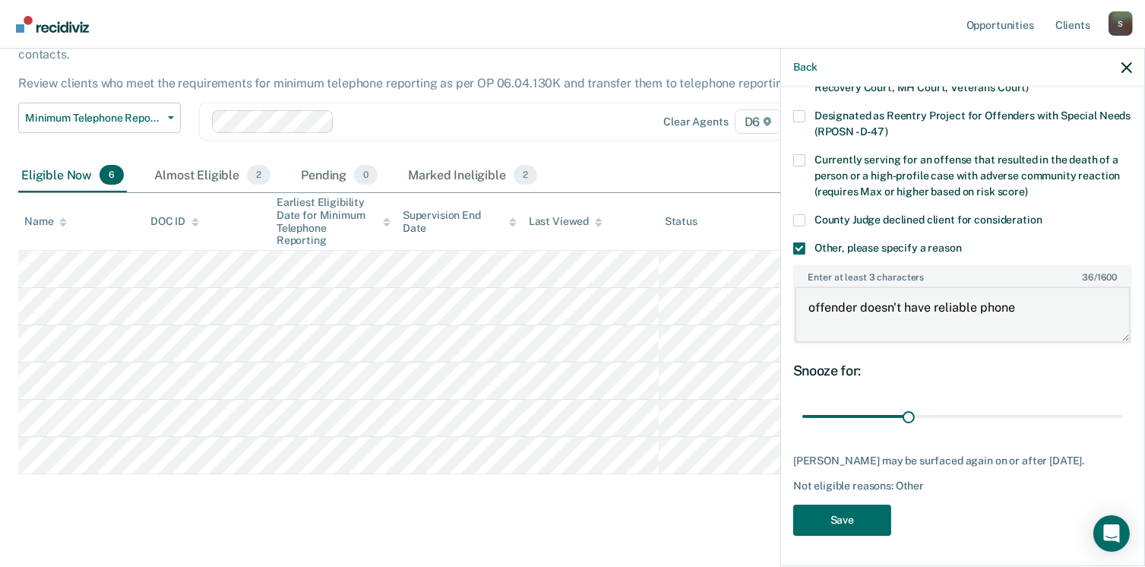
scroll to position [189, 0]
type textarea "offender doesn't have reliable phone"
click at [814, 521] on button "Save" at bounding box center [842, 519] width 98 height 31
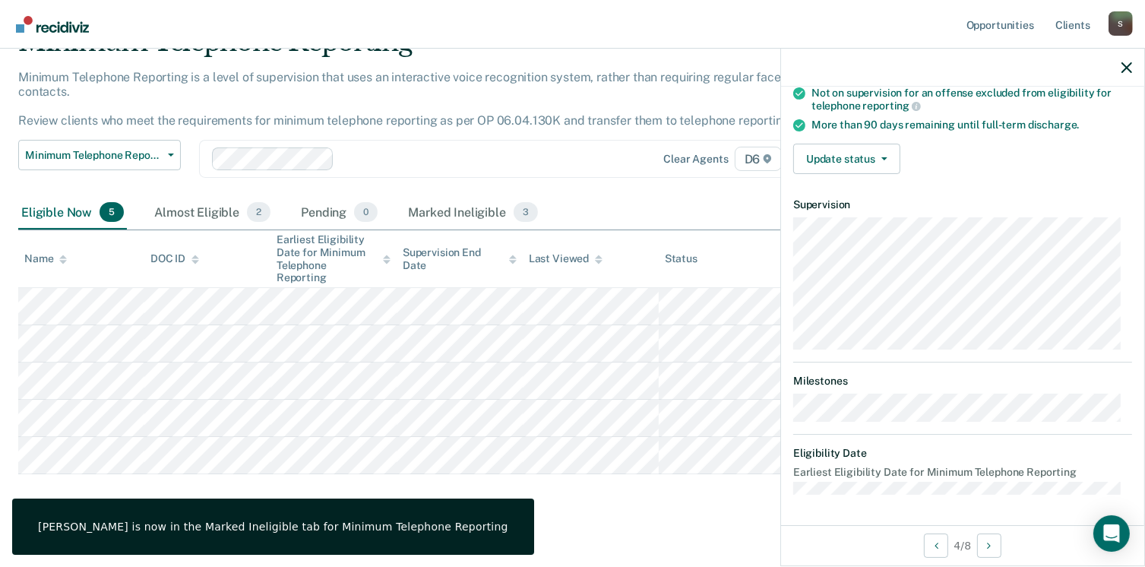
scroll to position [183, 0]
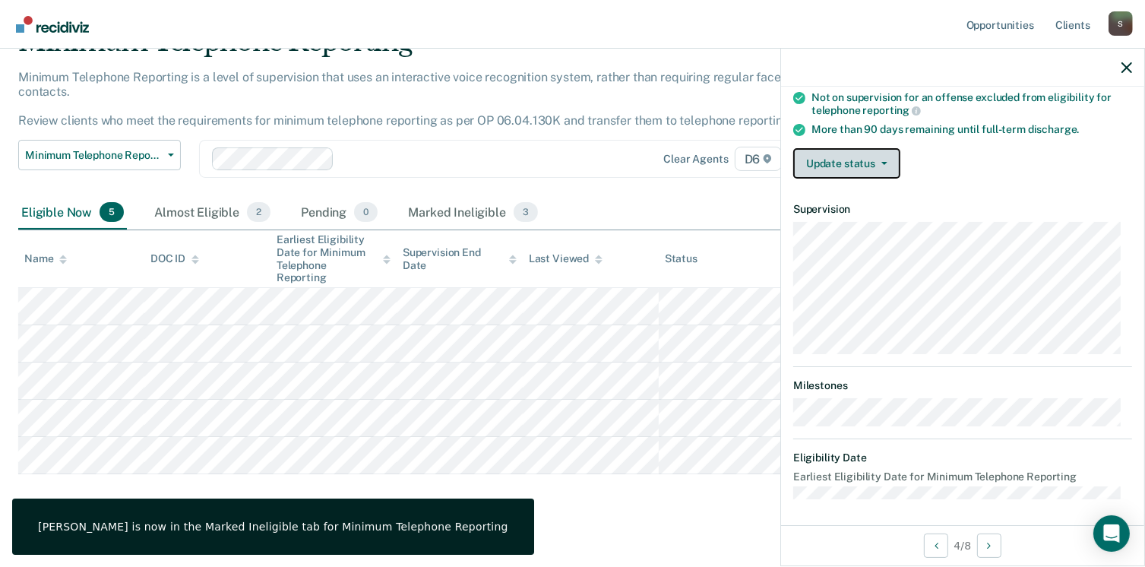
click at [891, 153] on button "Update status" at bounding box center [846, 163] width 107 height 30
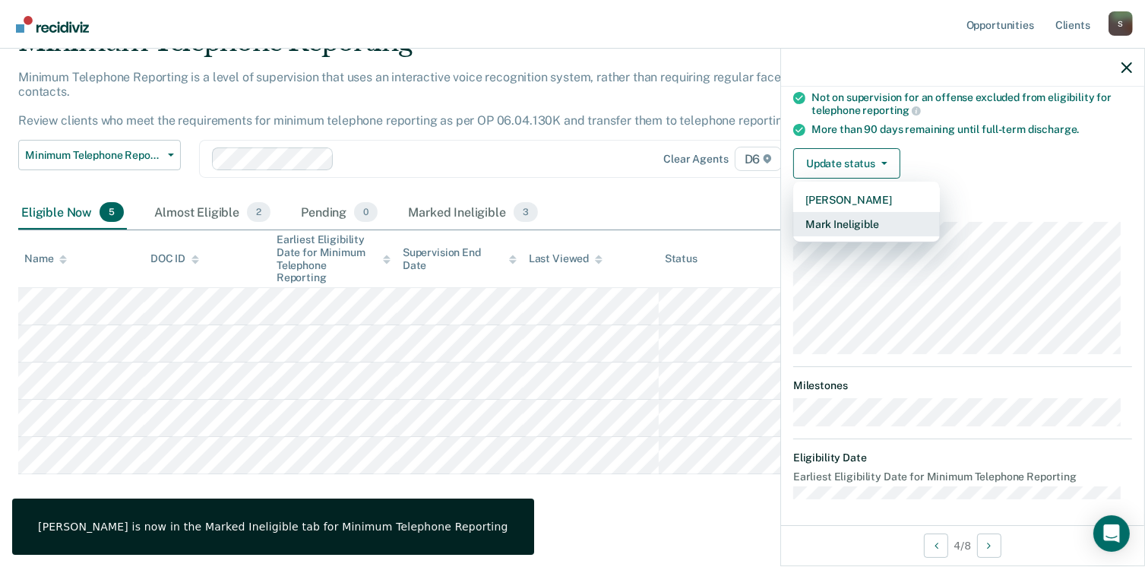
click at [875, 229] on button "Mark Ineligible" at bounding box center [866, 224] width 147 height 24
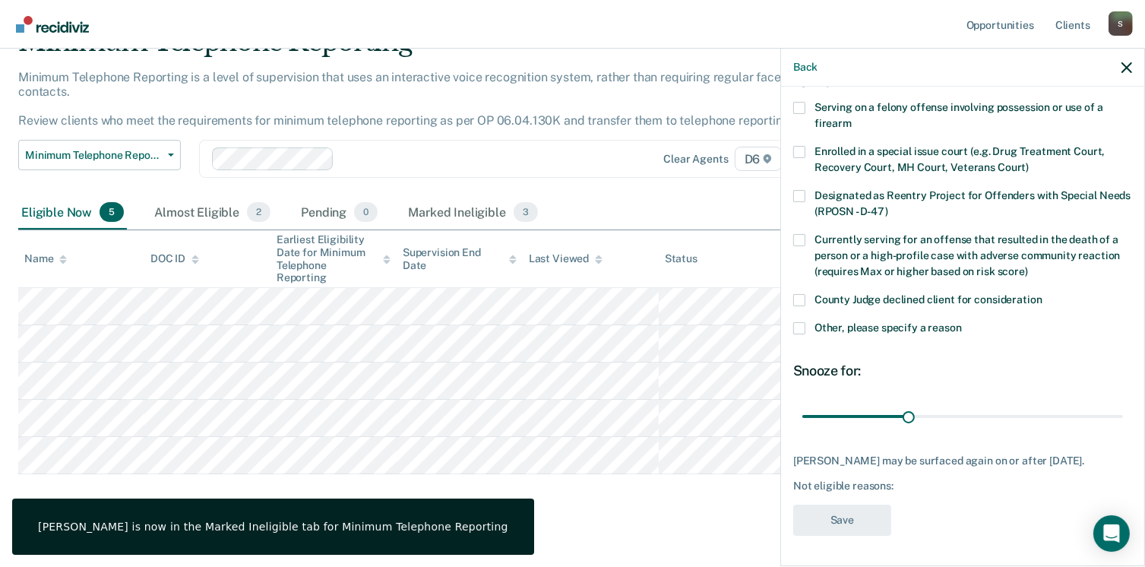
scroll to position [111, 0]
click at [799, 322] on span at bounding box center [799, 328] width 12 height 12
click at [962, 322] on input "Other, please specify a reason" at bounding box center [962, 322] width 0 height 0
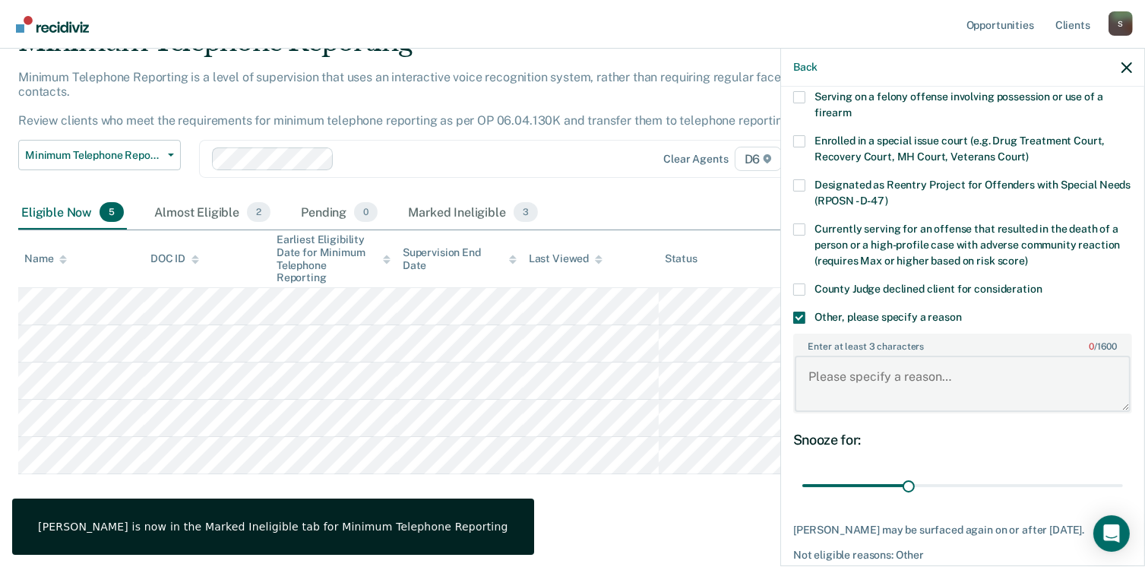
click at [820, 381] on textarea "Enter at least 3 characters 0 / 1600" at bounding box center [963, 384] width 336 height 56
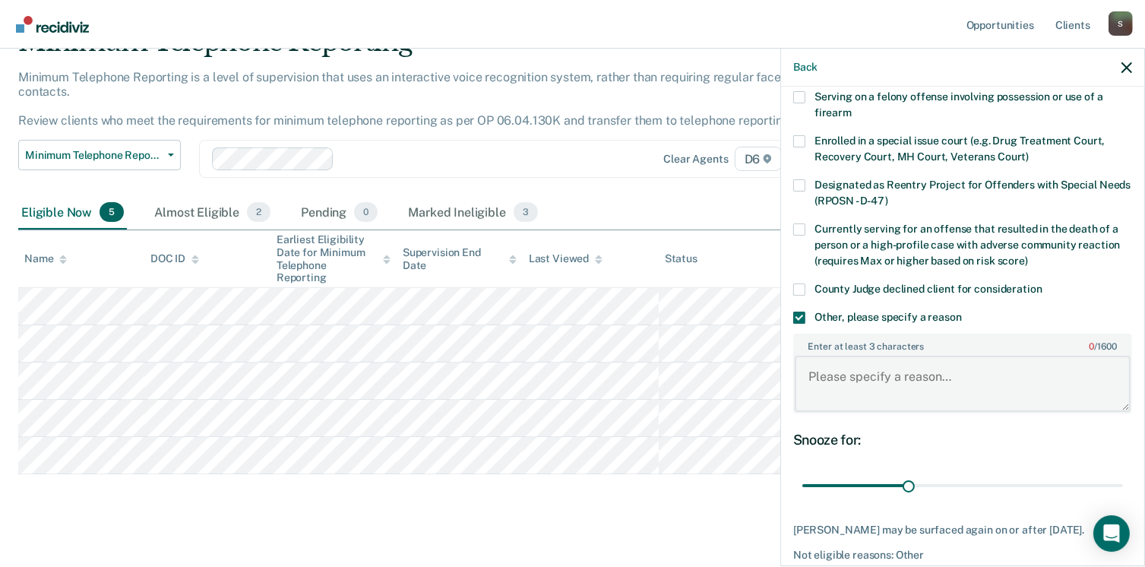
paste textarea "office doesn't participate"
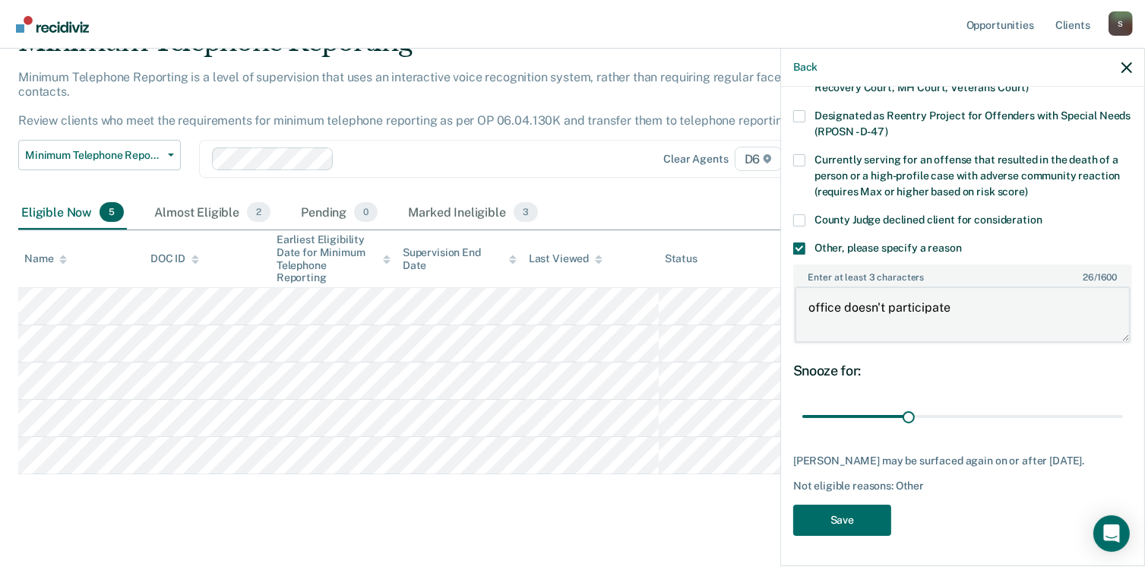
scroll to position [189, 0]
type textarea "office doesn't participate"
click at [846, 514] on button "Save" at bounding box center [842, 519] width 98 height 31
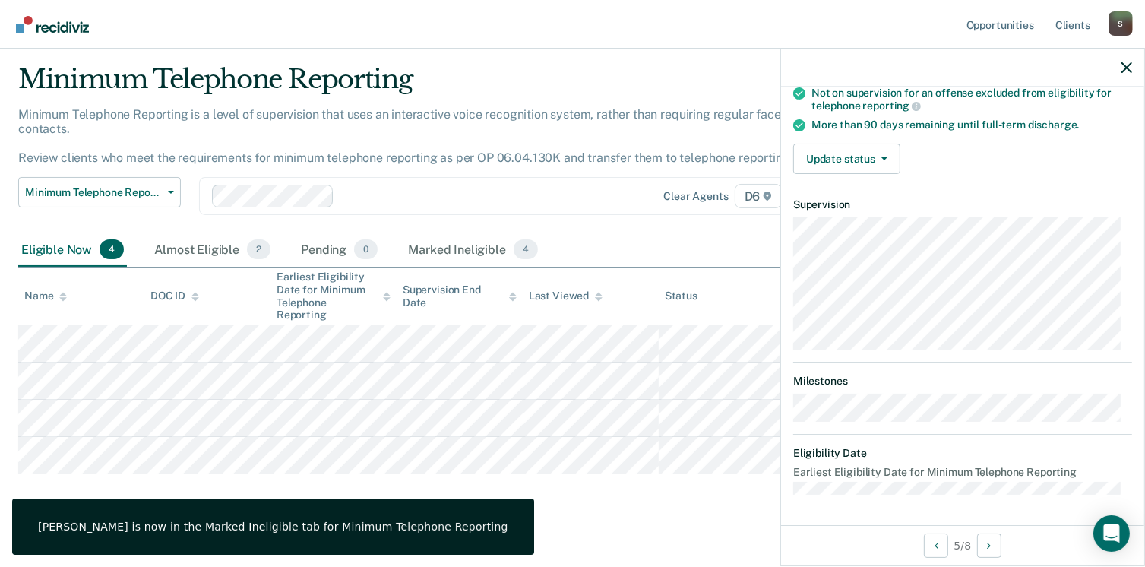
scroll to position [167, 0]
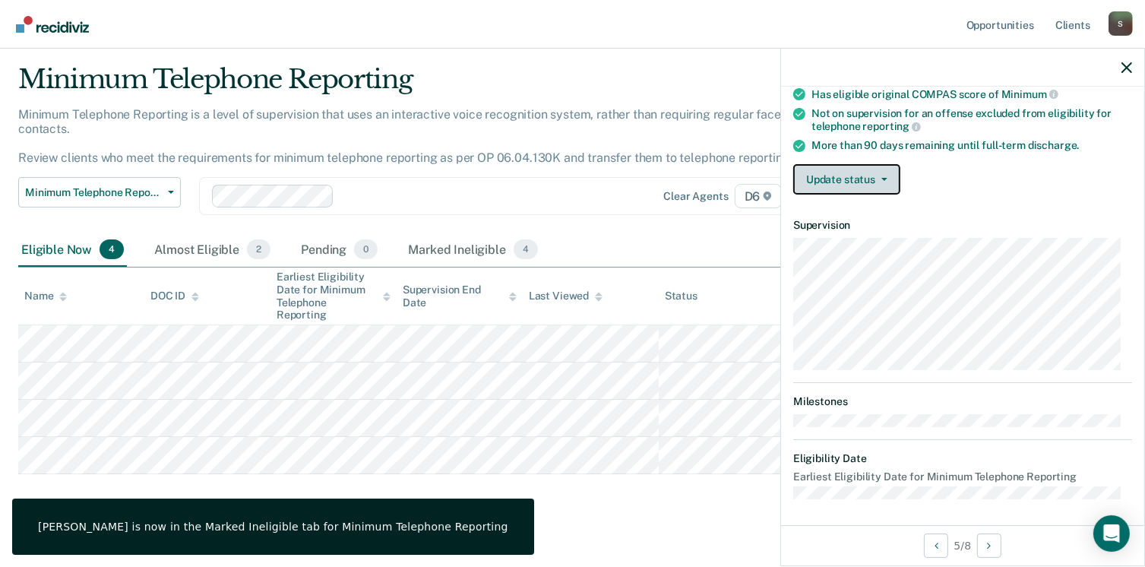
drag, startPoint x: 880, startPoint y: 175, endPoint x: 866, endPoint y: 203, distance: 30.6
click at [881, 178] on icon "button" at bounding box center [884, 179] width 6 height 3
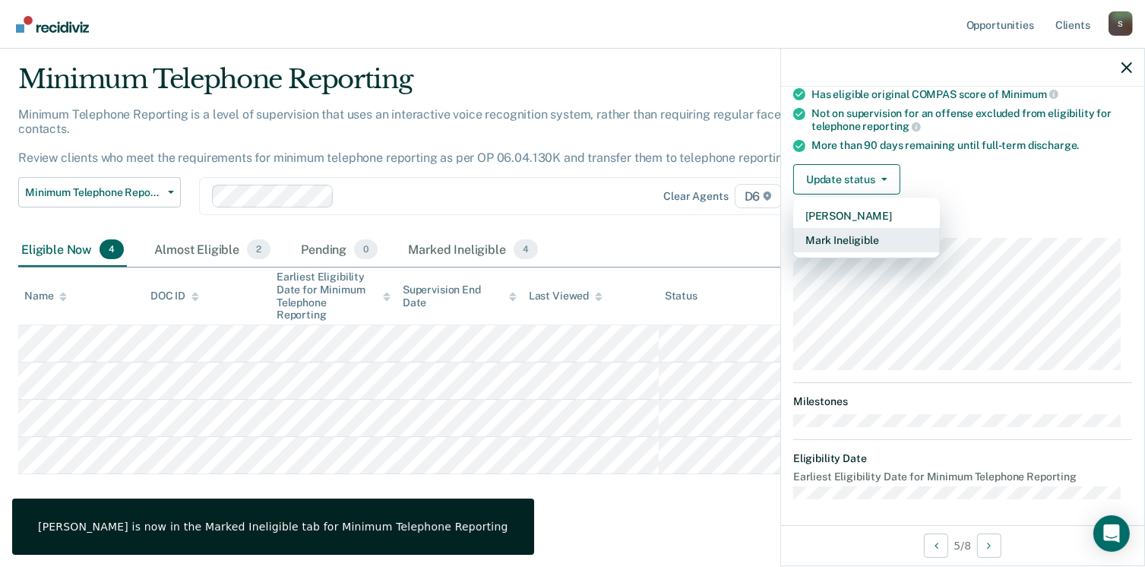
click at [841, 244] on button "Mark Ineligible" at bounding box center [866, 240] width 147 height 24
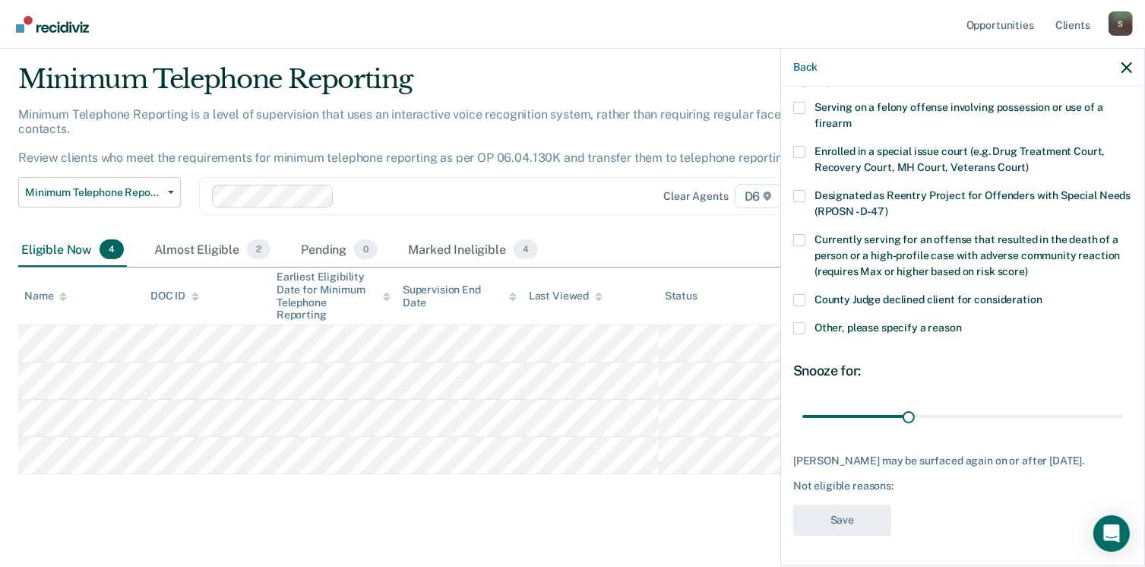
click at [801, 322] on span at bounding box center [799, 328] width 12 height 12
click at [962, 322] on input "Other, please specify a reason" at bounding box center [962, 322] width 0 height 0
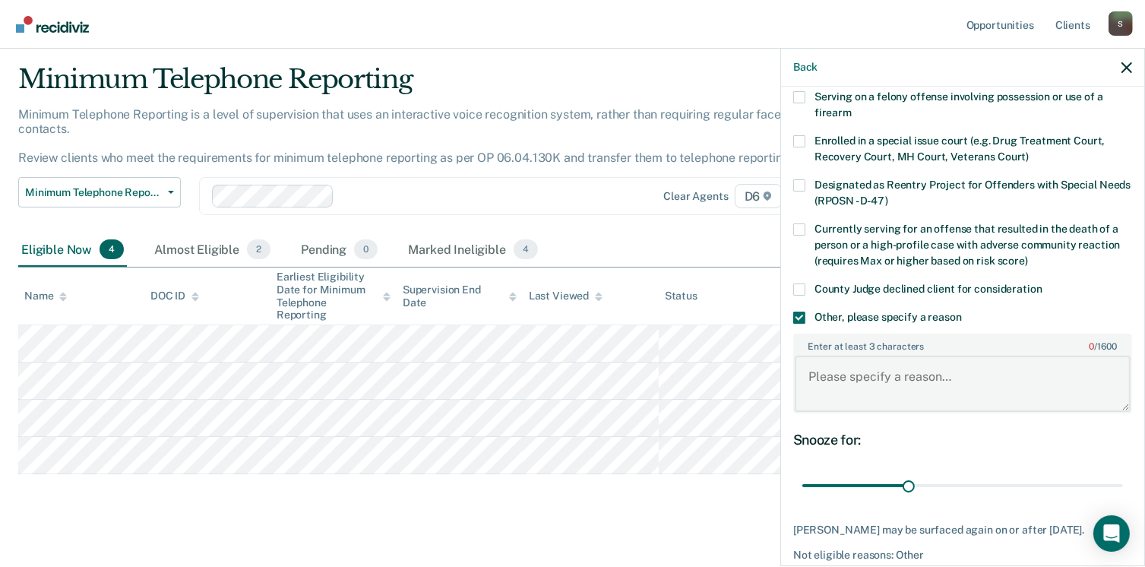
click at [876, 387] on textarea "Enter at least 3 characters 0 / 1600" at bounding box center [963, 384] width 336 height 56
paste textarea "office doesn't participate"
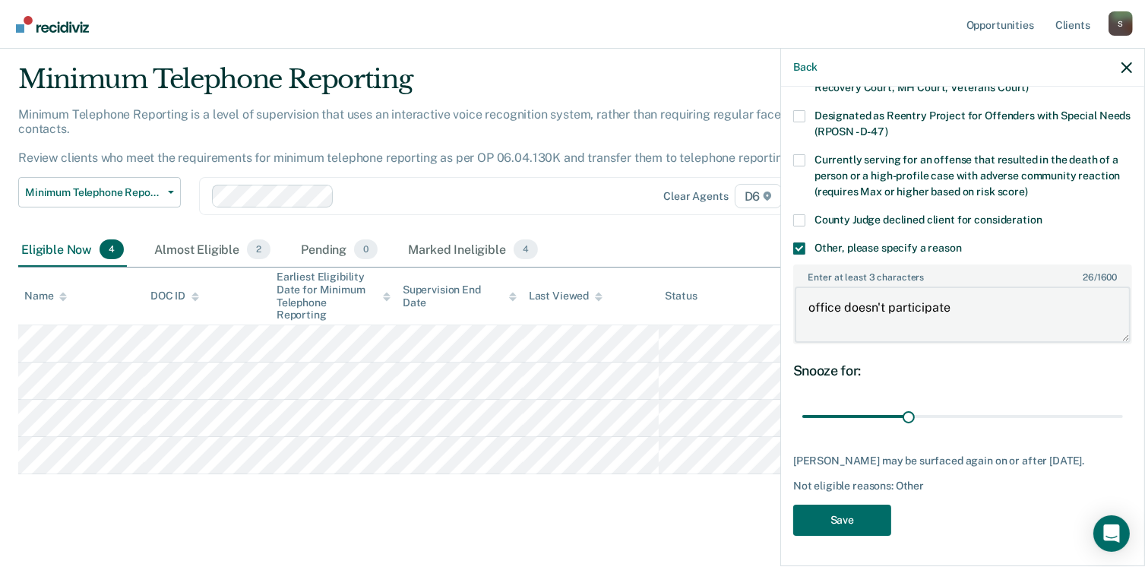
scroll to position [189, 0]
type textarea "office doesn't participate"
click at [829, 520] on button "Save" at bounding box center [842, 519] width 98 height 31
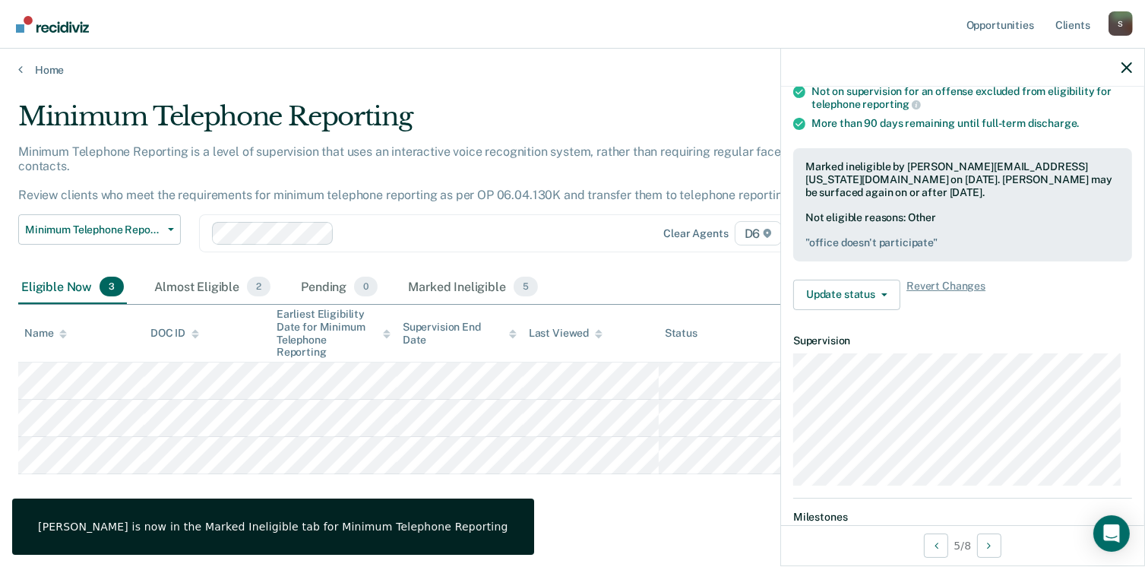
scroll to position [167, 0]
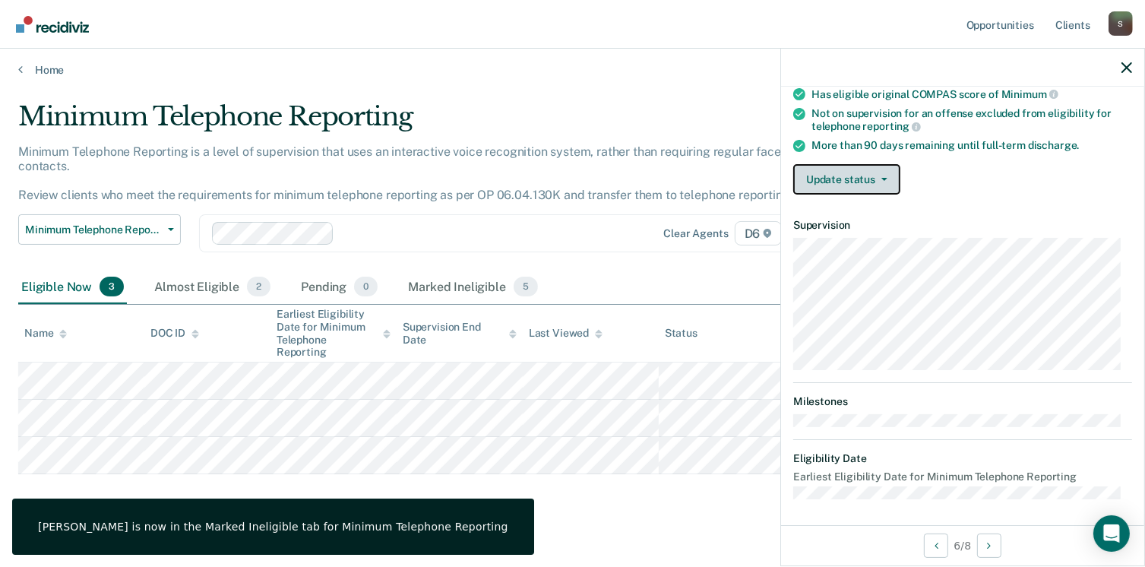
click at [880, 180] on button "Update status" at bounding box center [846, 179] width 107 height 30
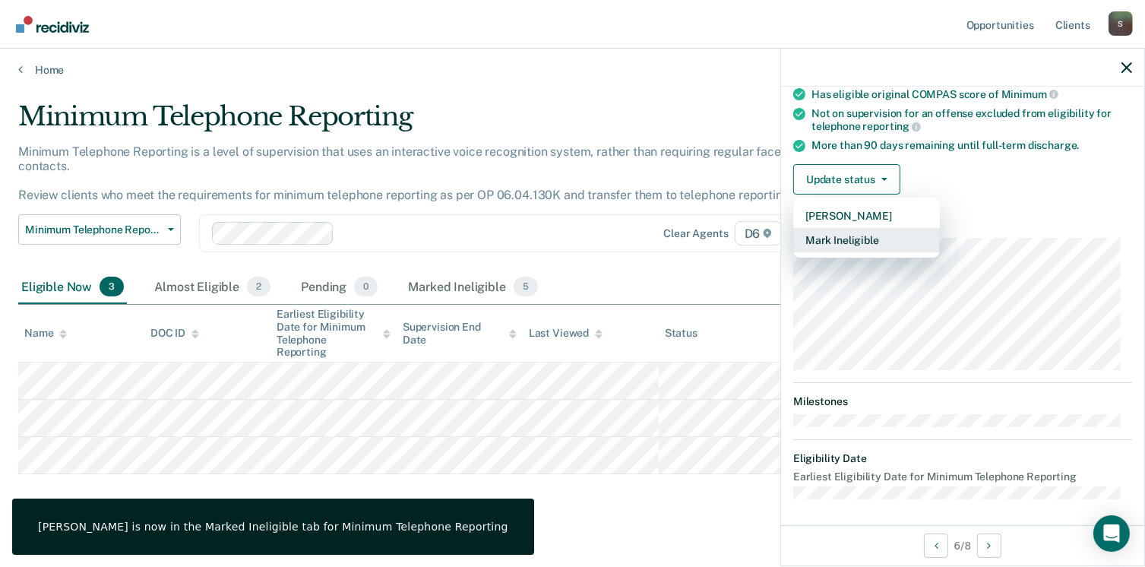
click at [875, 236] on button "Mark Ineligible" at bounding box center [866, 240] width 147 height 24
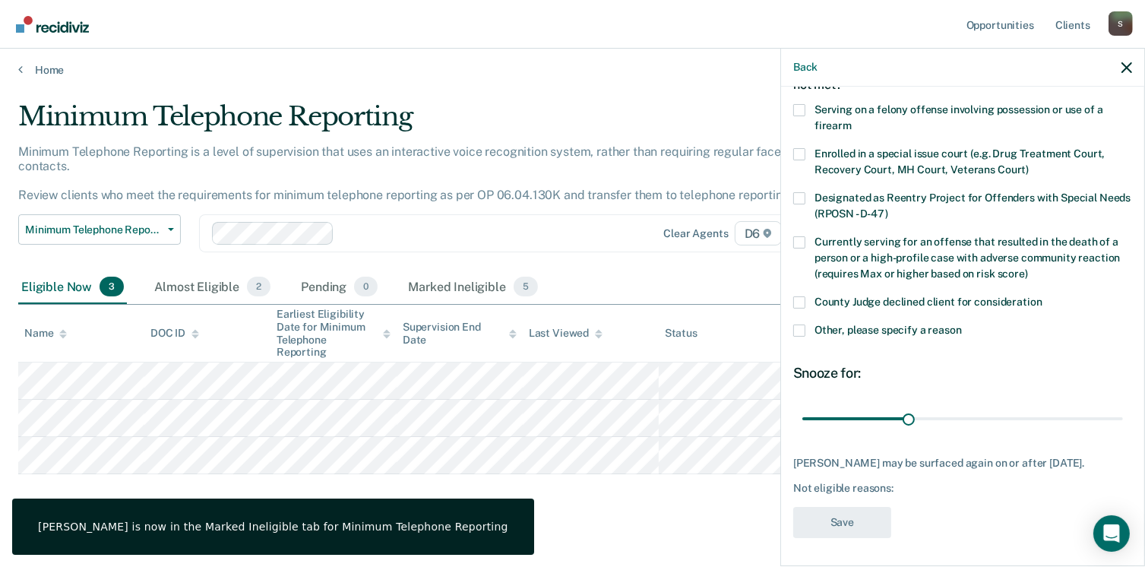
click at [799, 329] on span at bounding box center [799, 330] width 12 height 12
click at [962, 324] on input "Other, please specify a reason" at bounding box center [962, 324] width 0 height 0
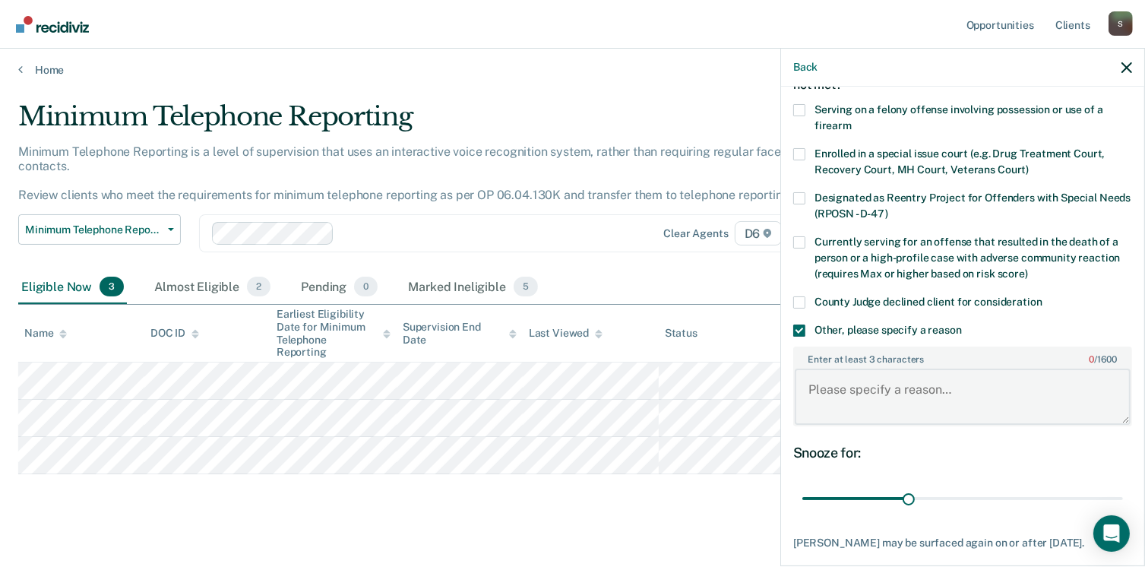
click at [841, 384] on textarea "Enter at least 3 characters 0 / 1600" at bounding box center [963, 396] width 336 height 56
paste textarea "office doesn't participate"
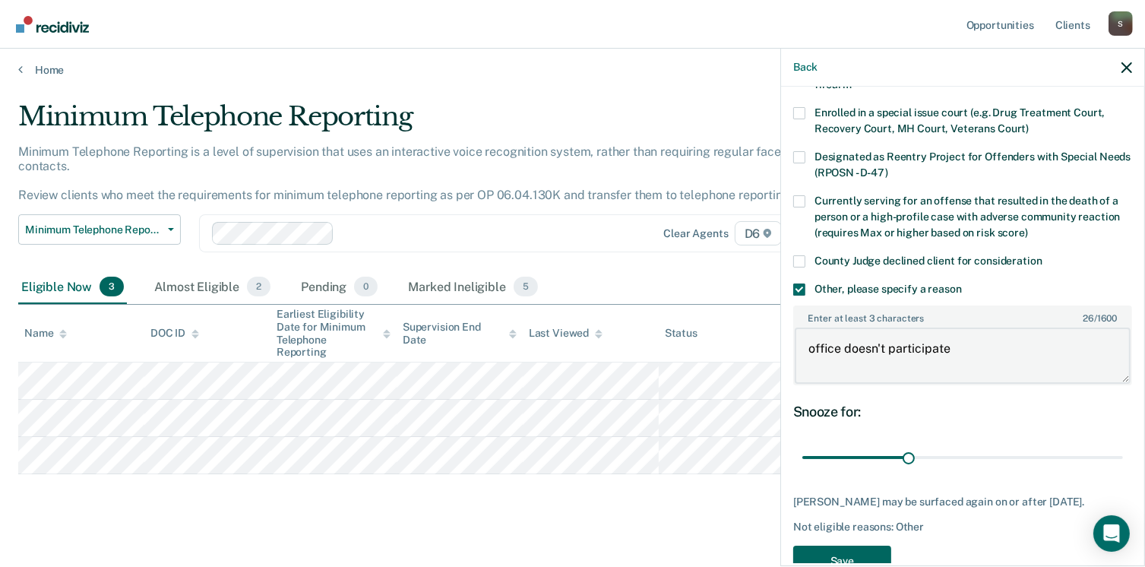
scroll to position [176, 0]
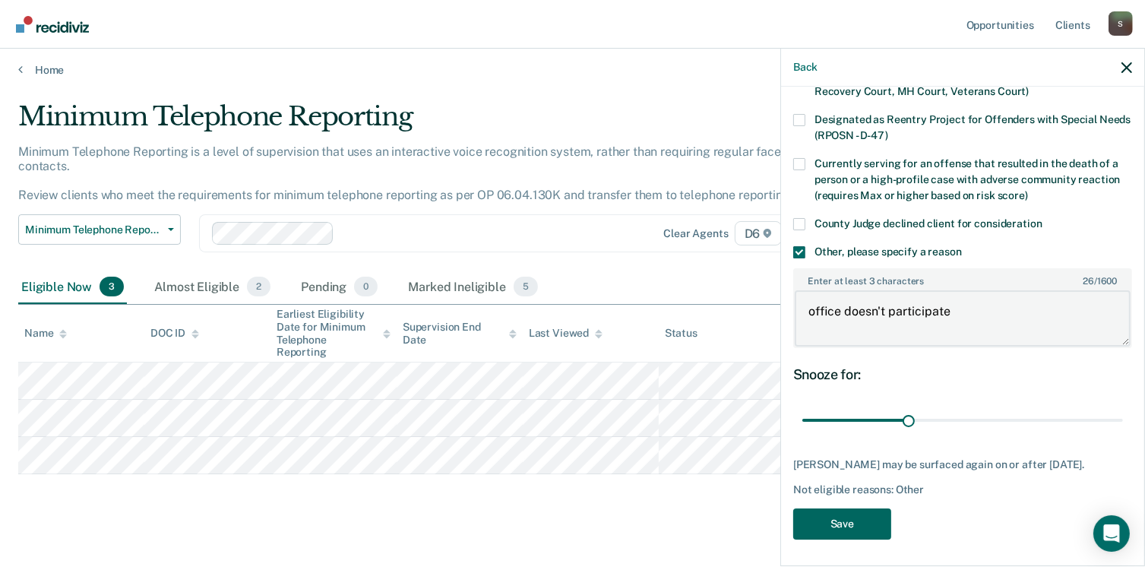
type textarea "office doesn't participate"
click at [847, 523] on button "Save" at bounding box center [842, 523] width 98 height 31
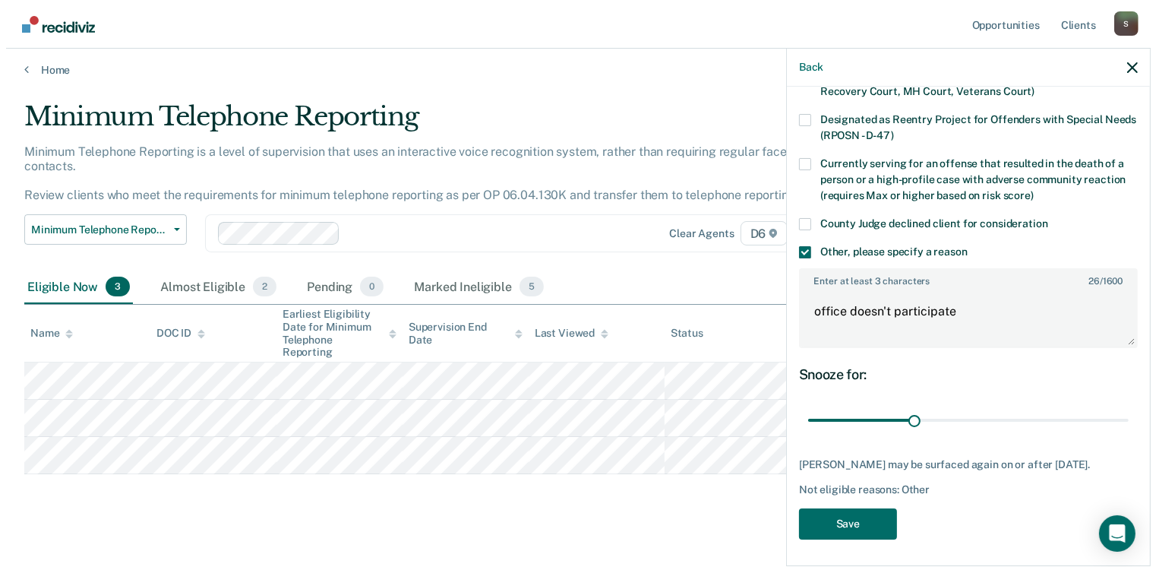
scroll to position [0, 0]
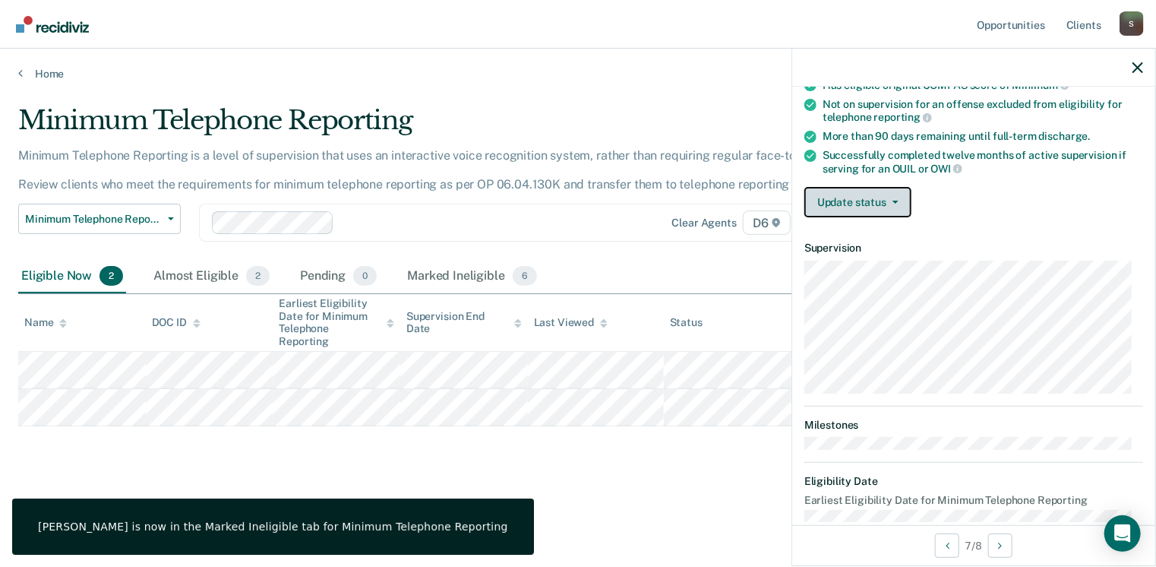
click at [896, 189] on button "Update status" at bounding box center [857, 202] width 107 height 30
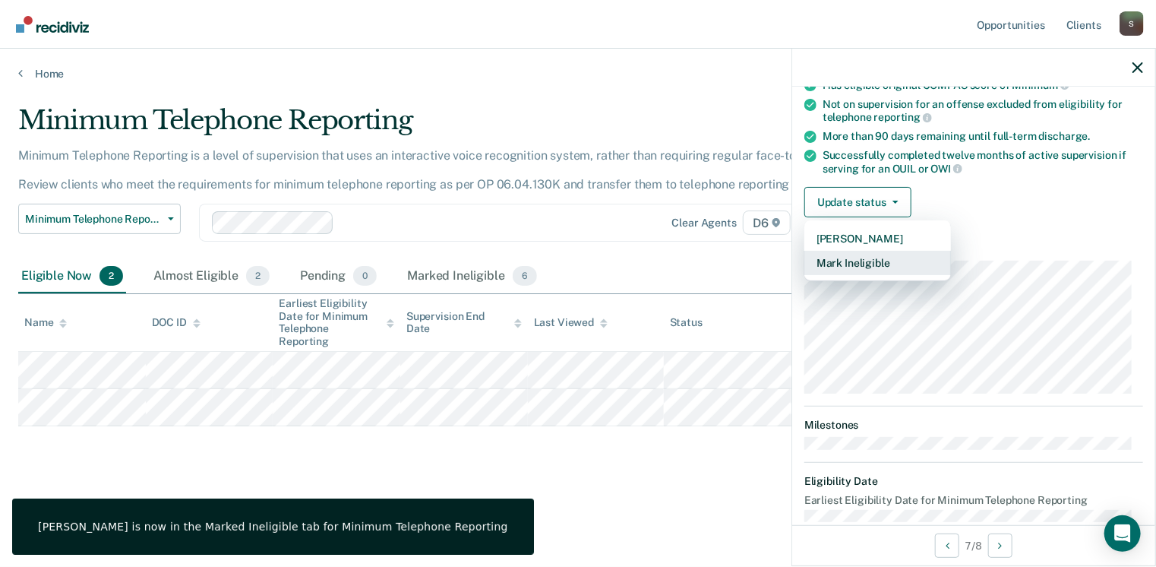
click at [877, 259] on button "Mark Ineligible" at bounding box center [877, 263] width 147 height 24
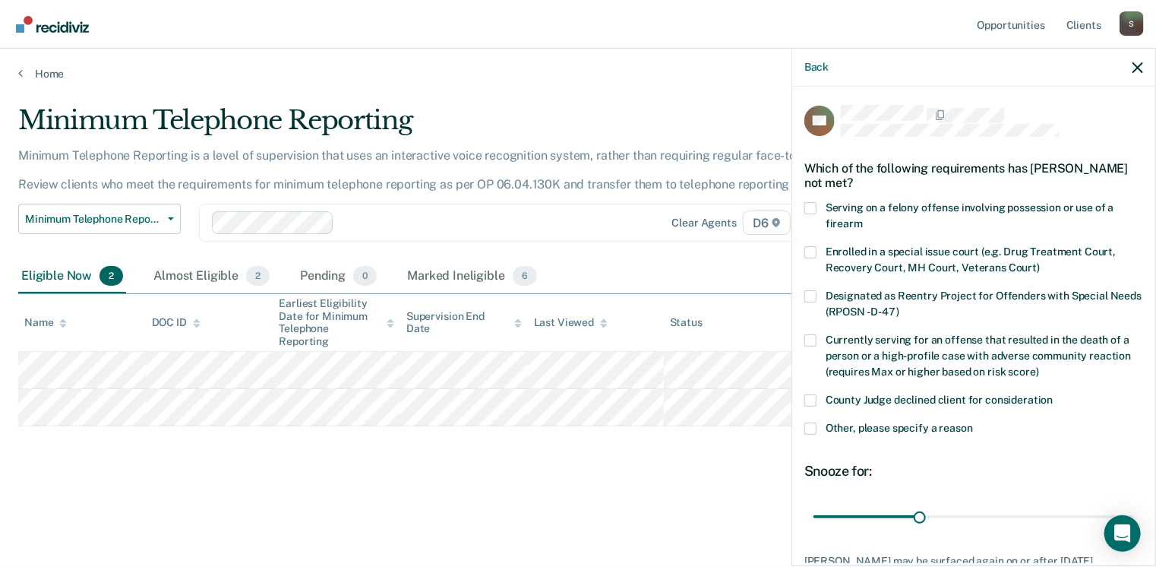
click at [812, 338] on span at bounding box center [810, 340] width 12 height 12
click at [1039, 366] on input "Currently serving for an offense that resulted in the death of a person or a hi…" at bounding box center [1039, 366] width 0 height 0
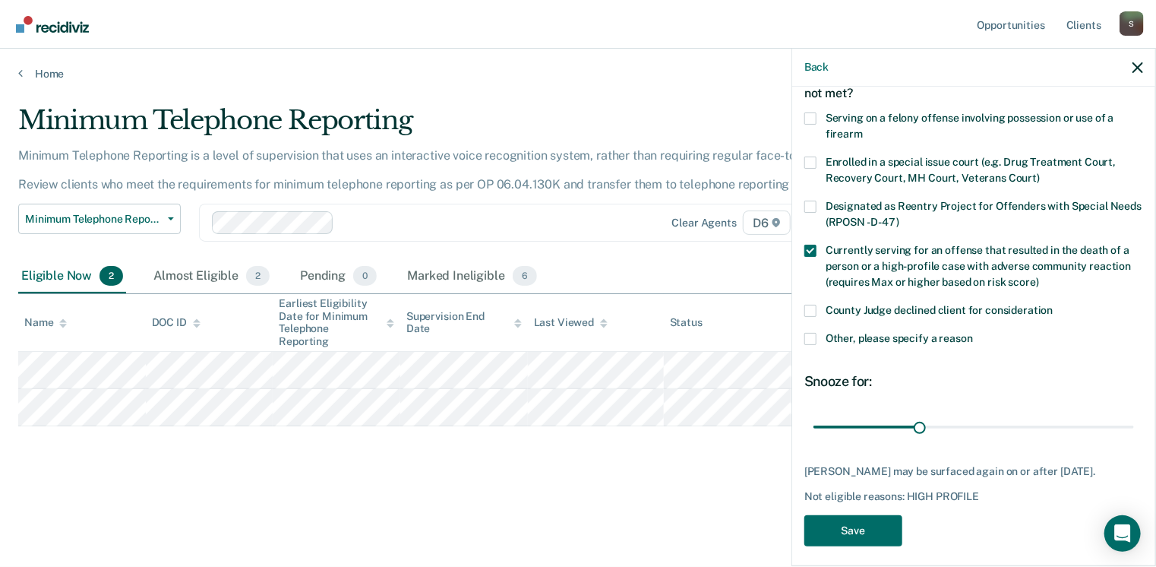
scroll to position [98, 0]
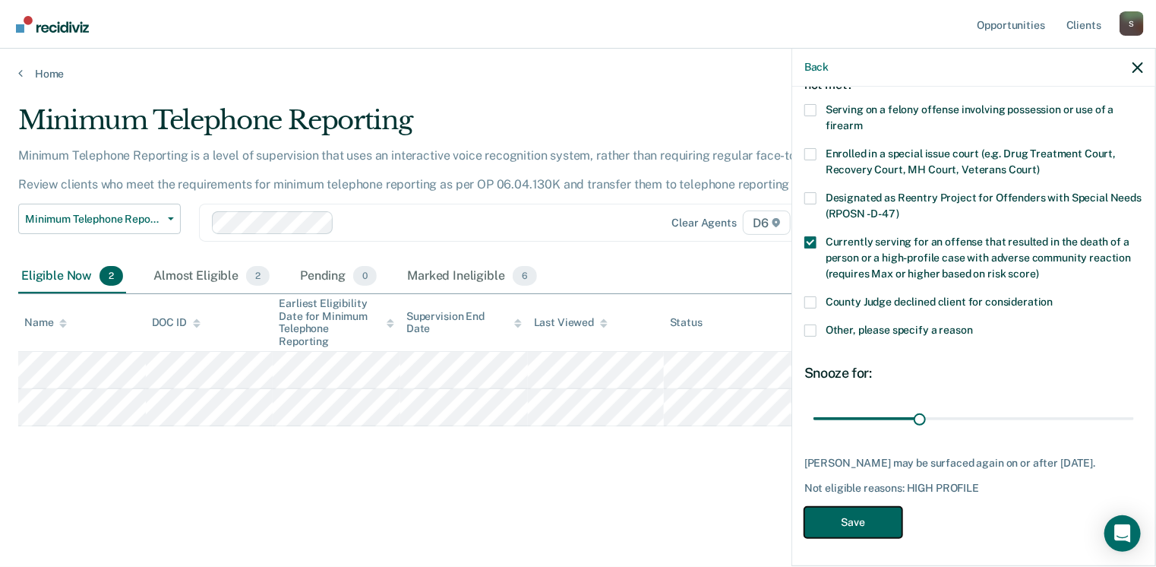
click at [861, 523] on button "Save" at bounding box center [853, 522] width 98 height 31
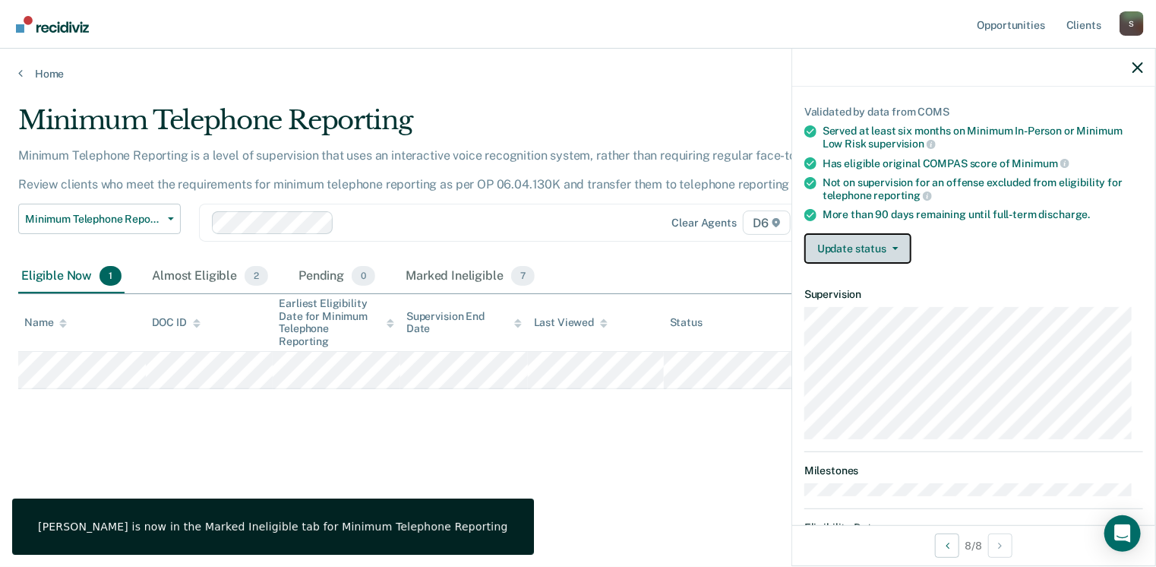
click at [883, 241] on button "Update status" at bounding box center [857, 248] width 107 height 30
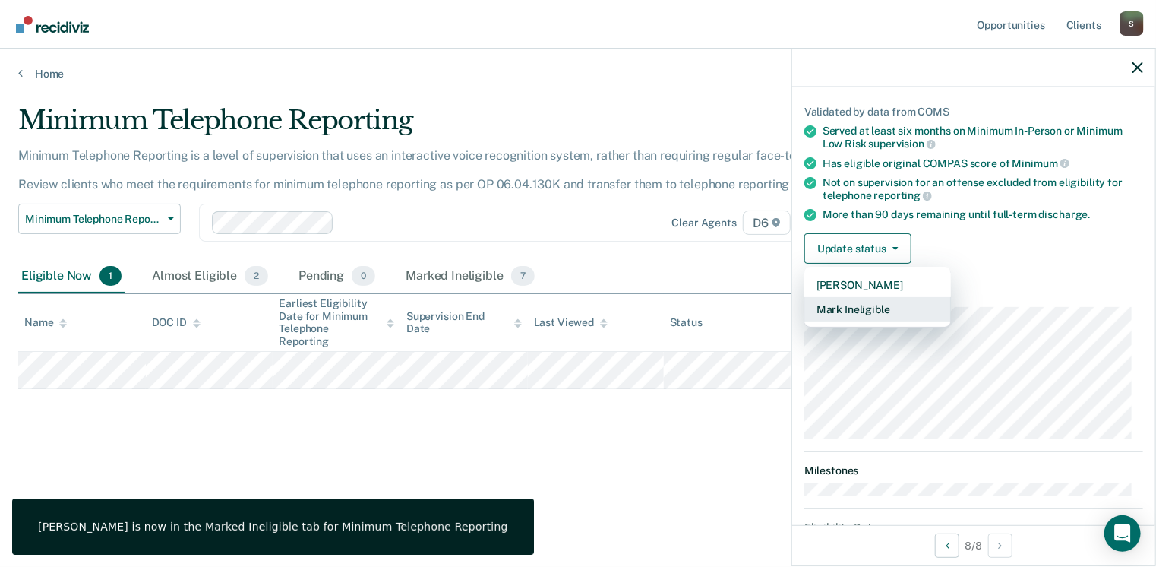
click at [871, 308] on button "Mark Ineligible" at bounding box center [877, 309] width 147 height 24
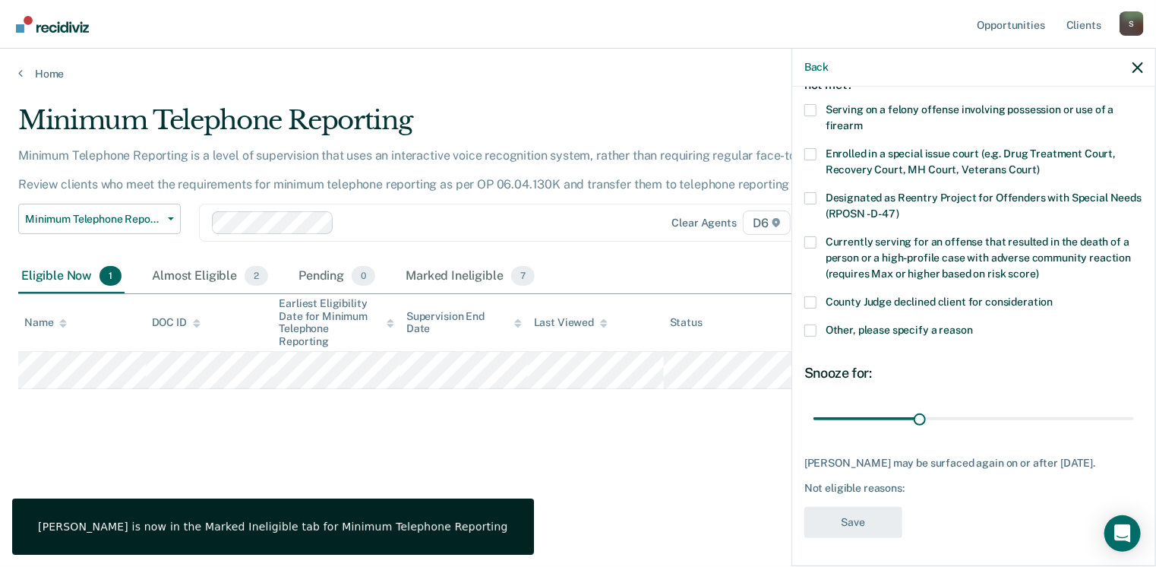
click at [808, 329] on span at bounding box center [810, 330] width 12 height 12
click at [973, 324] on input "Other, please specify a reason" at bounding box center [973, 324] width 0 height 0
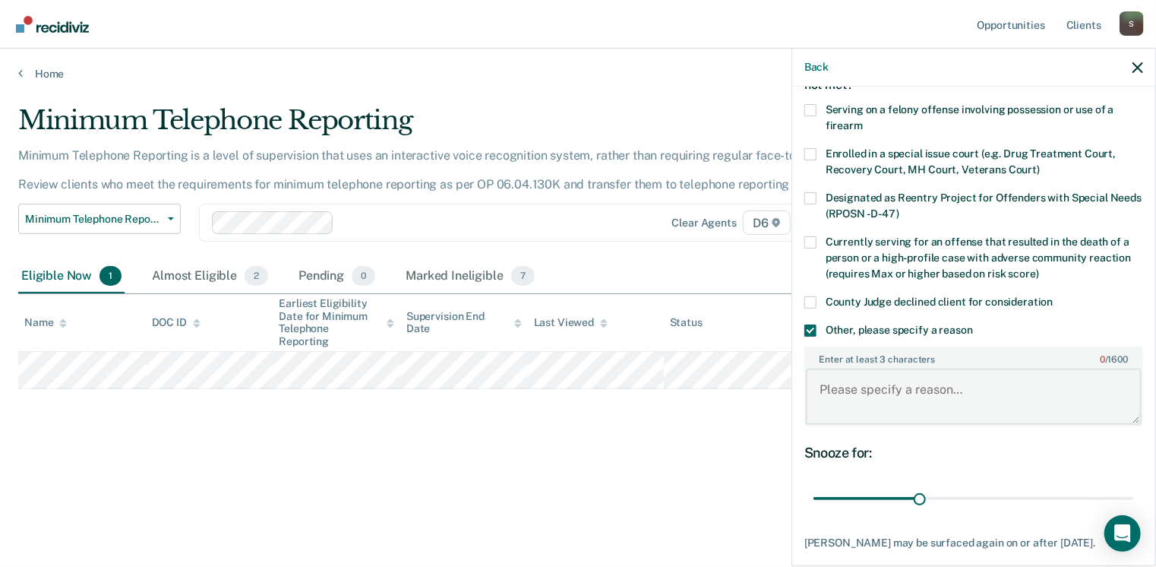
click at [866, 396] on textarea "Enter at least 3 characters 0 / 1600" at bounding box center [974, 396] width 336 height 56
paste textarea "office doesn't participate"
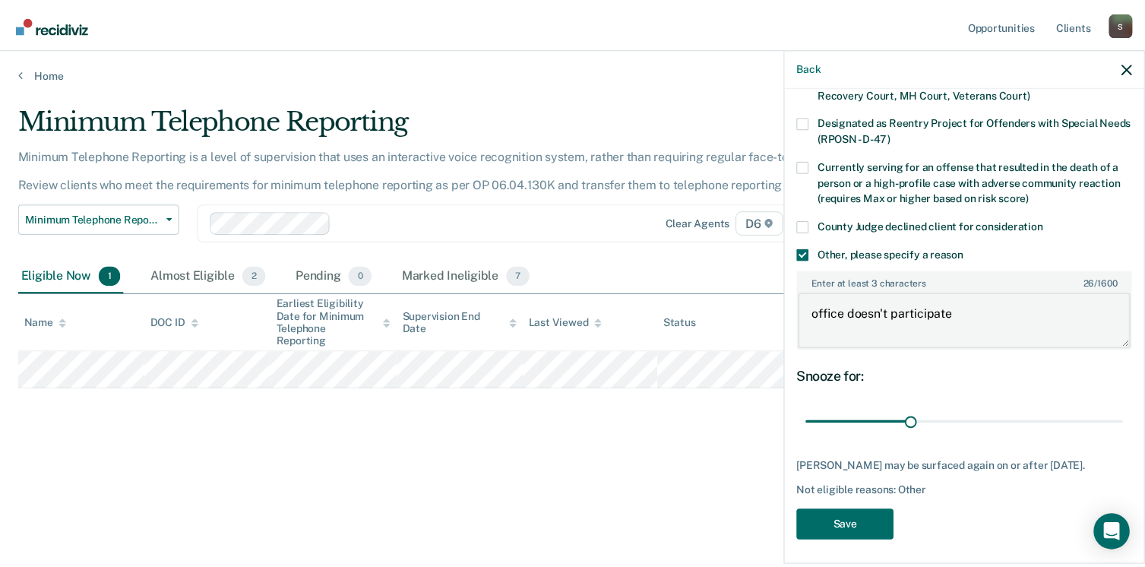
scroll to position [176, 0]
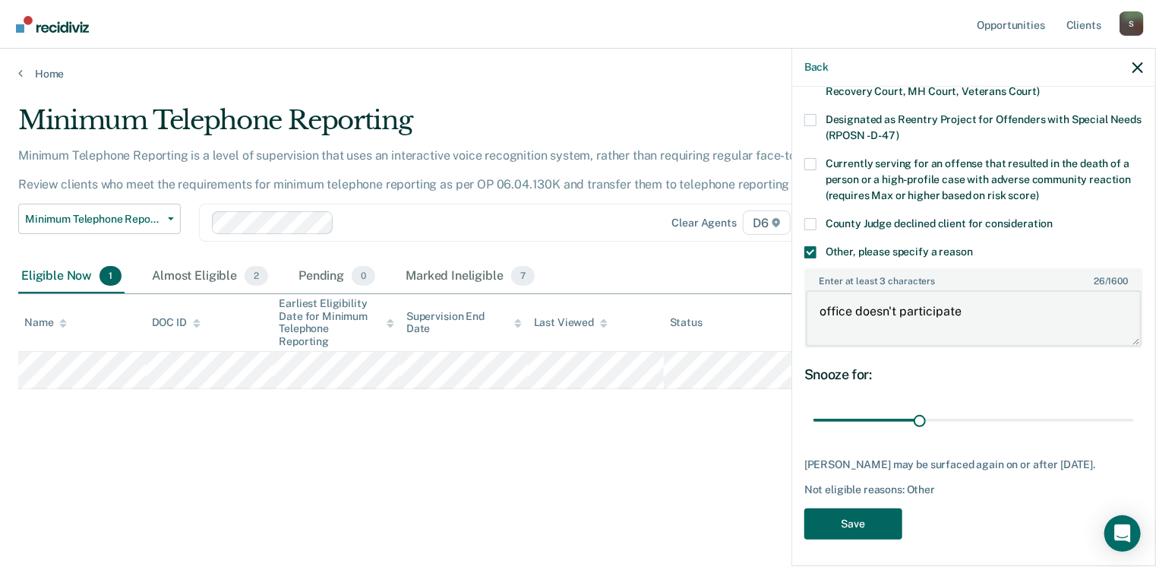
type textarea "office doesn't participate"
click at [842, 519] on button "Save" at bounding box center [853, 523] width 98 height 31
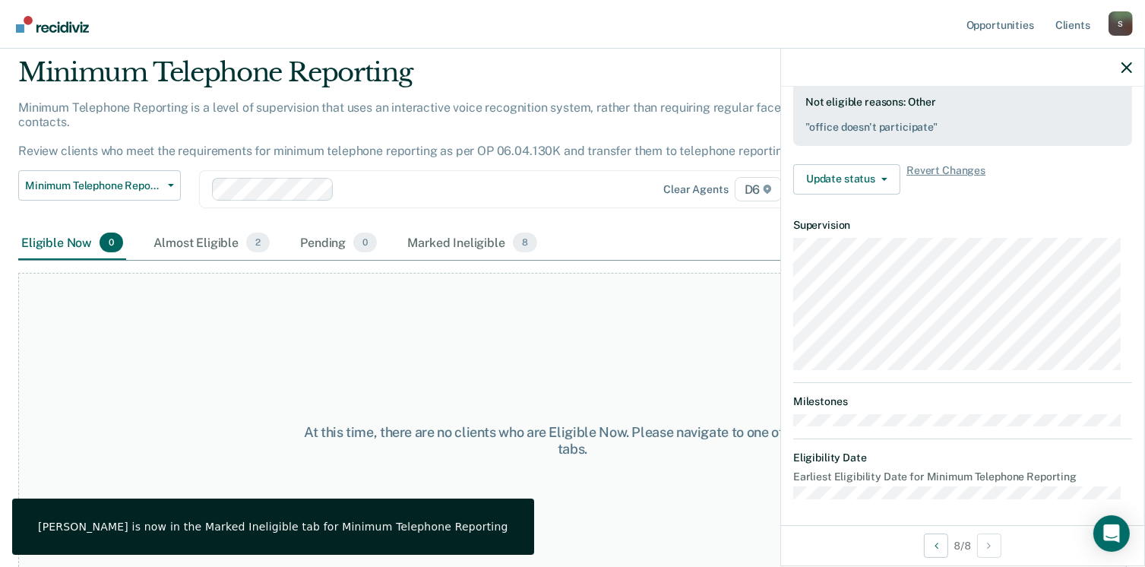
scroll to position [73, 0]
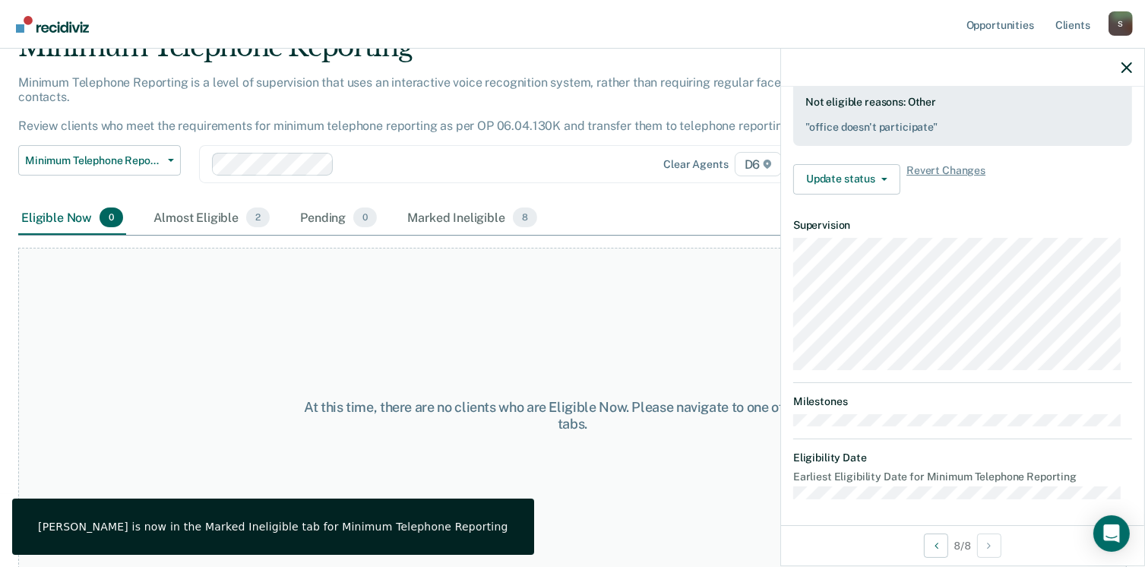
click at [593, 292] on div "At this time, there are no clients who are Eligible Now. Please navigate to one…" at bounding box center [572, 416] width 1108 height 336
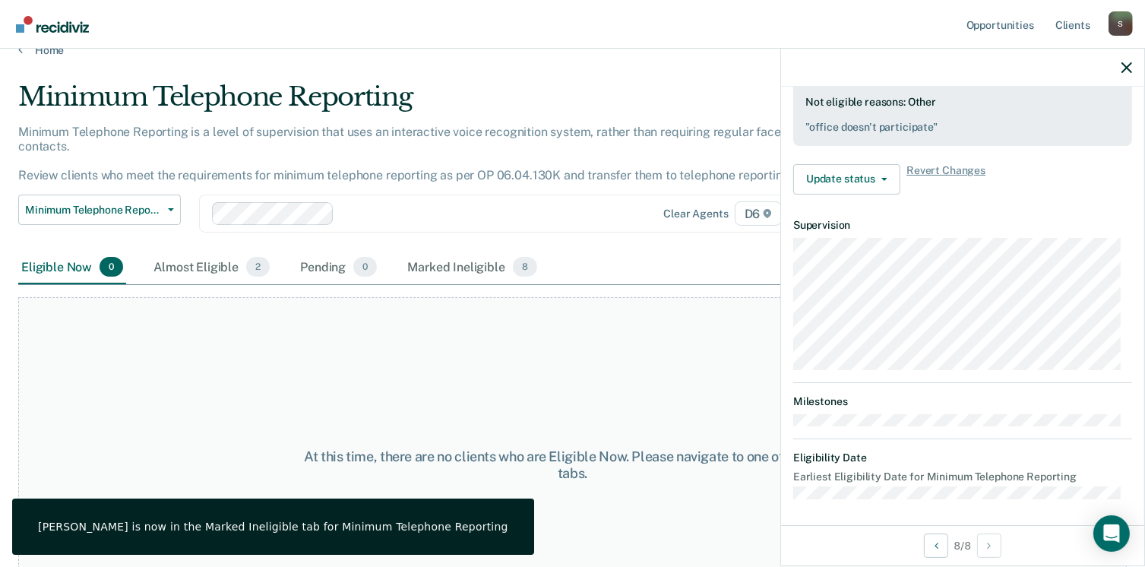
scroll to position [0, 0]
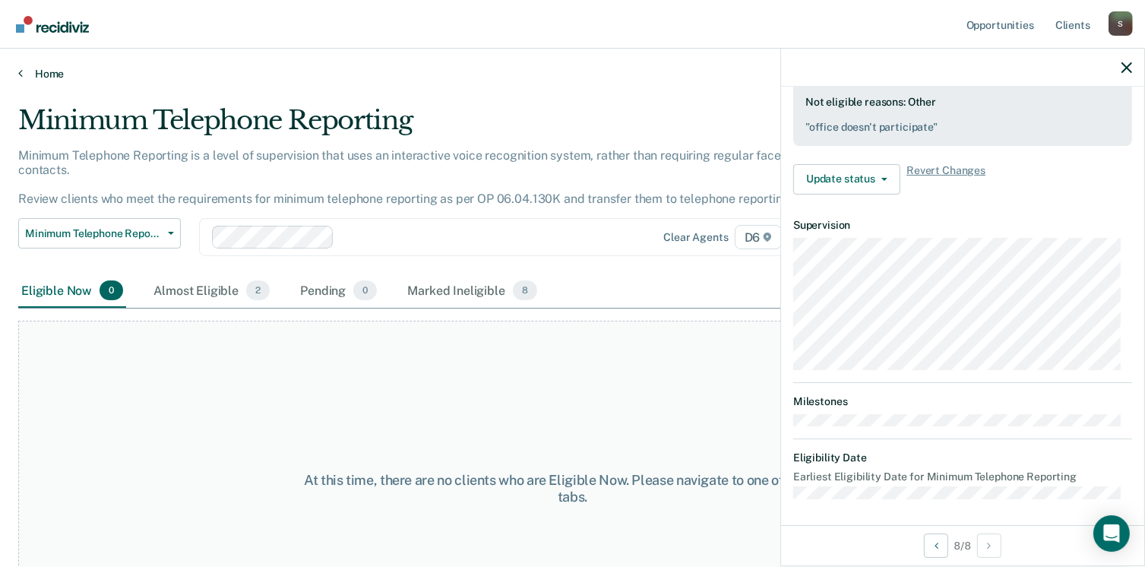
click at [45, 67] on div "Home" at bounding box center [572, 65] width 1145 height 32
click at [44, 68] on link "Home" at bounding box center [572, 74] width 1108 height 14
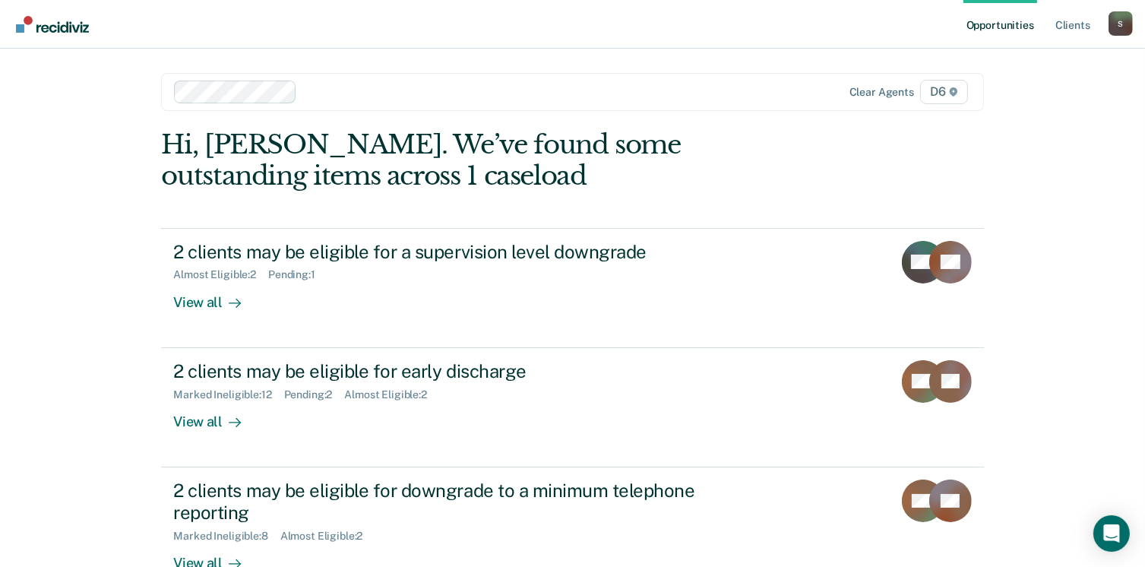
click at [1116, 28] on div "S" at bounding box center [1120, 23] width 24 height 24
click at [1016, 100] on link "Log Out" at bounding box center [1059, 99] width 122 height 13
